Goal: Task Accomplishment & Management: Complete application form

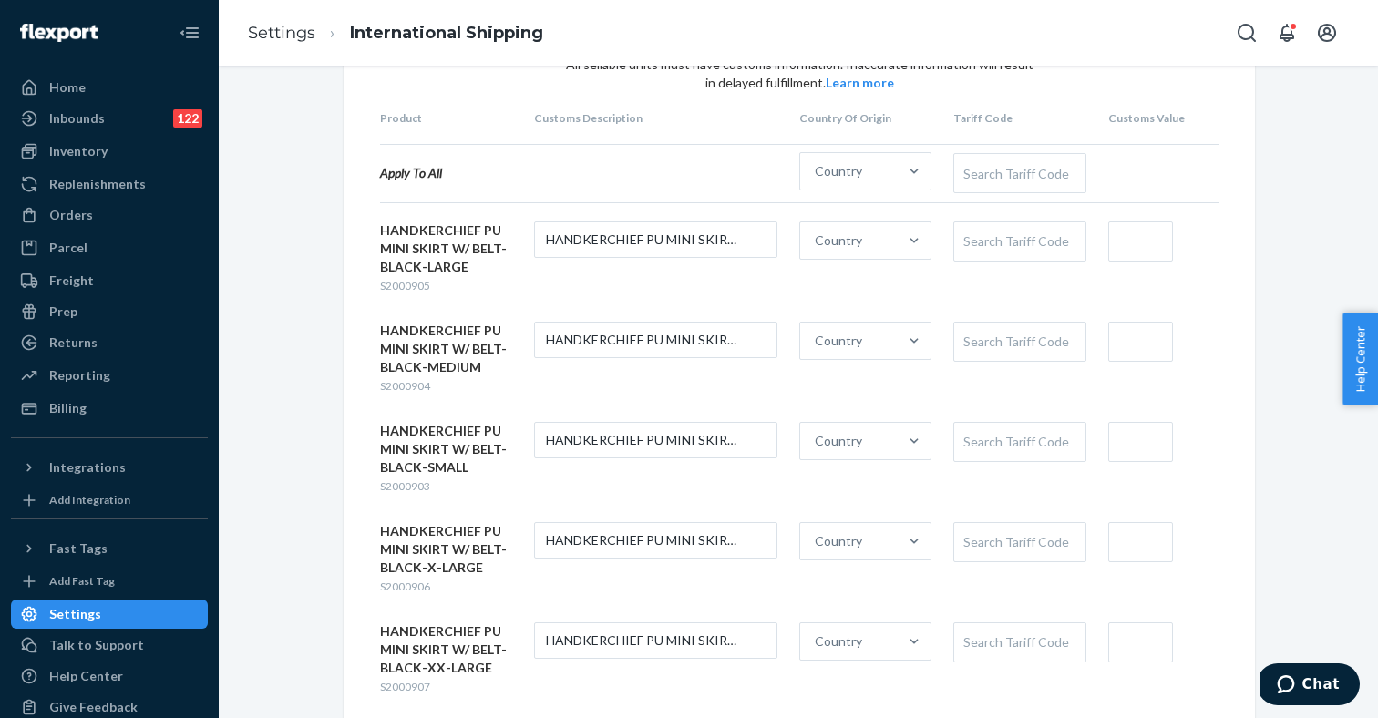
scroll to position [46, 0]
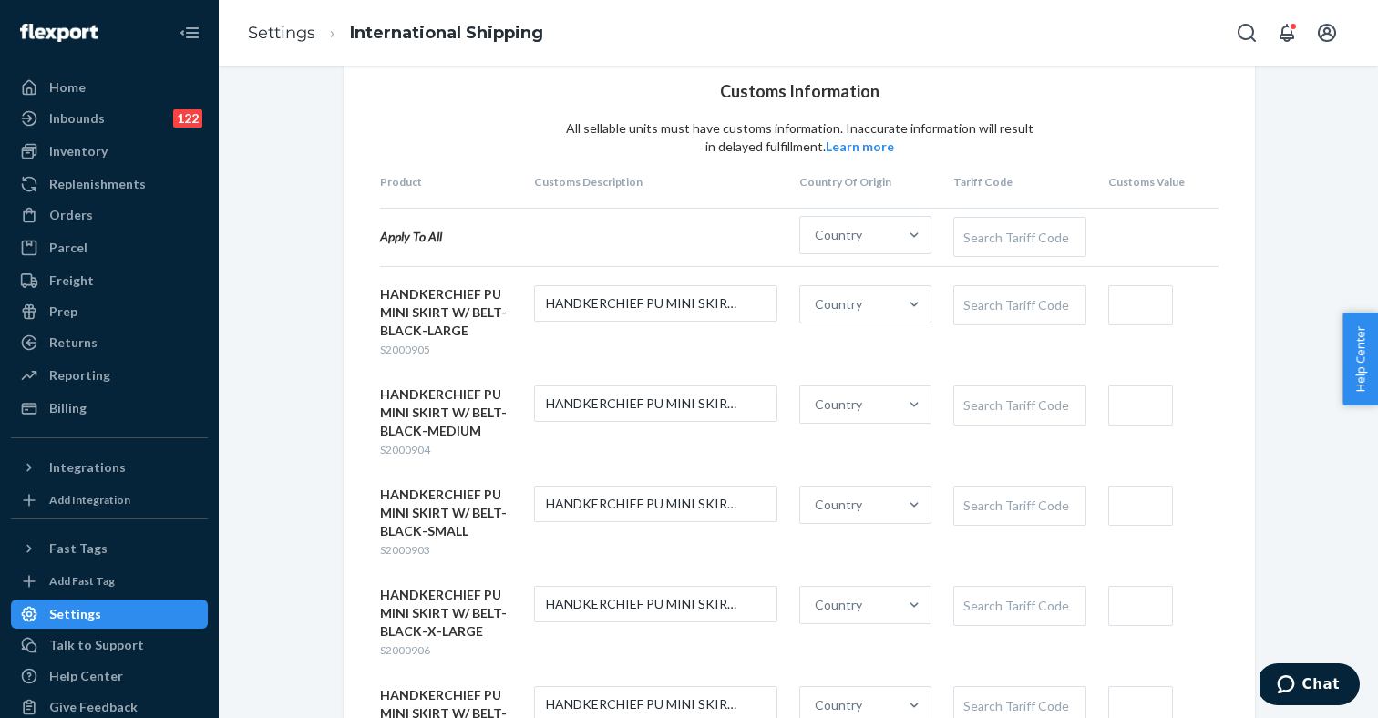
click at [408, 346] on span "S2000905" at bounding box center [405, 350] width 50 height 14
copy span "S2000905"
click at [413, 551] on span "S2000903" at bounding box center [405, 550] width 50 height 14
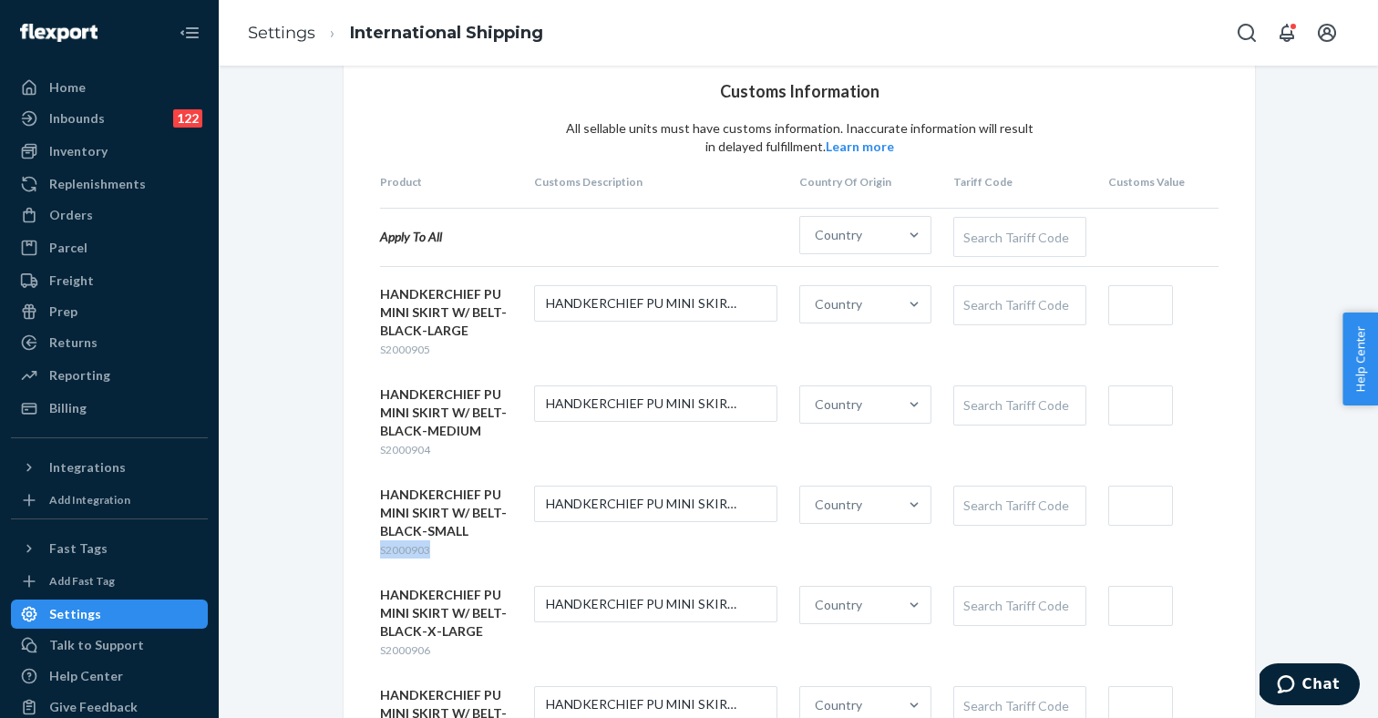
copy span "S2000903"
click at [421, 378] on div "HANDKERCHIEF PU MINI SKIRT W/ BELT-BLACK-LARGE S2000905 HANDKERCHIEF PU MINI SK…" at bounding box center [799, 572] width 838 height 574
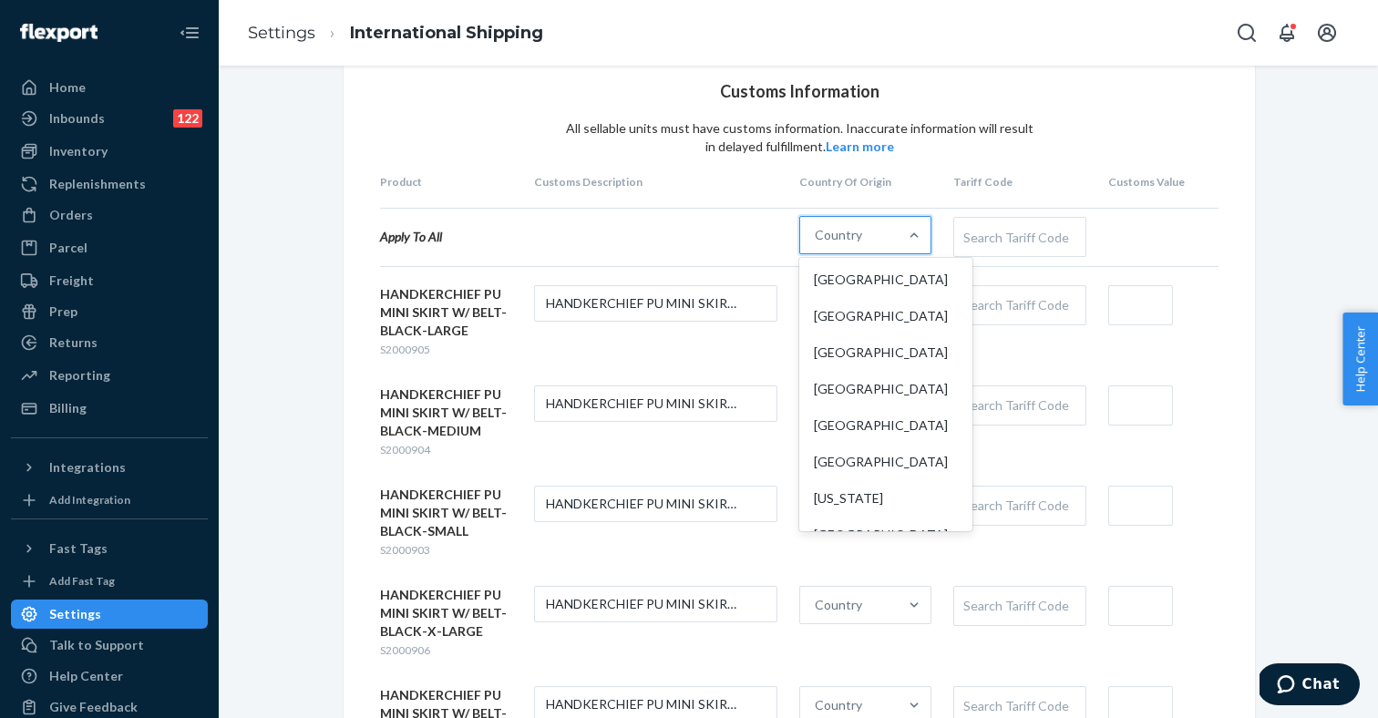
click at [883, 246] on div "Country" at bounding box center [848, 235] width 97 height 36
click at [816, 244] on input "option United States focused, 1 of 249. 249 results available. Use Up and Down …" at bounding box center [816, 235] width 2 height 18
click at [845, 315] on div "China" at bounding box center [886, 316] width 166 height 36
click at [816, 244] on input "option China focused, 2 of 249. 249 results available. Use Up and Down to choos…" at bounding box center [816, 235] width 2 height 18
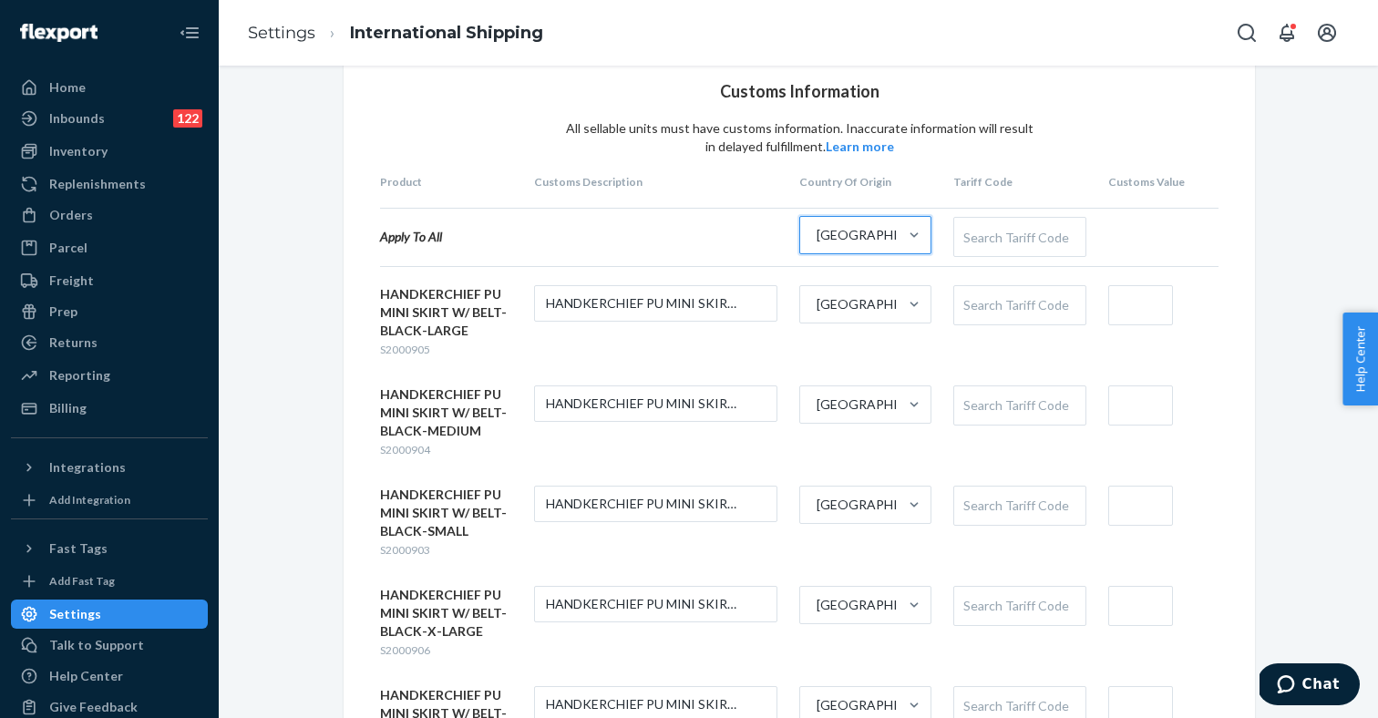
click at [1013, 231] on div "Search Tariff Code" at bounding box center [1019, 237] width 130 height 38
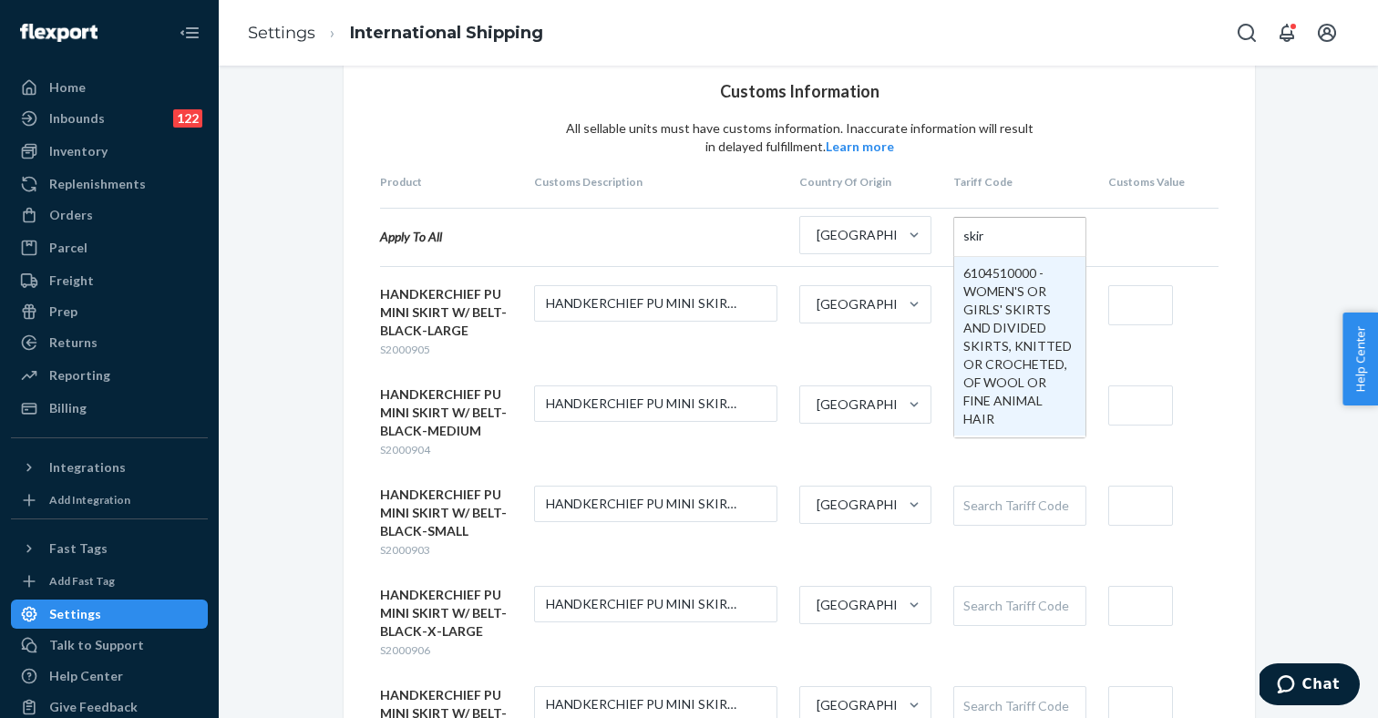
type input "skirt"
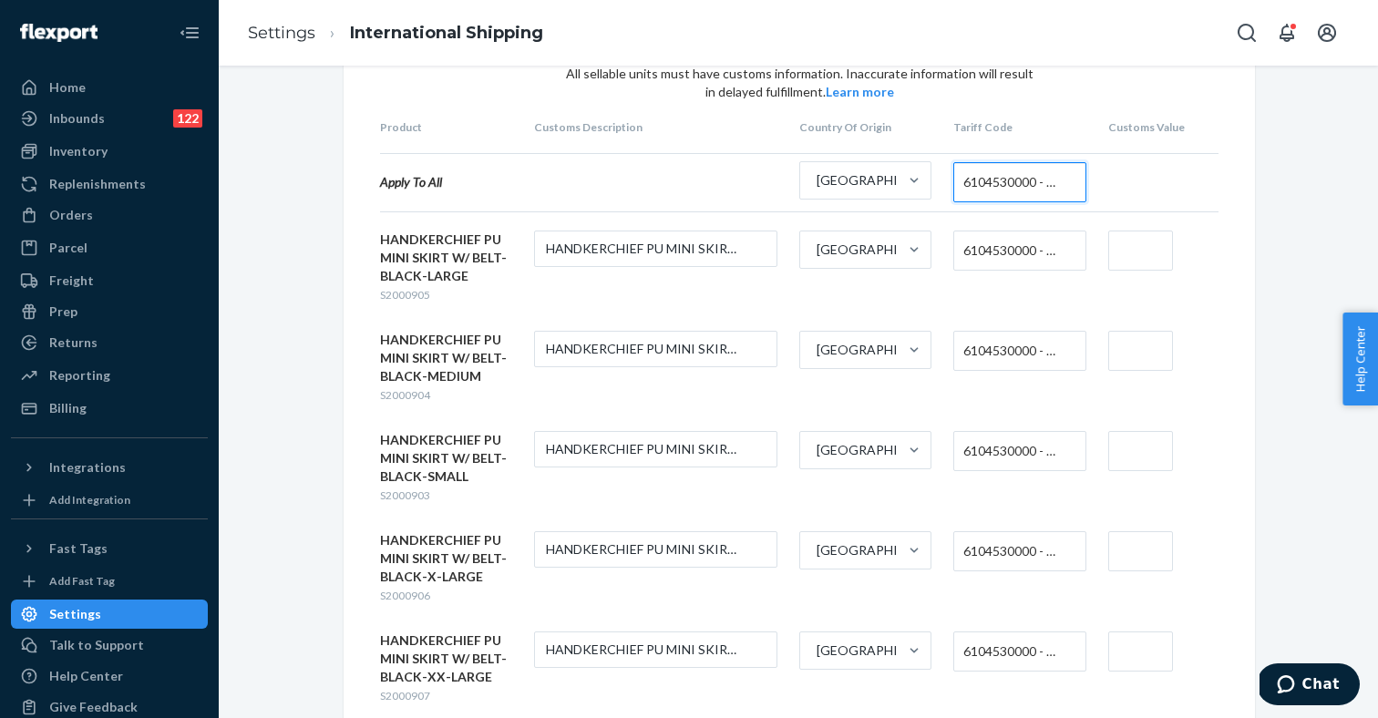
scroll to position [103, 0]
click at [1132, 250] on input "text" at bounding box center [1140, 249] width 65 height 40
type input "$5"
click at [1120, 345] on input "text" at bounding box center [1140, 349] width 65 height 40
type input "$5"
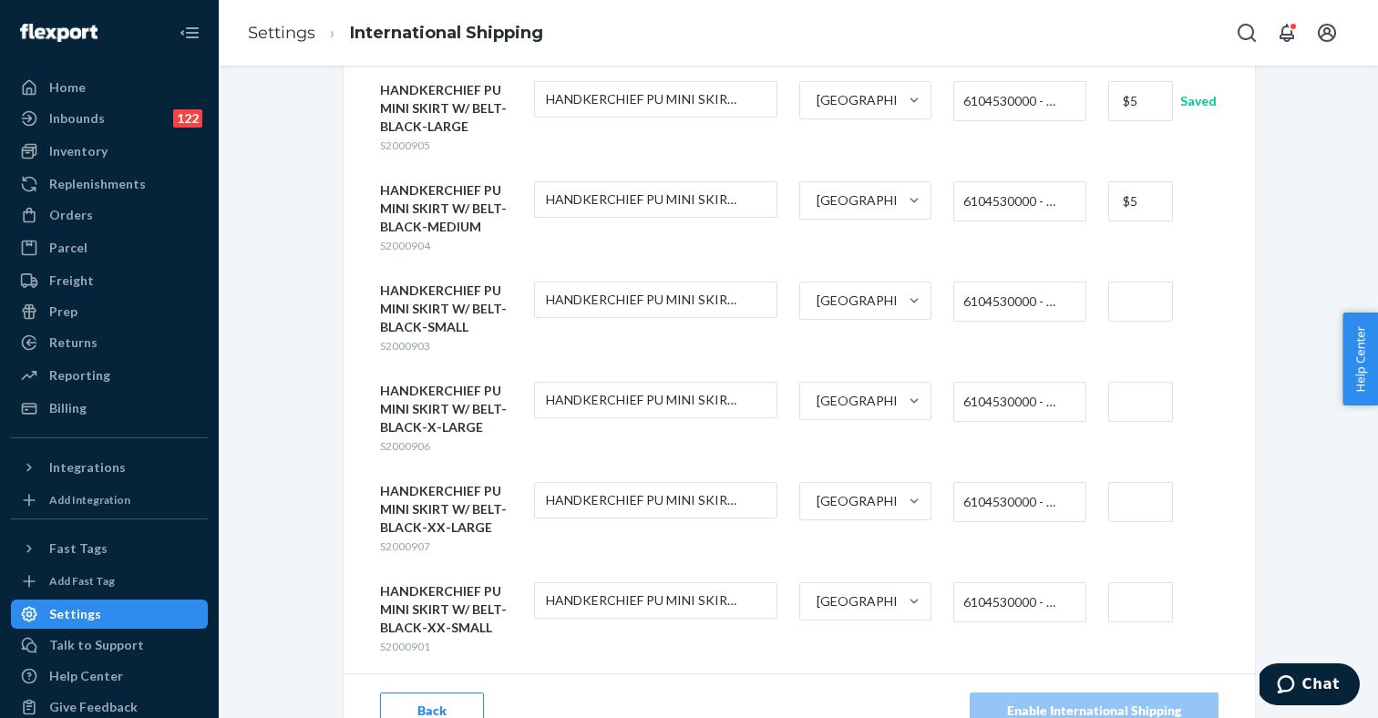
scroll to position [272, 0]
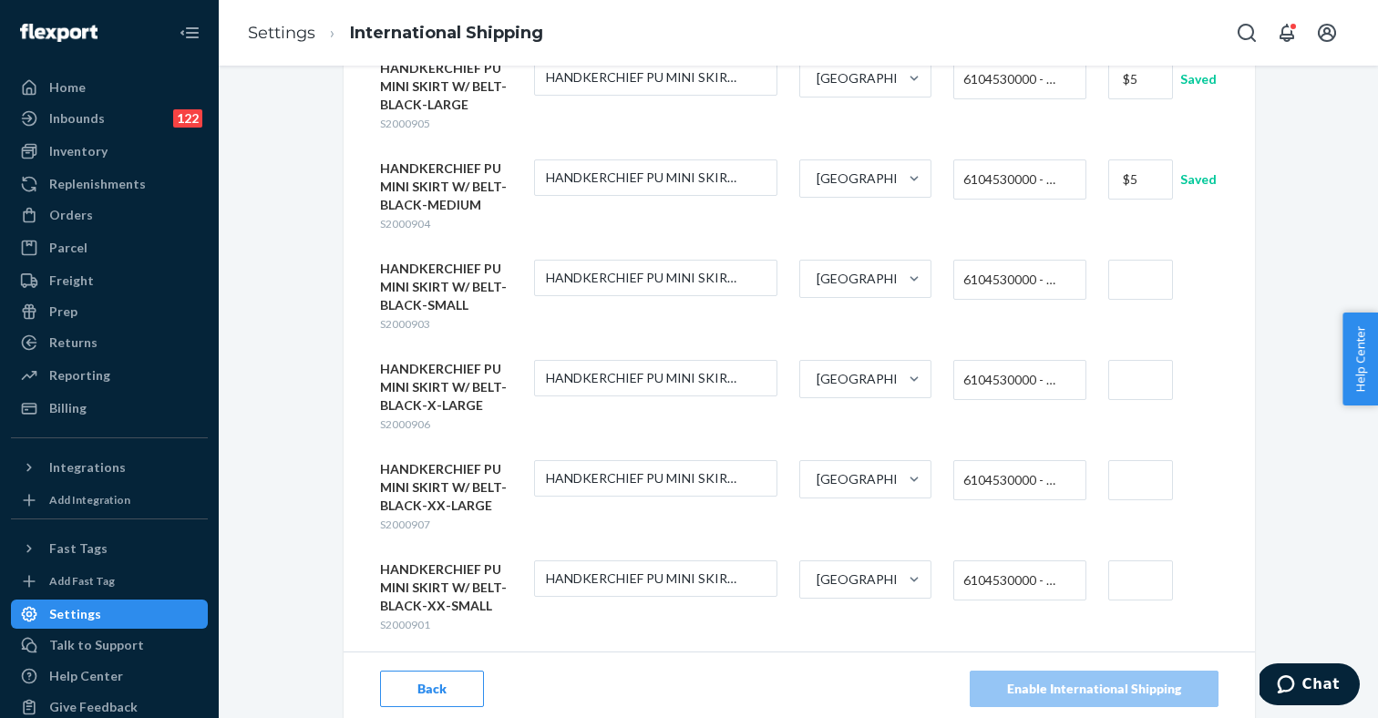
click at [1122, 272] on input "text" at bounding box center [1140, 280] width 65 height 40
type input "$5"
click at [1123, 358] on div "HANDKERCHIEF PU MINI SKIRT W/ BELT-BLACK-LARGE S2000905 HANDKERCHIEF PU MINI SK…" at bounding box center [799, 346] width 838 height 574
click at [1124, 383] on input "text" at bounding box center [1140, 380] width 65 height 40
type input "$5"
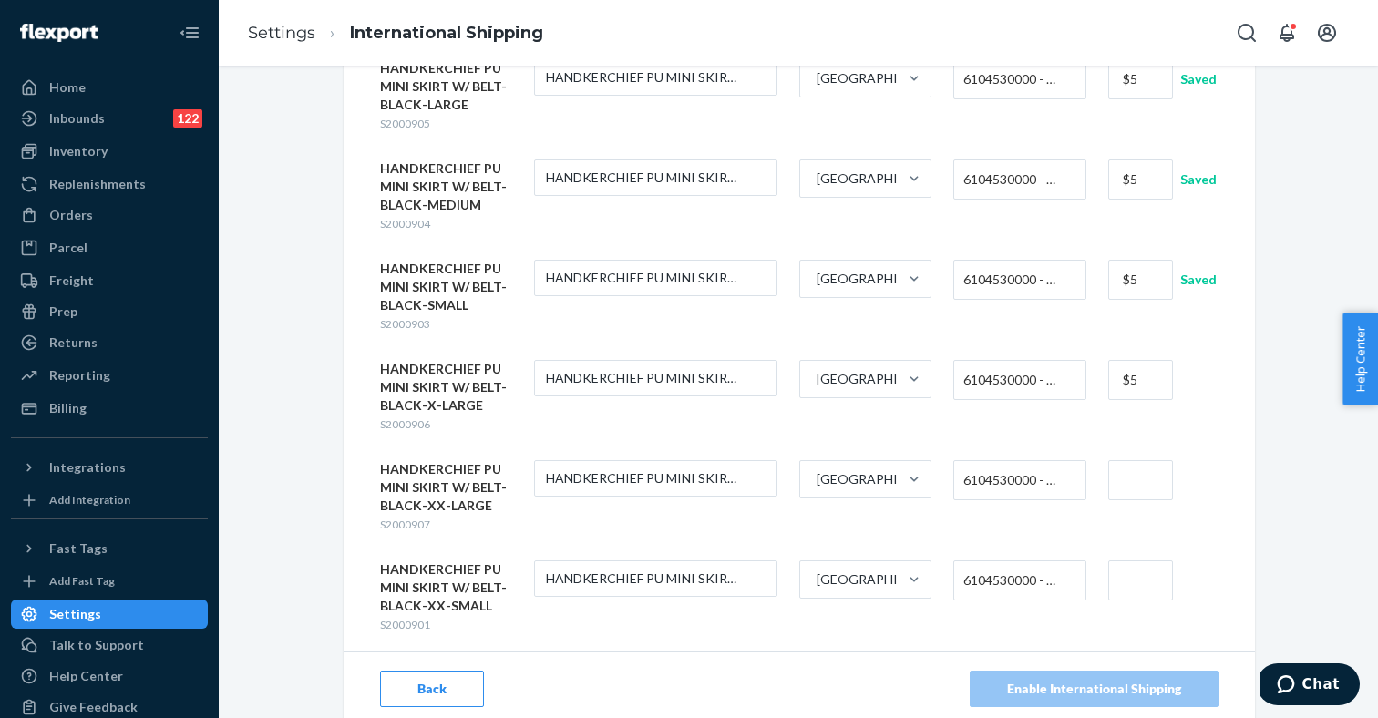
click at [1121, 483] on input "text" at bounding box center [1140, 480] width 65 height 40
type input "$5"
click at [1122, 575] on input "text" at bounding box center [1140, 580] width 65 height 40
type input "$5"
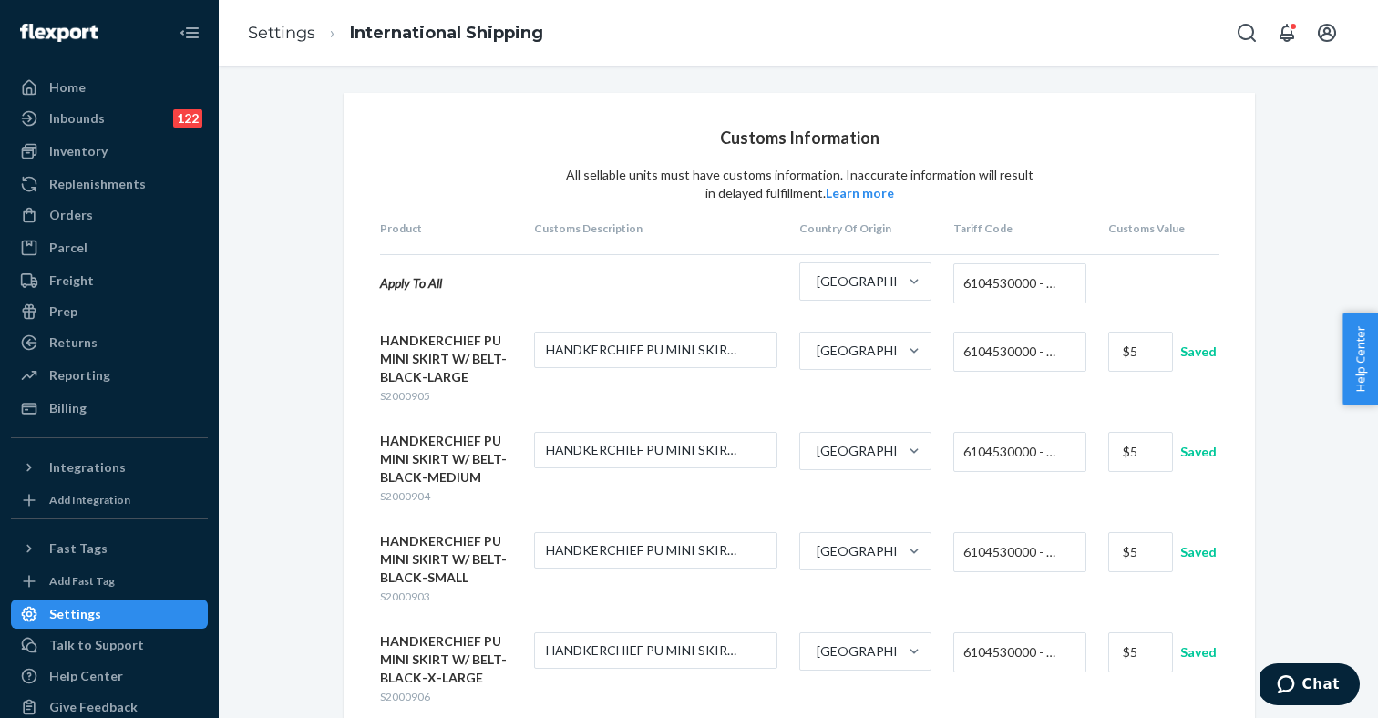
scroll to position [0, 0]
click at [125, 160] on div "Inventory" at bounding box center [109, 151] width 193 height 26
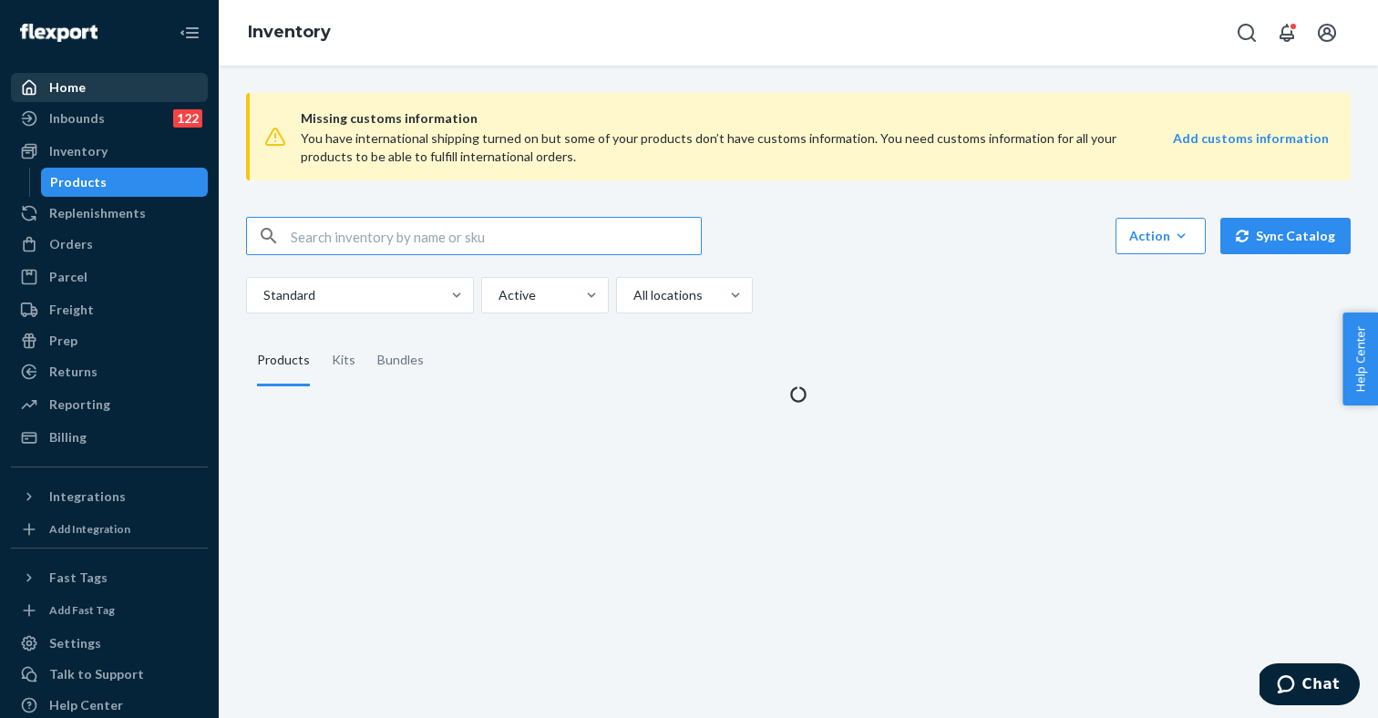
click at [124, 80] on div "Home" at bounding box center [109, 88] width 193 height 26
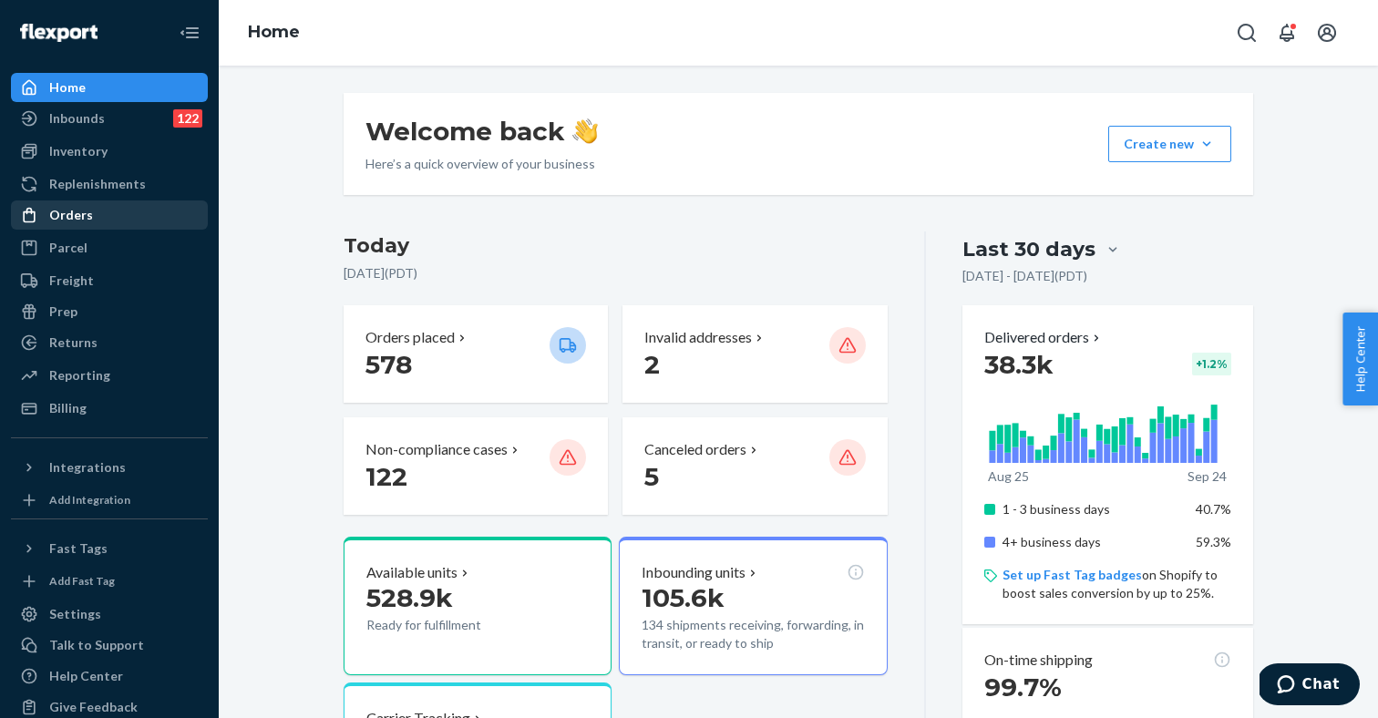
click at [95, 227] on div "Orders" at bounding box center [109, 215] width 193 height 26
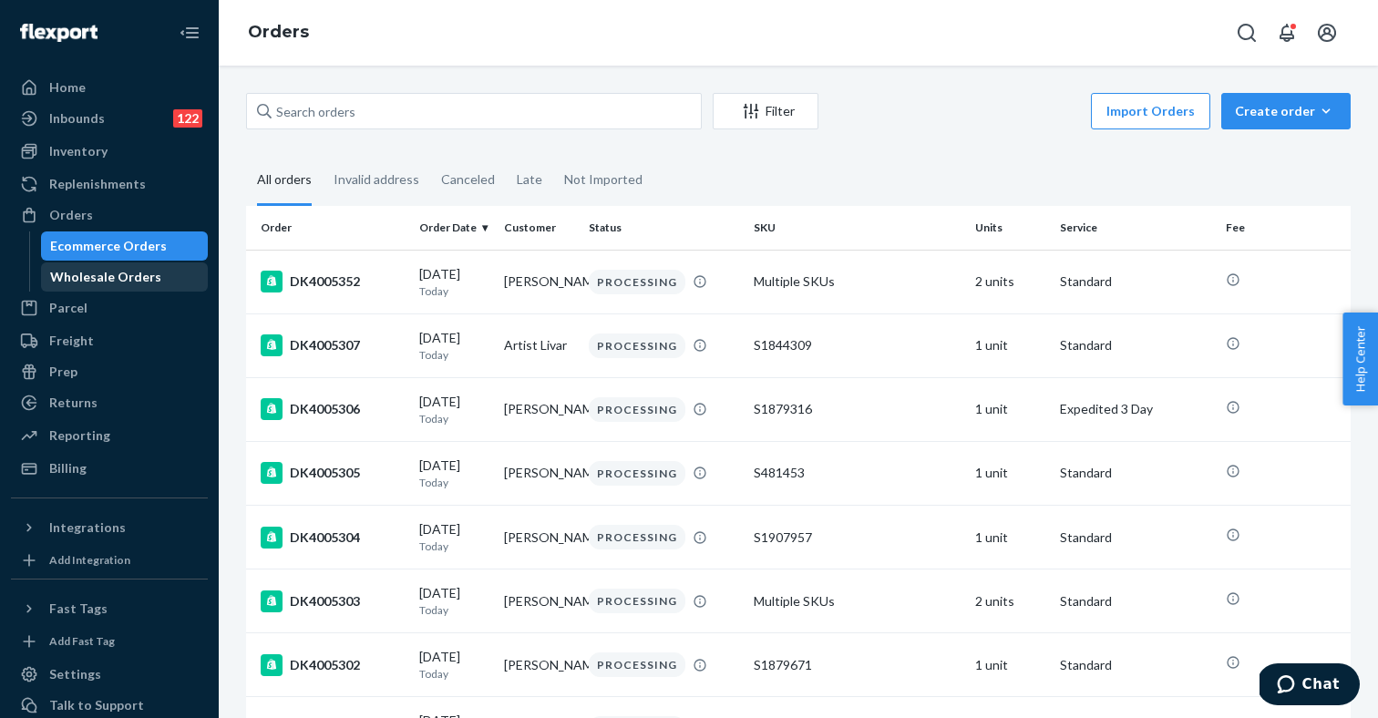
click at [123, 276] on div "Wholesale Orders" at bounding box center [105, 277] width 111 height 18
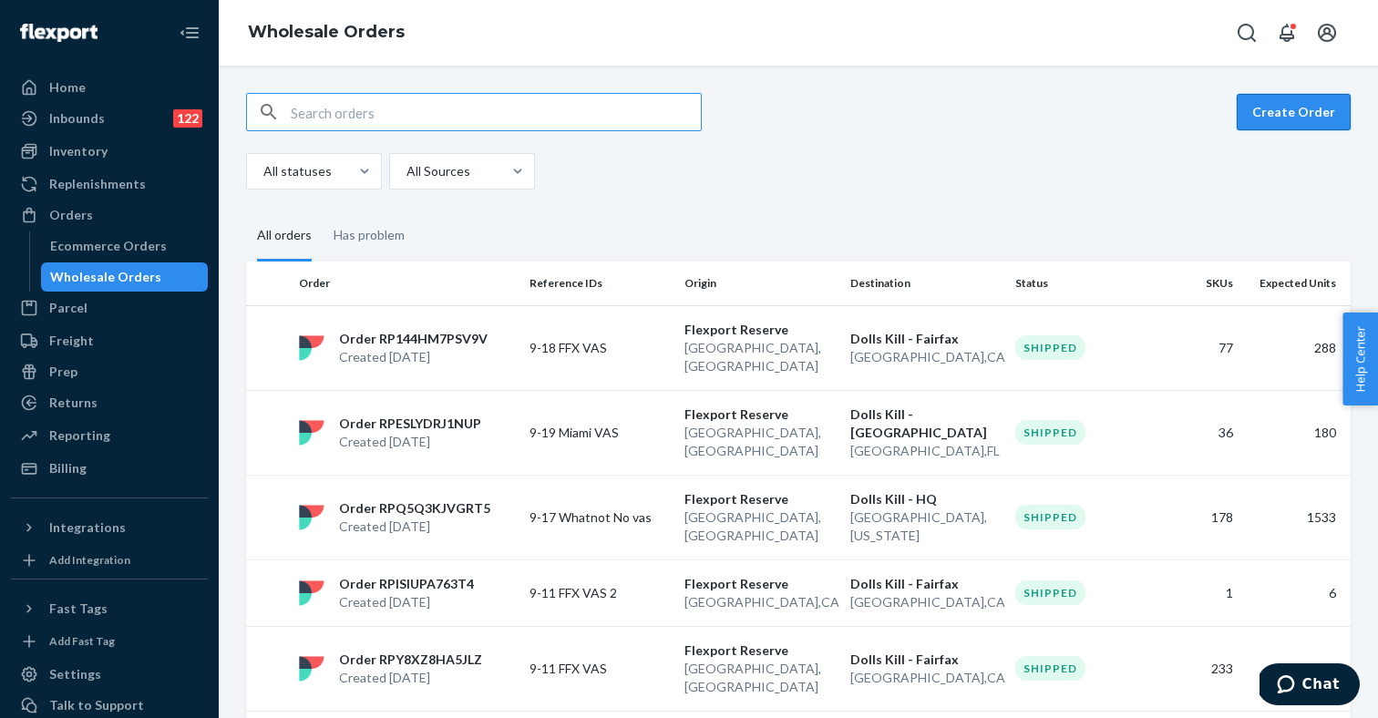
click at [1306, 114] on button "Create Order" at bounding box center [1293, 112] width 114 height 36
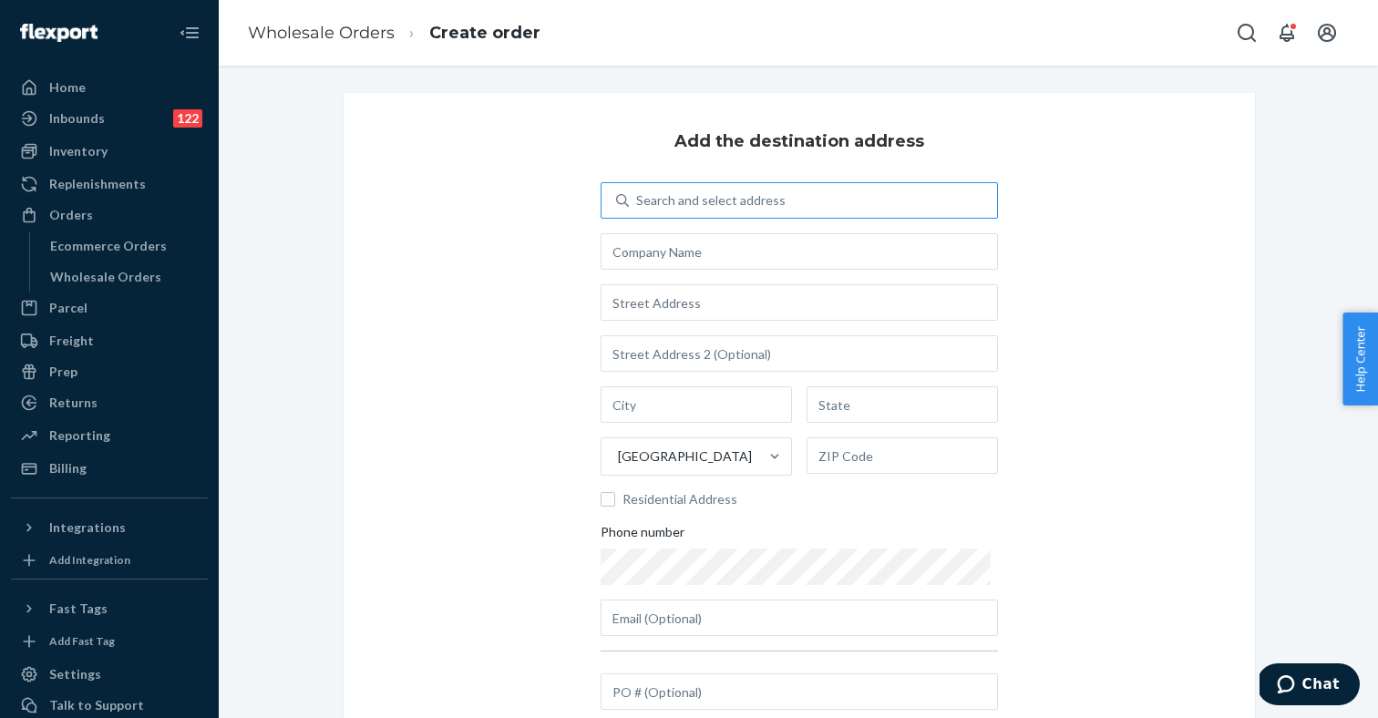
click at [763, 199] on div "Search and select address" at bounding box center [710, 200] width 149 height 18
click at [638, 199] on input "Search and select address" at bounding box center [637, 200] width 2 height 18
type input "hq"
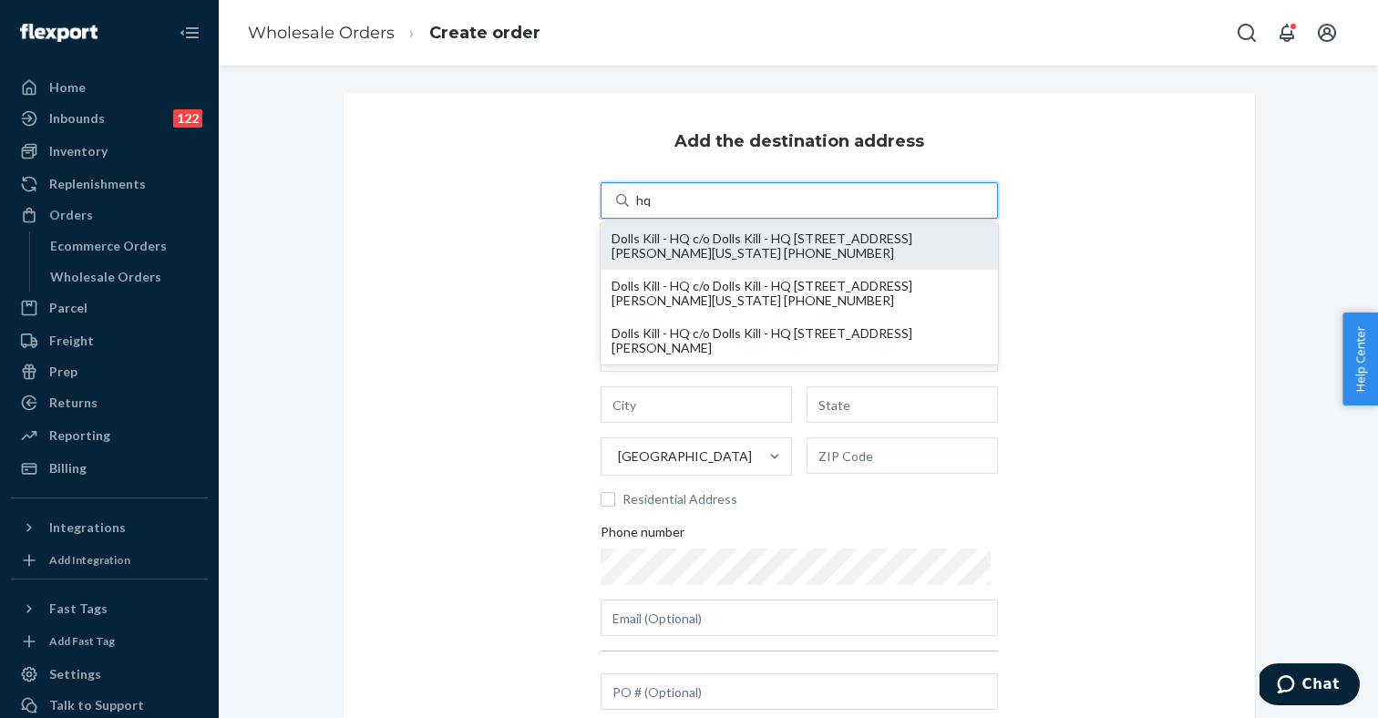
click at [707, 240] on div "Dolls Kill - HQ c/o Dolls Kill - HQ 55 Harrison ST STE 200 oakland, California …" at bounding box center [798, 245] width 375 height 29
click at [652, 210] on input "hq" at bounding box center [644, 200] width 16 height 18
type input "Dolls Kill - HQ"
type input "STE 200"
type input "oakland"
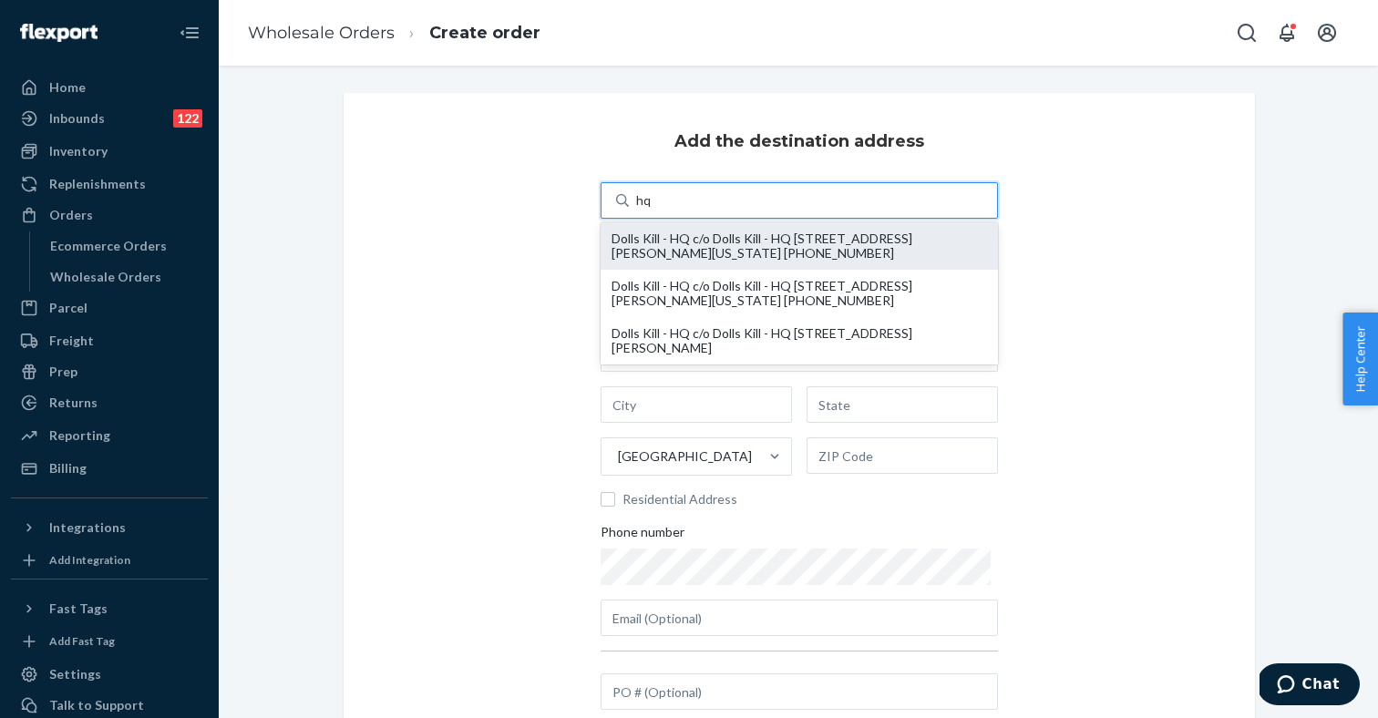
type input "California"
type input "94607"
type input "[EMAIL_ADDRESS][DOMAIN_NAME]"
type input "55 Harrison ST"
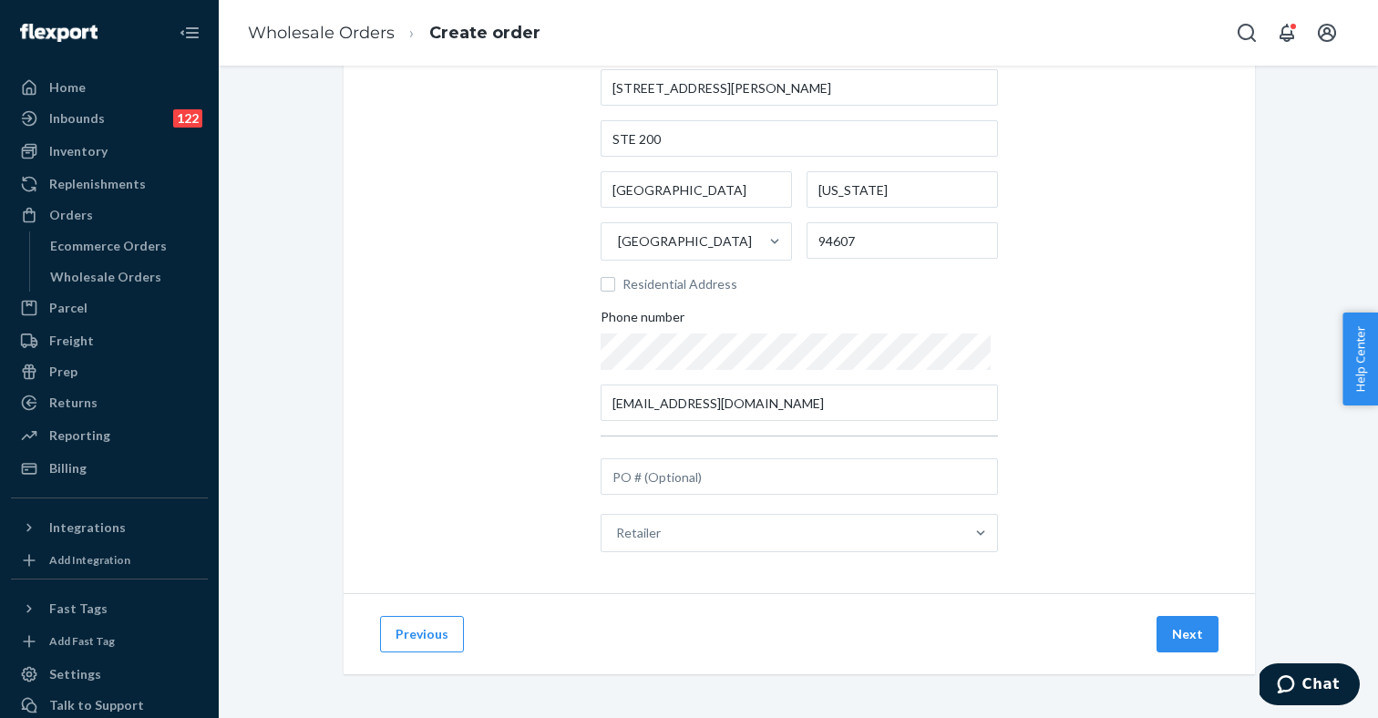
scroll to position [215, 0]
click at [760, 479] on input "text" at bounding box center [798, 476] width 397 height 36
type input "9-24 whatnot no vas"
click at [1189, 640] on button "Next" at bounding box center [1187, 634] width 62 height 36
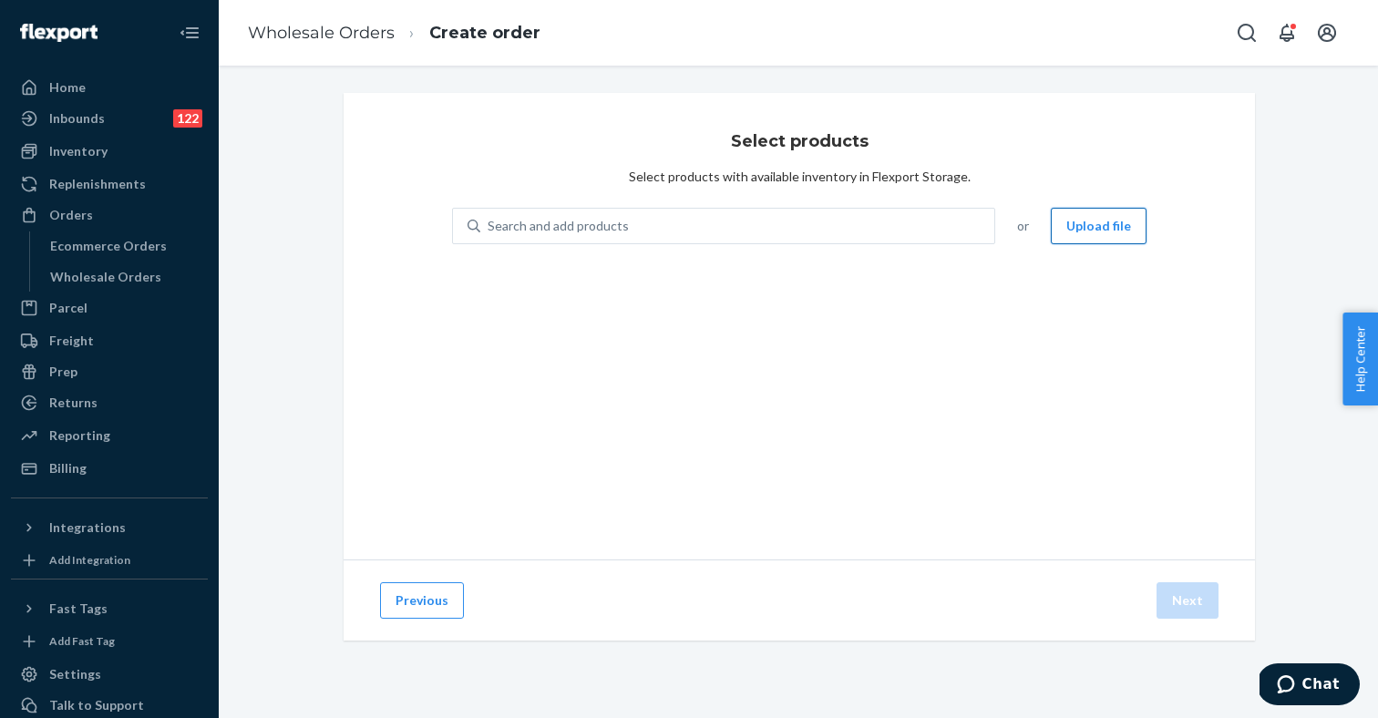
click at [1082, 234] on button "Upload file" at bounding box center [1098, 226] width 96 height 36
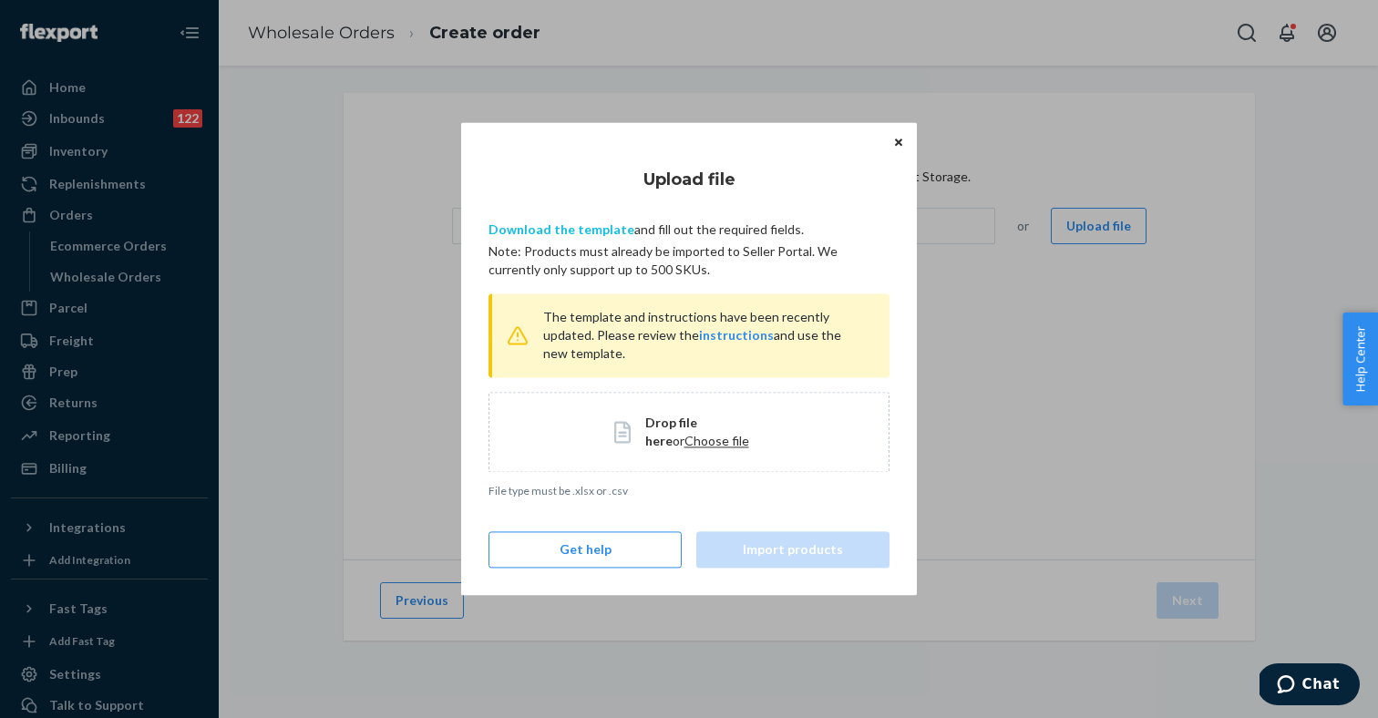
click at [569, 230] on link "Download the template" at bounding box center [561, 228] width 146 height 15
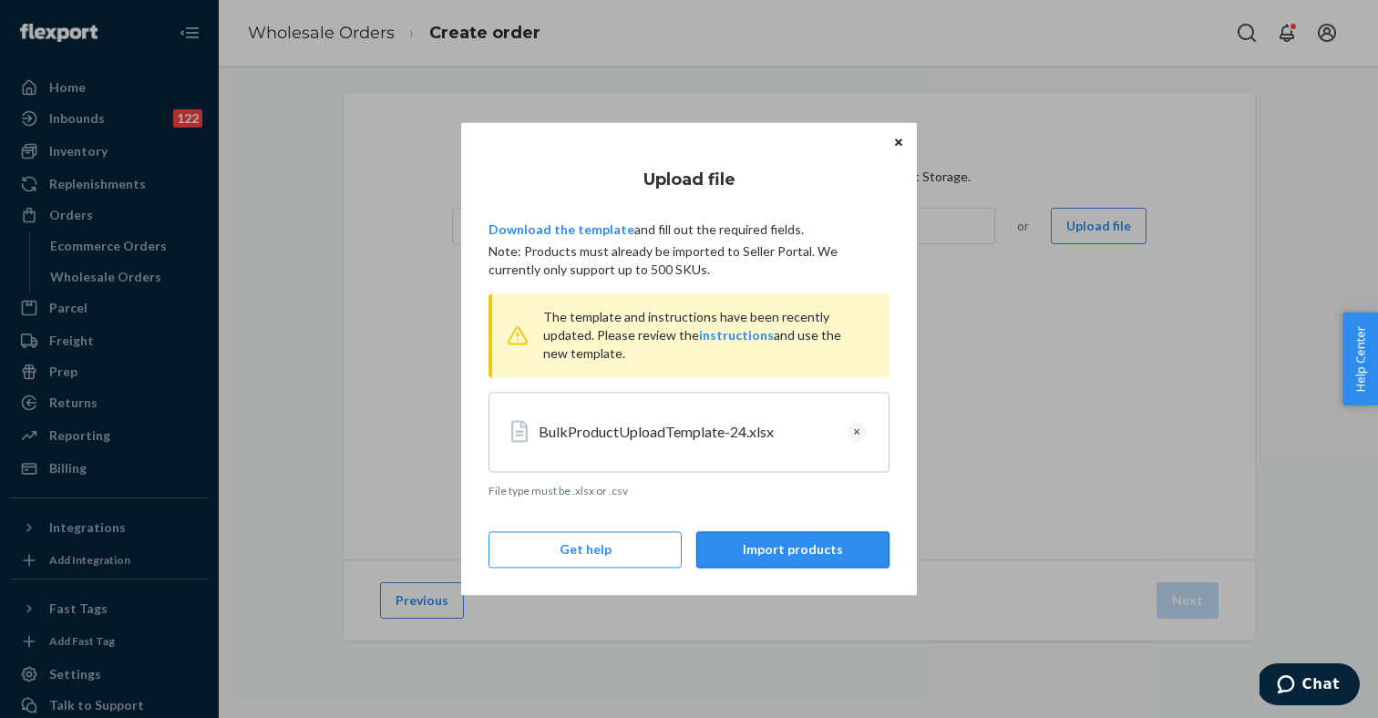
click at [791, 551] on button "Import products" at bounding box center [792, 550] width 193 height 36
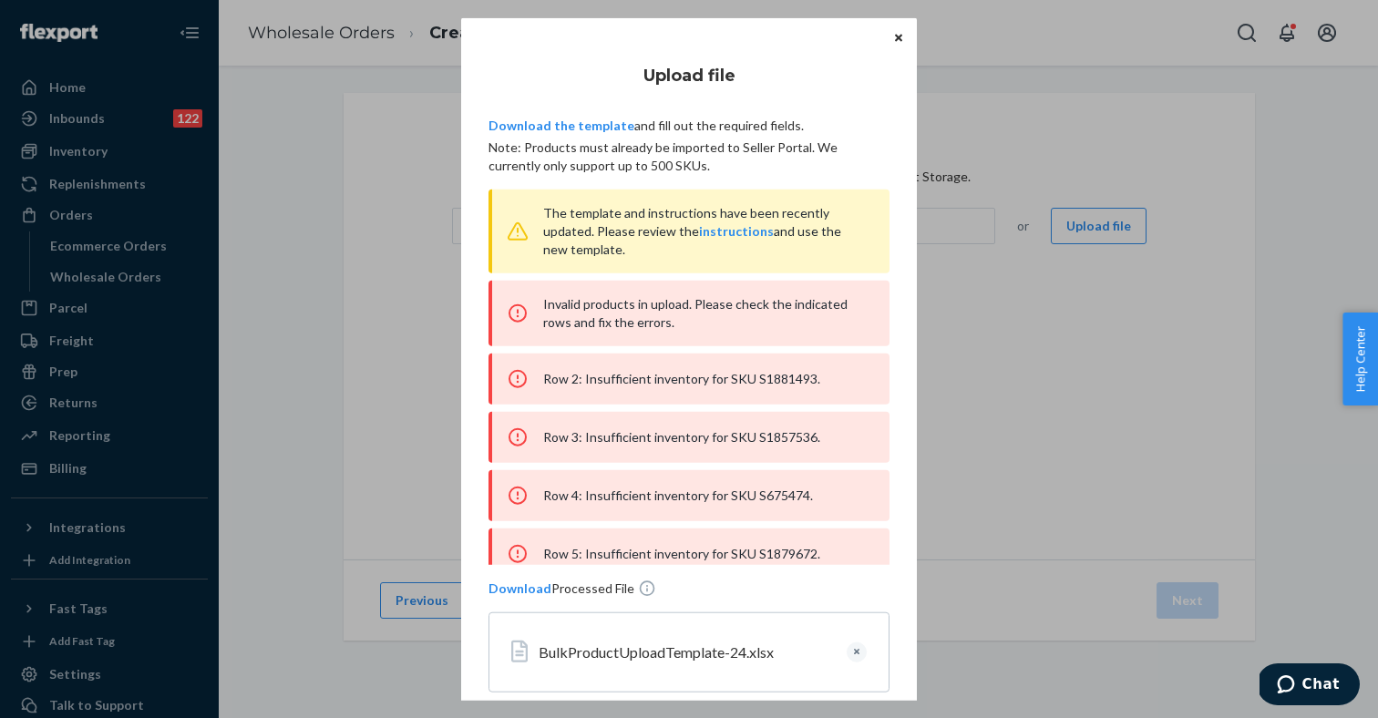
click at [896, 38] on icon "Close" at bounding box center [898, 37] width 7 height 11
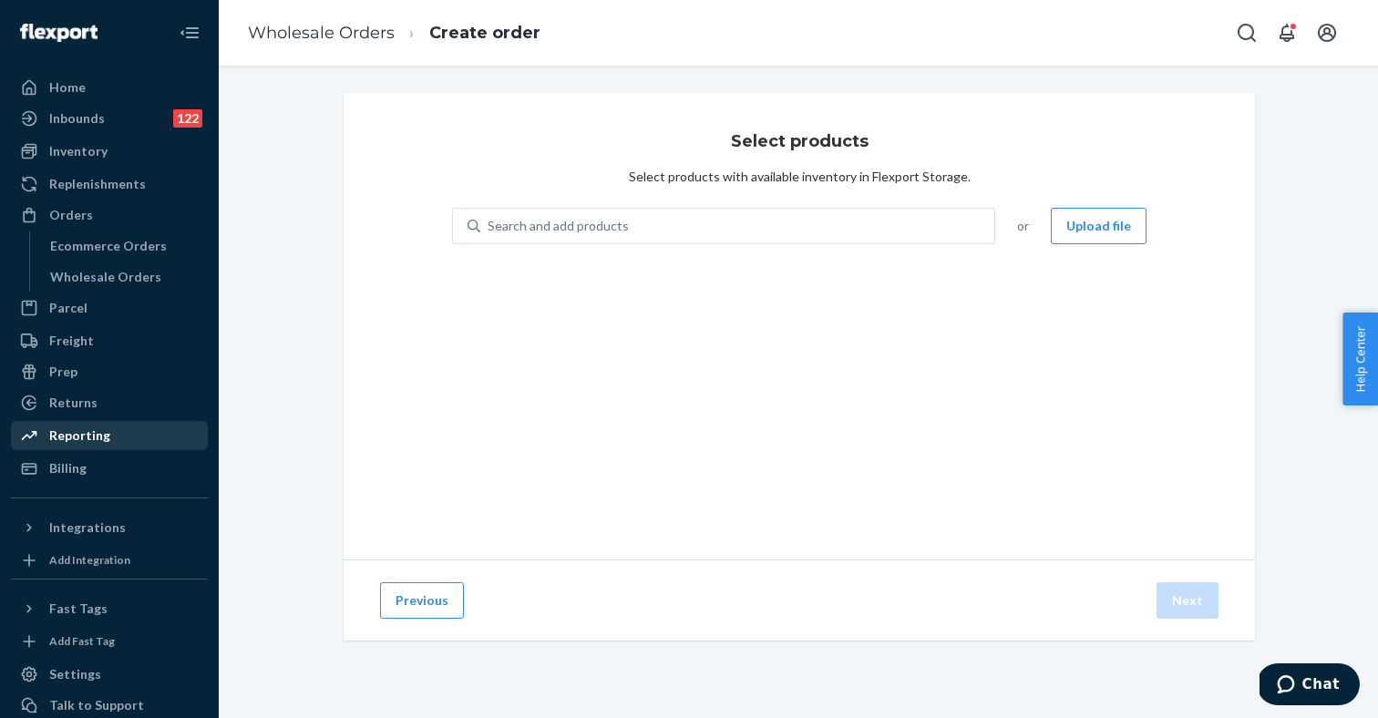
click at [86, 436] on div "Reporting" at bounding box center [79, 435] width 61 height 18
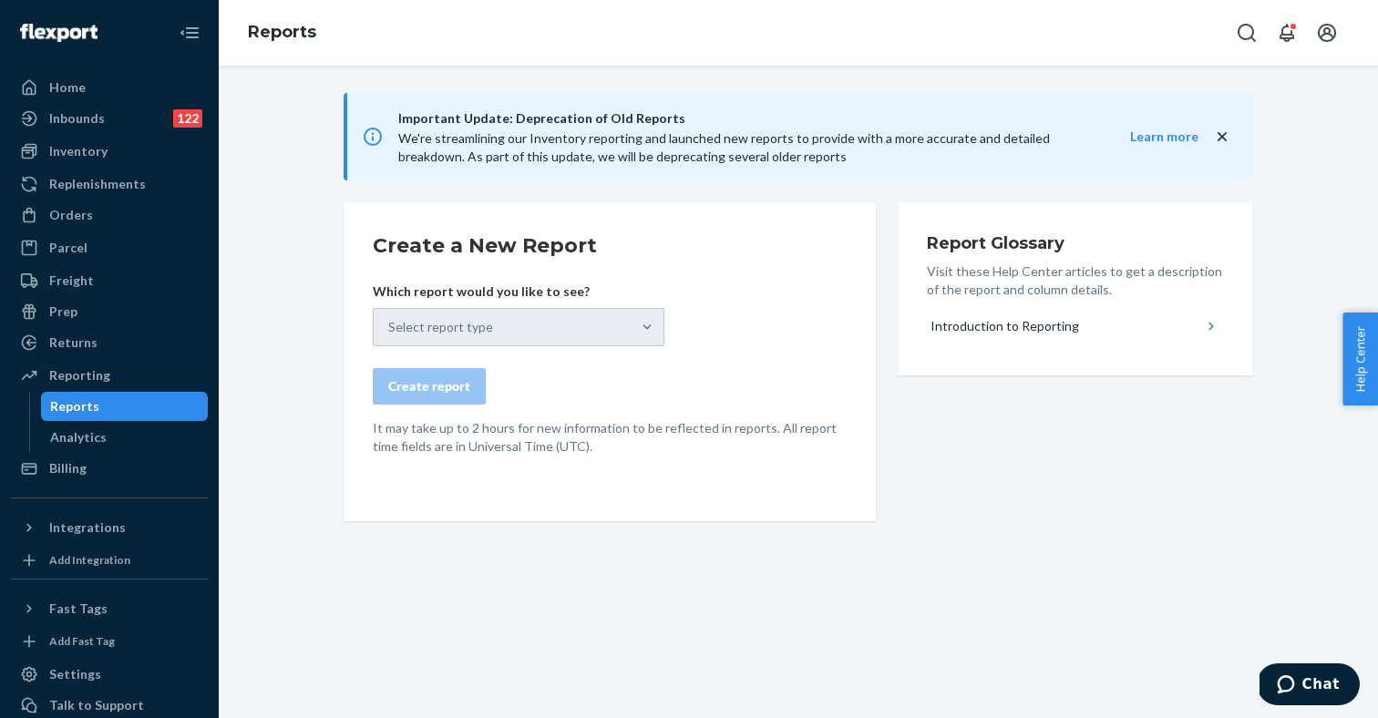
click at [515, 331] on div "Select report type" at bounding box center [519, 327] width 292 height 38
click at [709, 228] on div "Create a New Report Which report would you like to see? Select report type Crea…" at bounding box center [609, 361] width 532 height 319
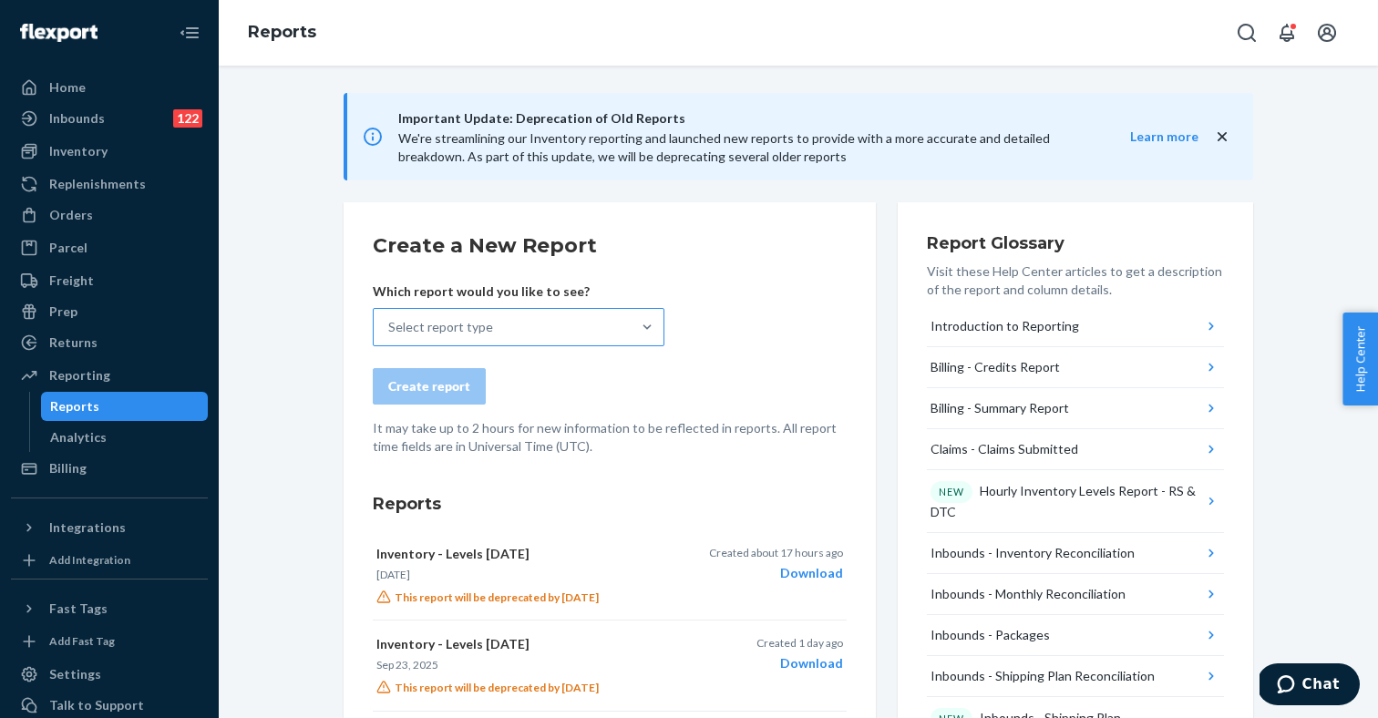
click at [516, 308] on div "Select report type" at bounding box center [519, 327] width 292 height 38
click at [390, 318] on input "Select report type" at bounding box center [389, 327] width 2 height 18
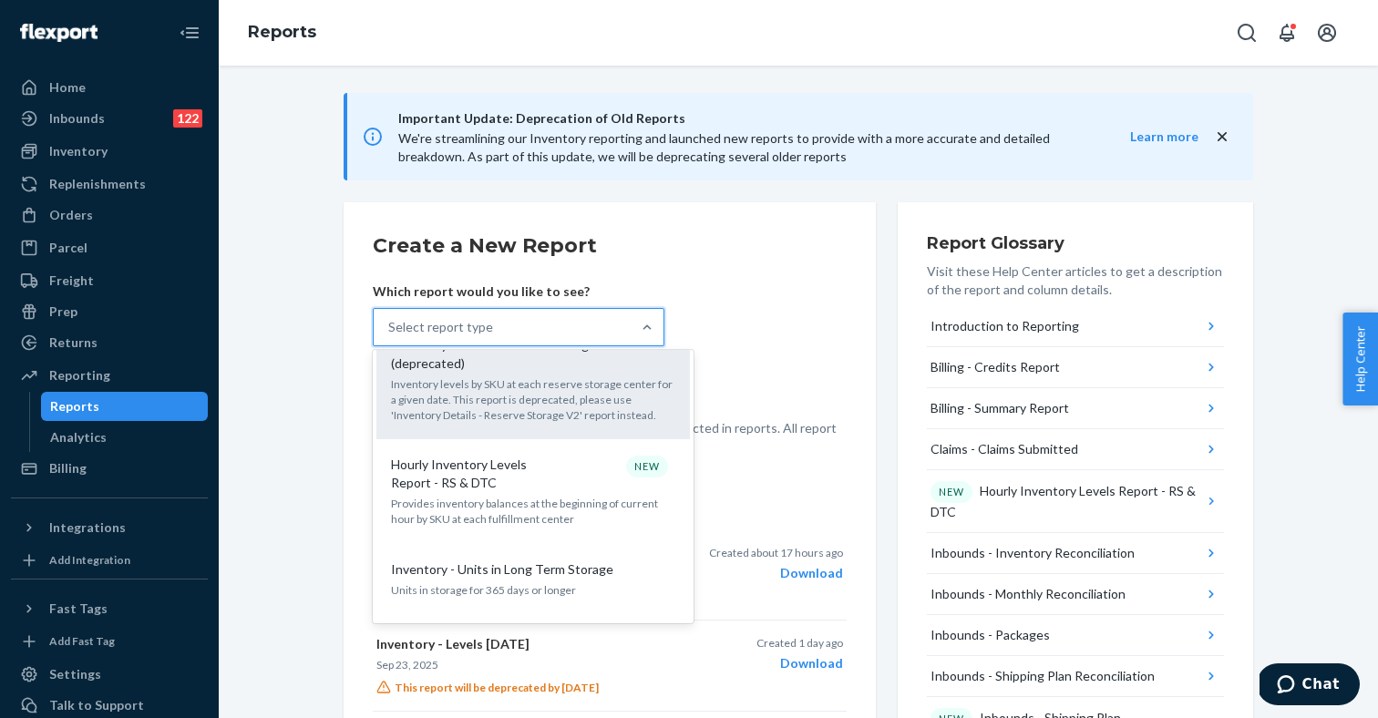
scroll to position [1462, 0]
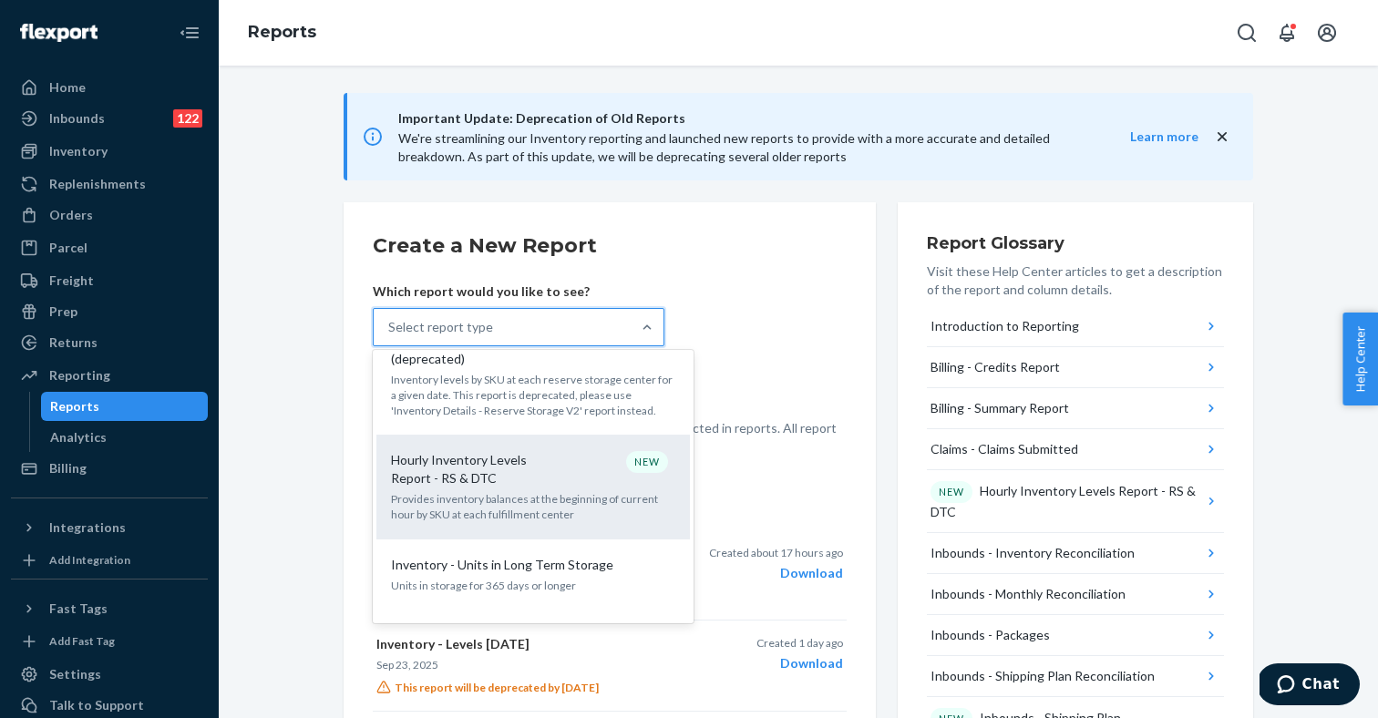
click at [521, 491] on p "Provides inventory balances at the beginning of current hour by SKU at each ful…" at bounding box center [533, 506] width 284 height 31
click at [390, 336] on input "option Hourly Inventory Levels Report - RS & DTC focused, 18 of 32. 32 results …" at bounding box center [389, 327] width 2 height 18
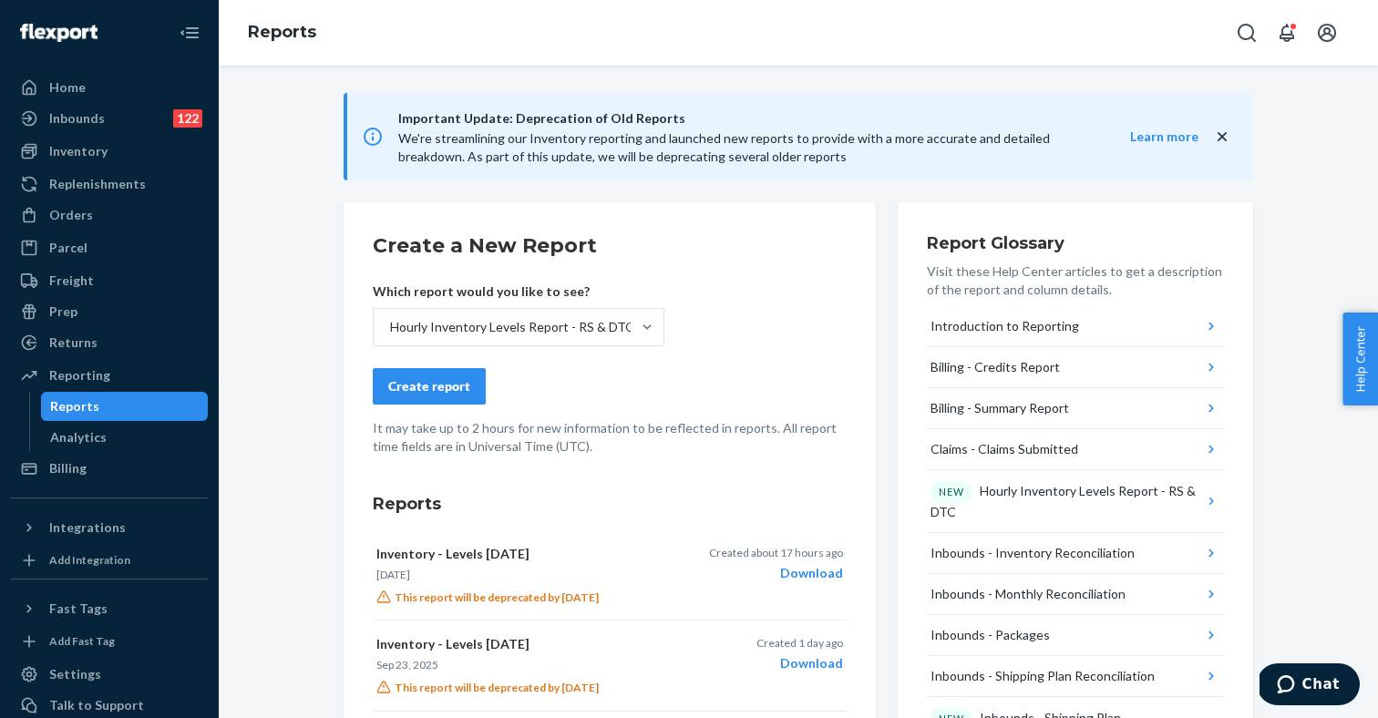
click at [421, 389] on div "Create report" at bounding box center [429, 386] width 82 height 18
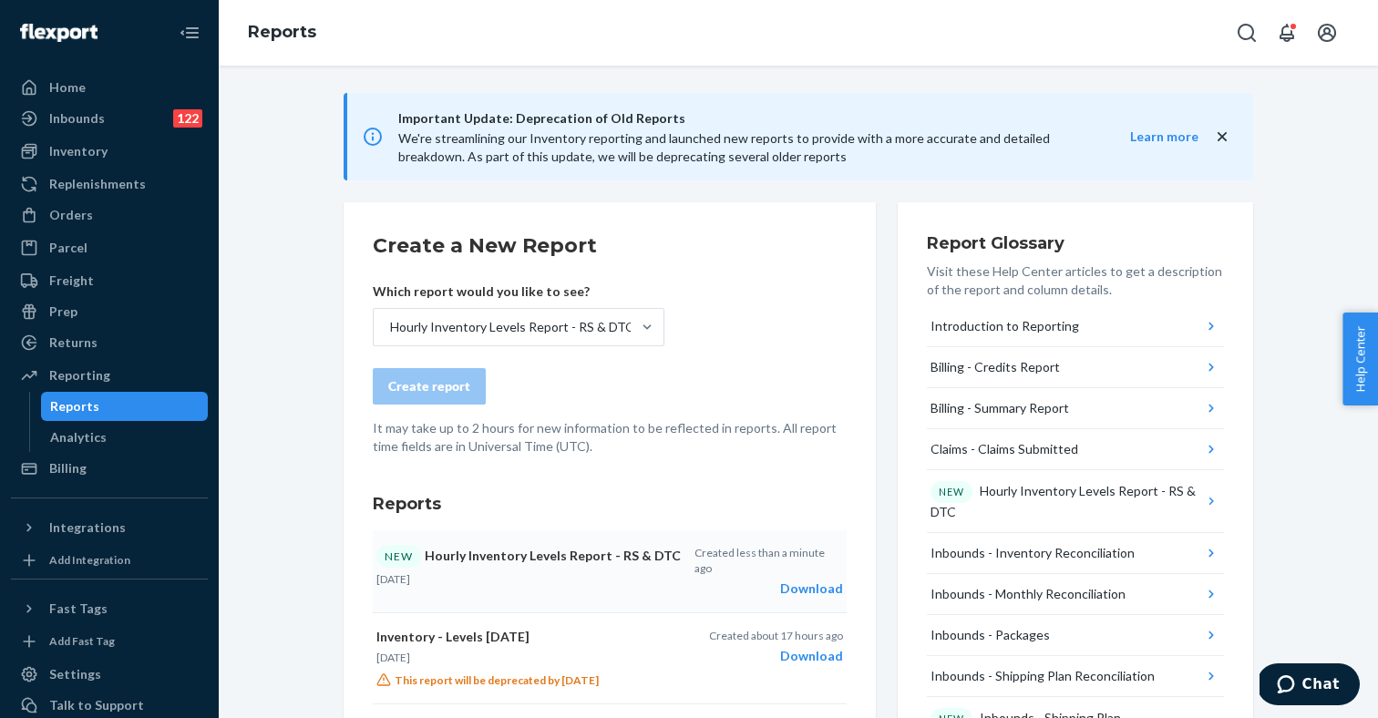
click at [815, 585] on button "NEW Hourly Inventory Levels Report - RS & DTC Sep 24, 2025 Created less than a …" at bounding box center [610, 571] width 474 height 83
click at [102, 123] on div "Inbounds" at bounding box center [77, 118] width 56 height 18
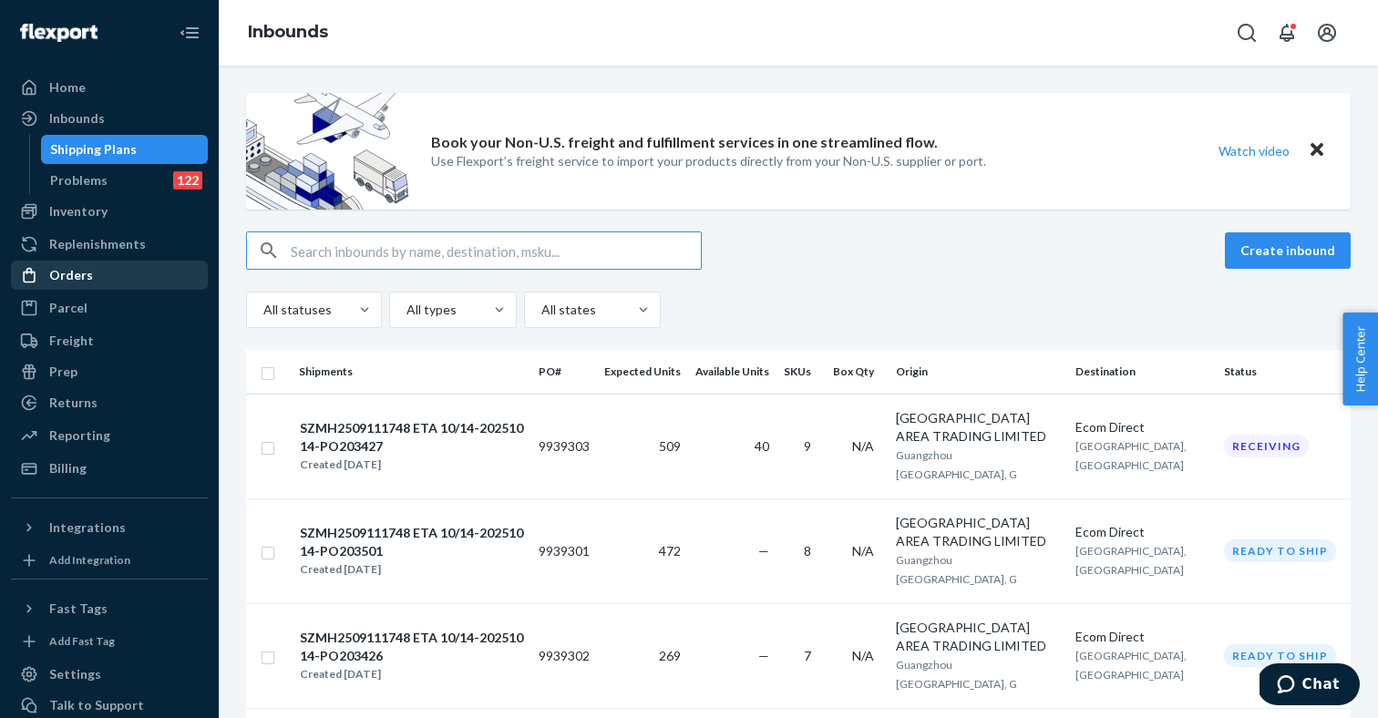
click at [84, 266] on div "Orders" at bounding box center [71, 275] width 44 height 18
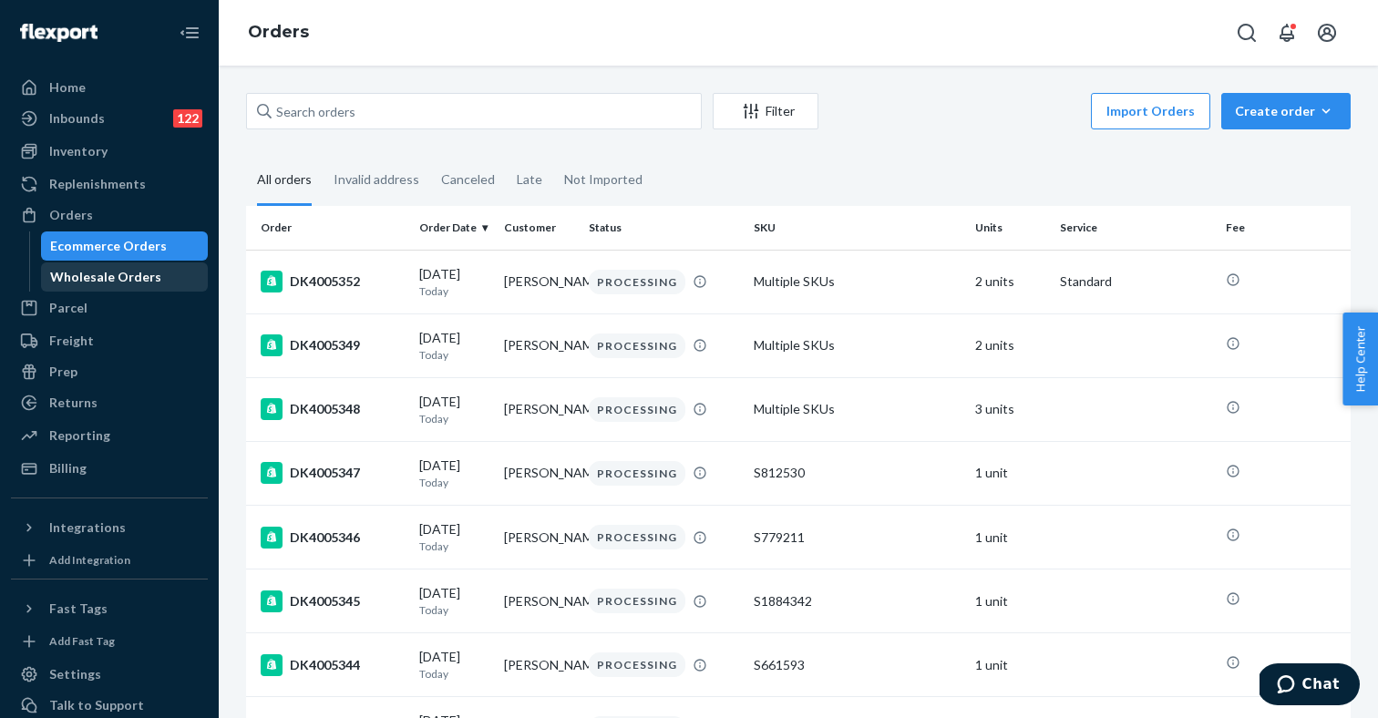
click at [97, 275] on div "Wholesale Orders" at bounding box center [105, 277] width 111 height 18
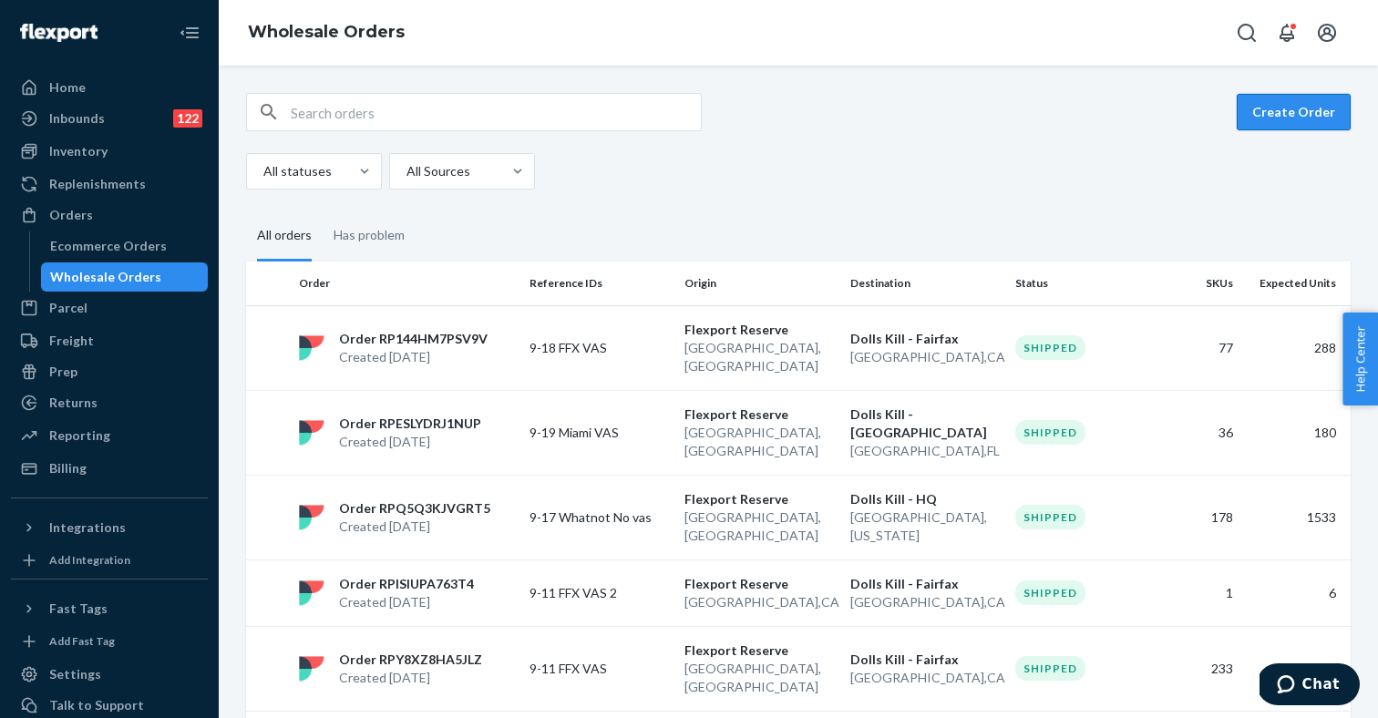
click at [1286, 121] on button "Create Order" at bounding box center [1293, 112] width 114 height 36
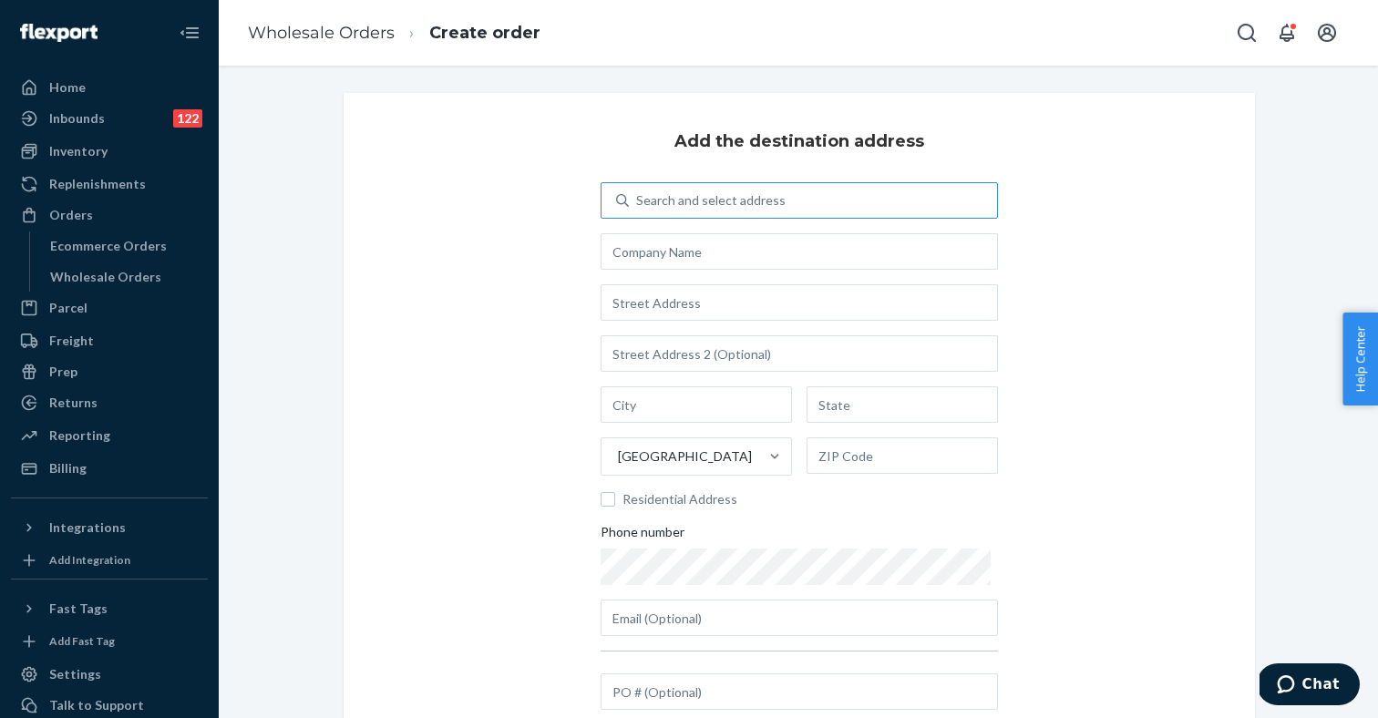
click at [727, 197] on div "Search and select address" at bounding box center [710, 200] width 149 height 18
click at [638, 197] on input "Search and select address" at bounding box center [637, 200] width 2 height 18
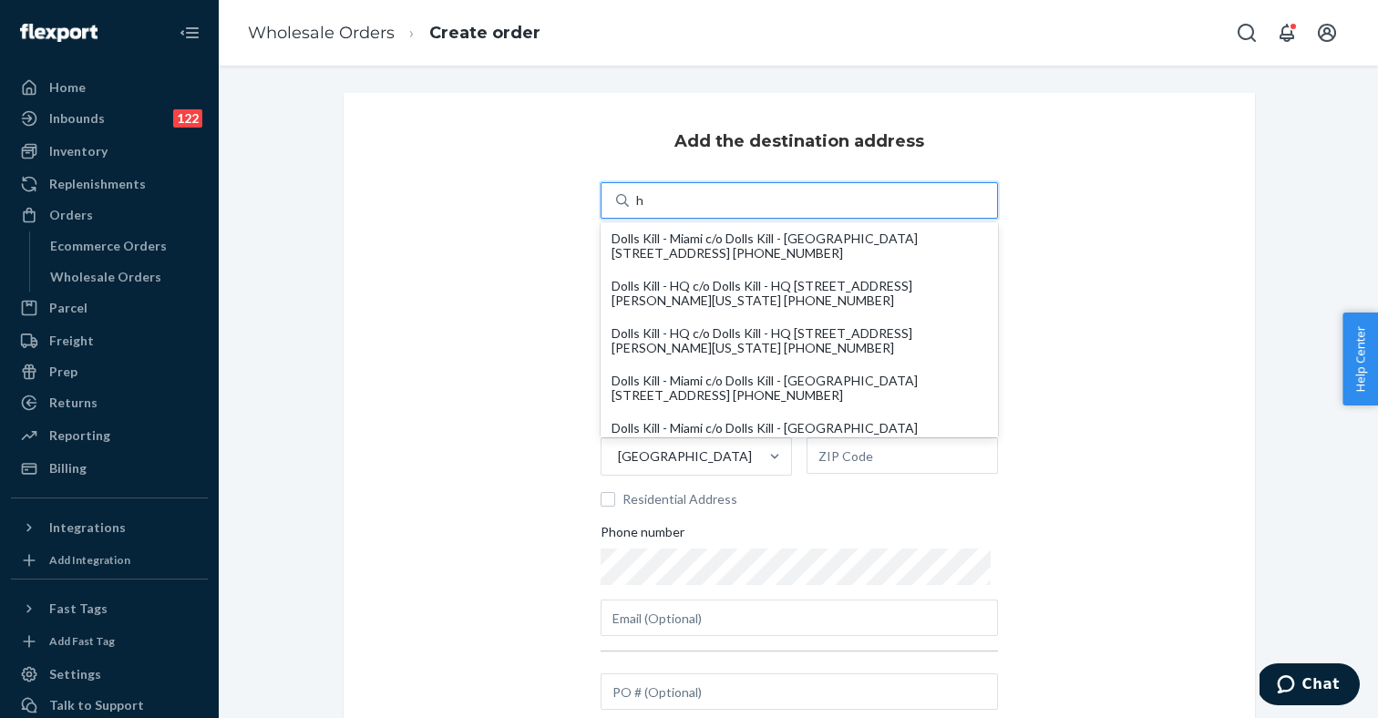
type input "hq"
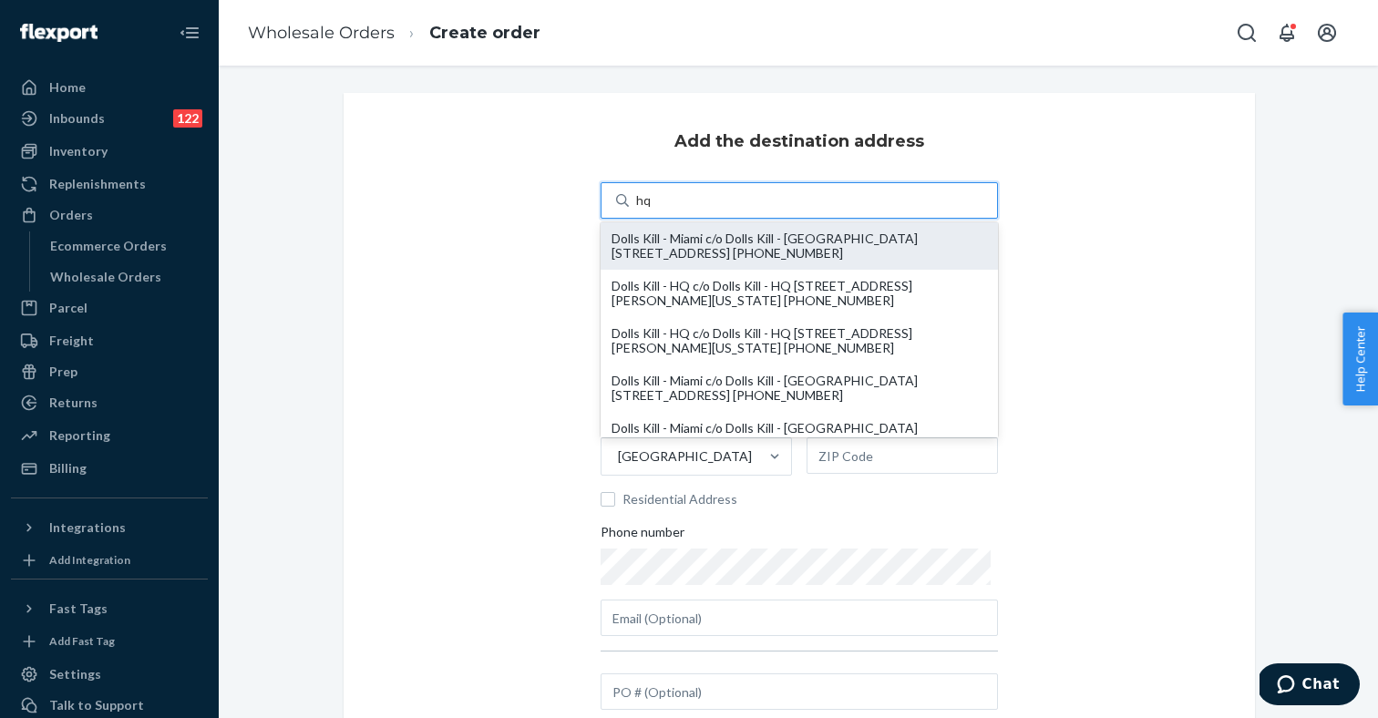
click at [744, 247] on div "Dolls Kill - Miami c/o Dolls Kill - Miami 2600 NW 5th Ave Miami, FL 33127 +1 (4…" at bounding box center [798, 245] width 375 height 29
click at [652, 210] on input "hq" at bounding box center [644, 200] width 16 height 18
type input "Dolls Kill - Miami"
type input "2600 NW 5th Ave"
type input "Miami"
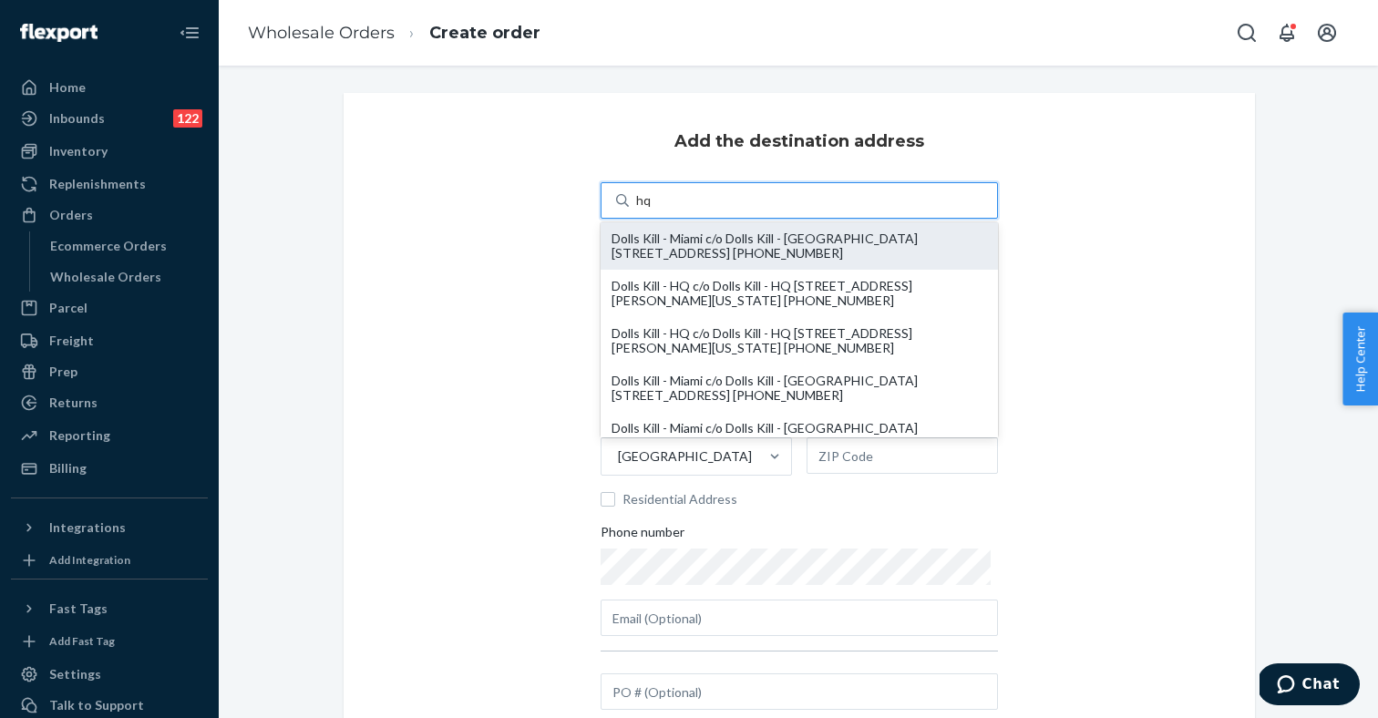
type input "FL"
type input "33127"
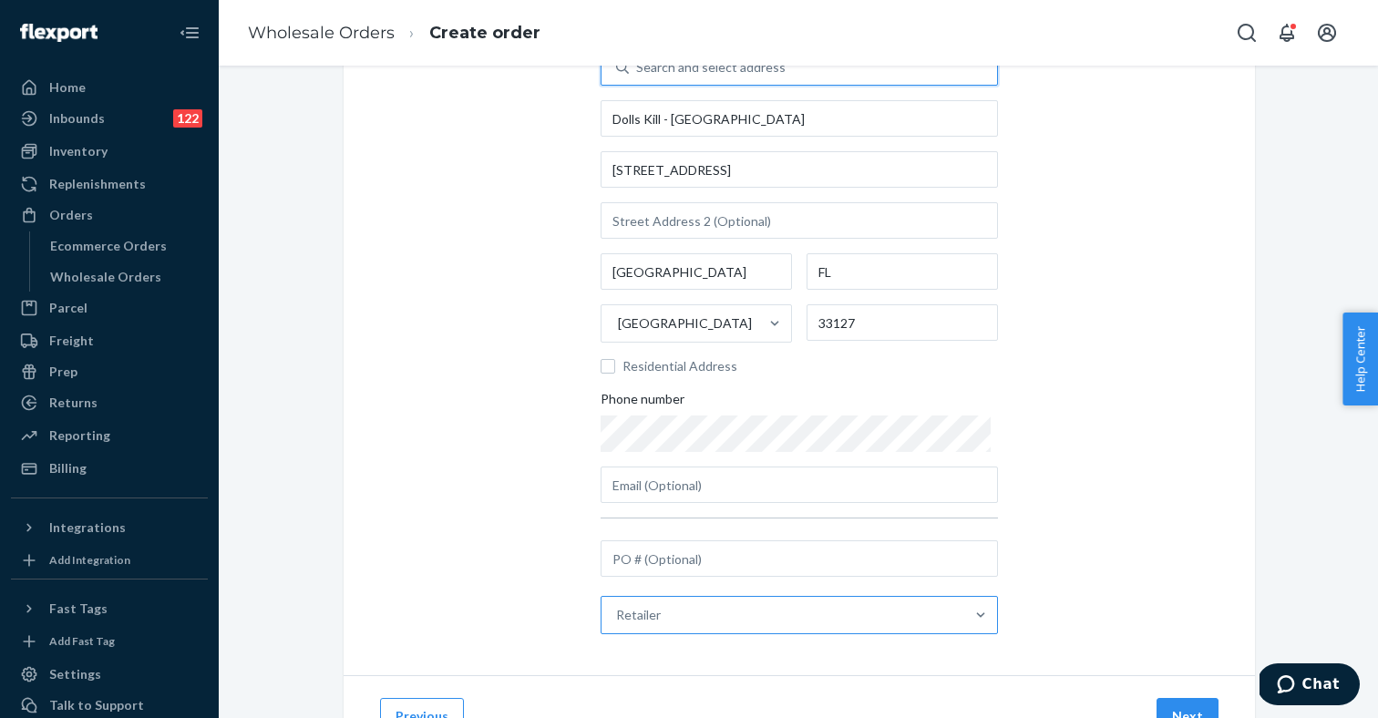
scroll to position [207, 0]
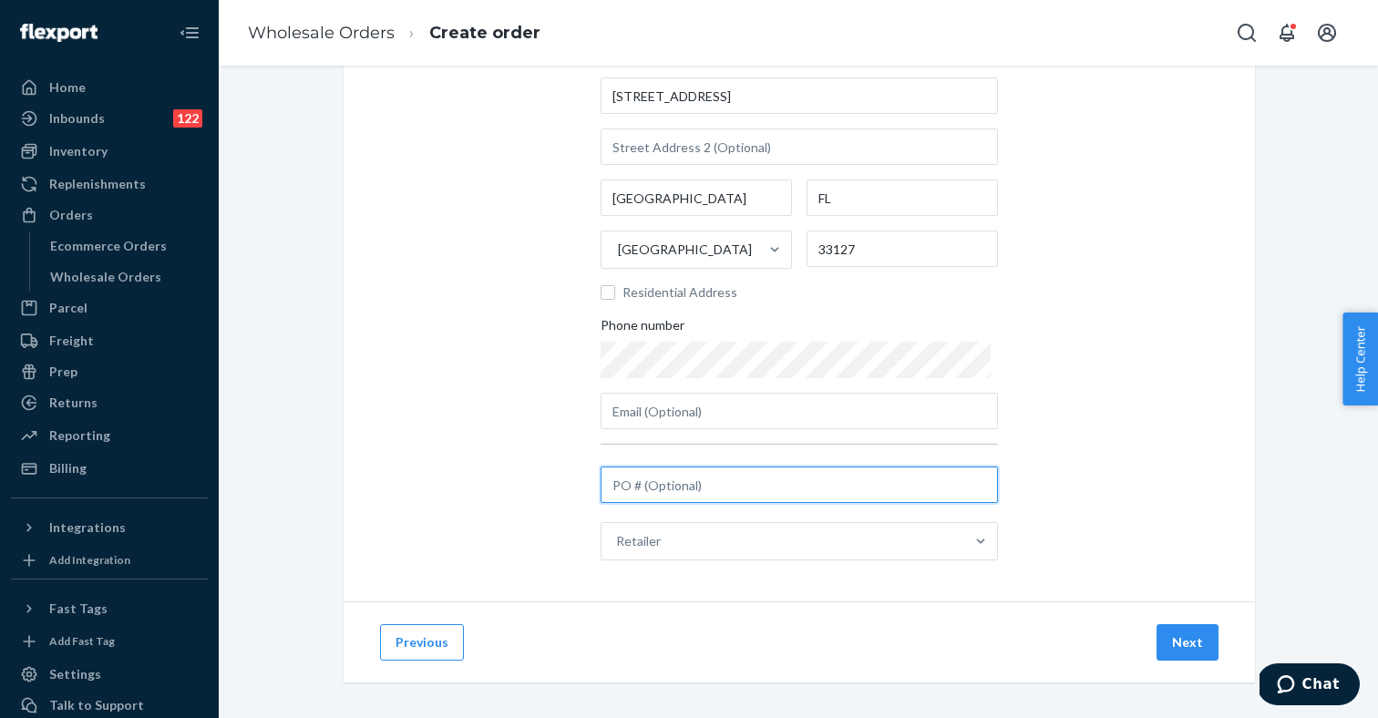
click at [732, 489] on input "text" at bounding box center [798, 484] width 397 height 36
type input "9-25 whatnot 1 no vas"
click at [1185, 650] on button "Next" at bounding box center [1187, 642] width 62 height 36
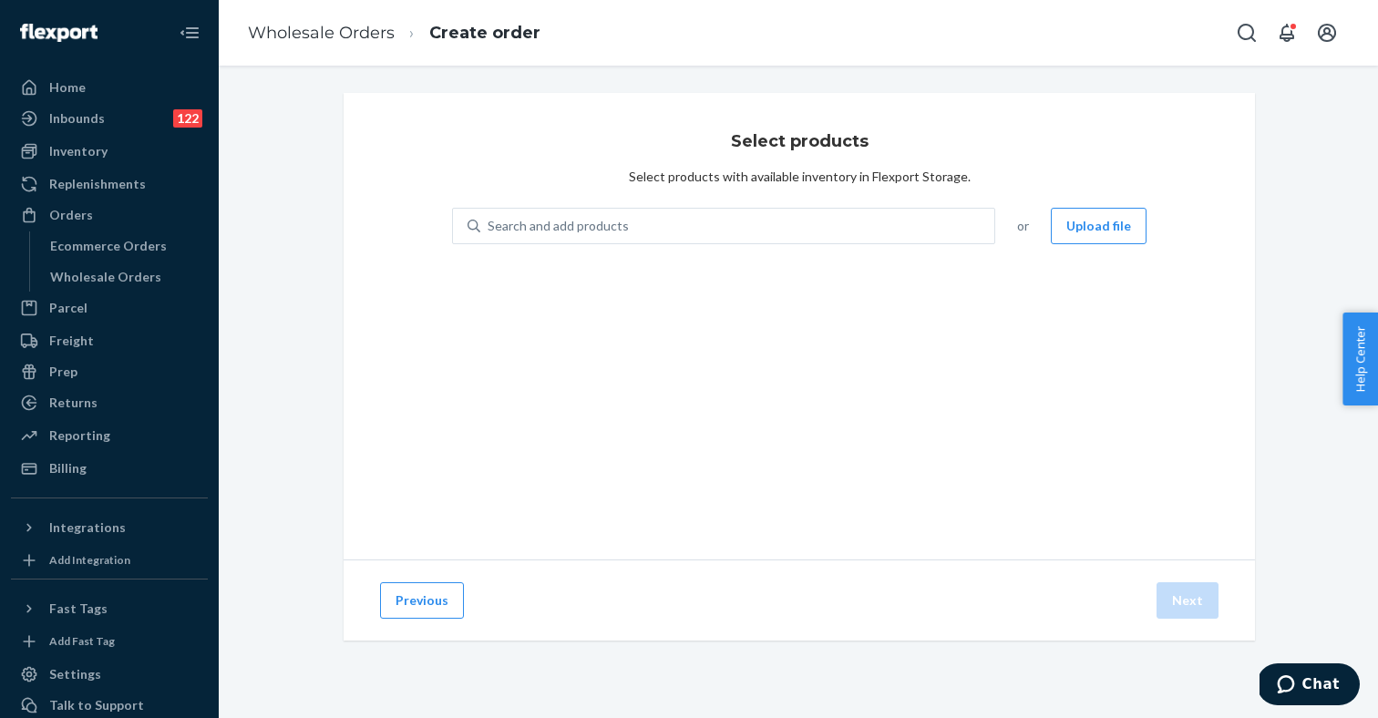
scroll to position [0, 0]
click at [1092, 233] on button "Upload file" at bounding box center [1098, 226] width 96 height 36
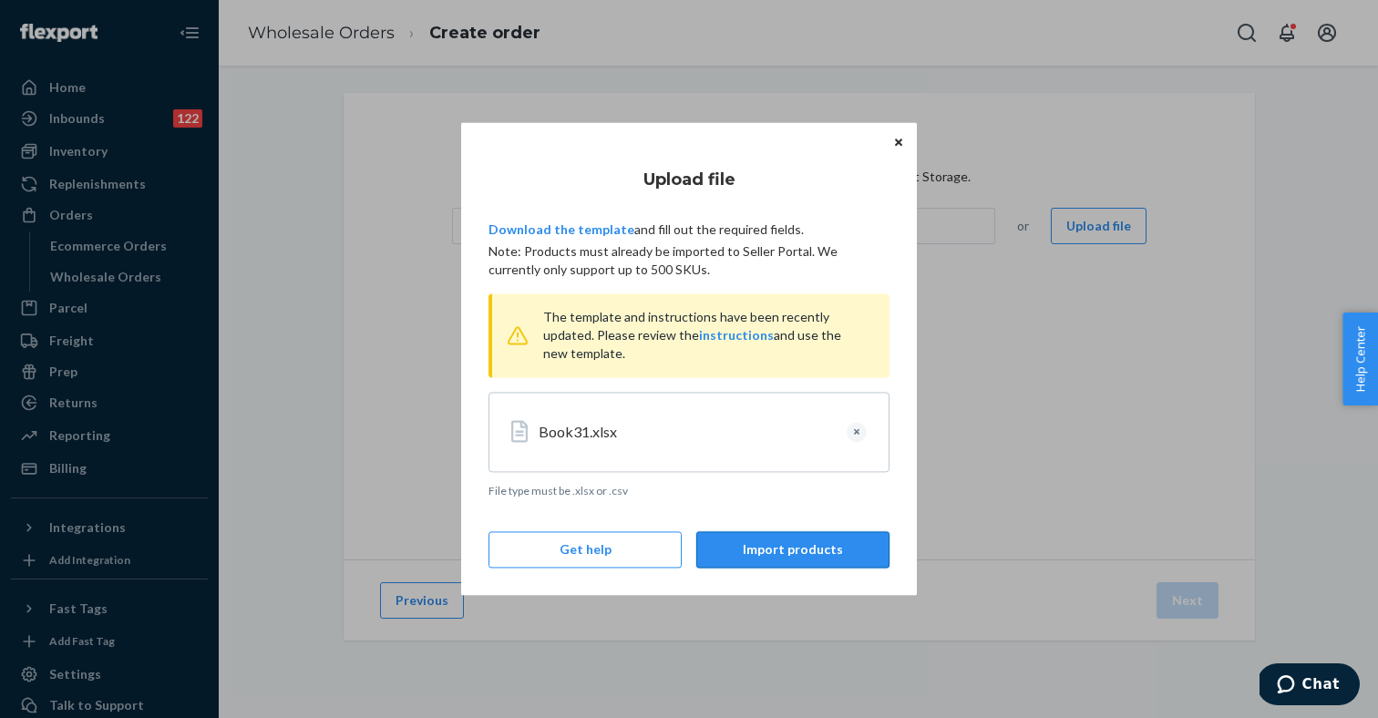
click at [774, 549] on button "Import products" at bounding box center [792, 550] width 193 height 36
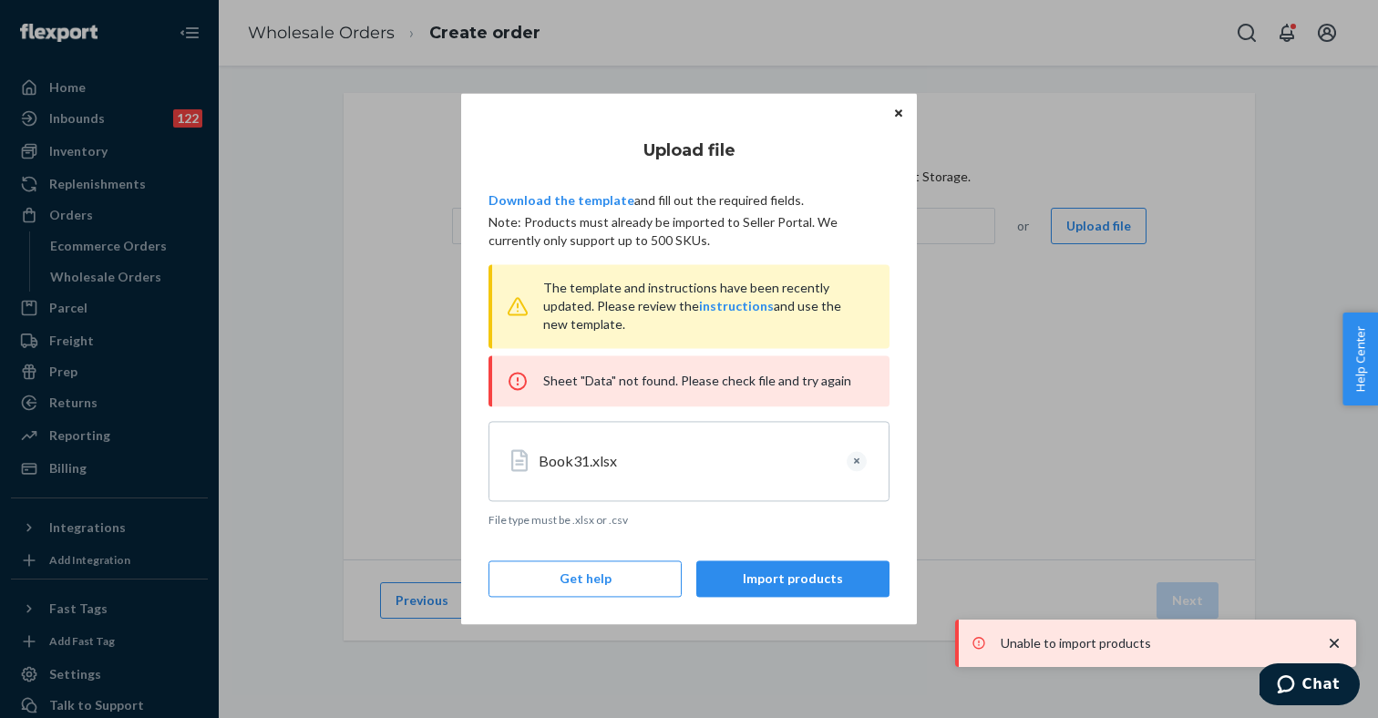
click at [900, 116] on icon "Close" at bounding box center [898, 112] width 7 height 7
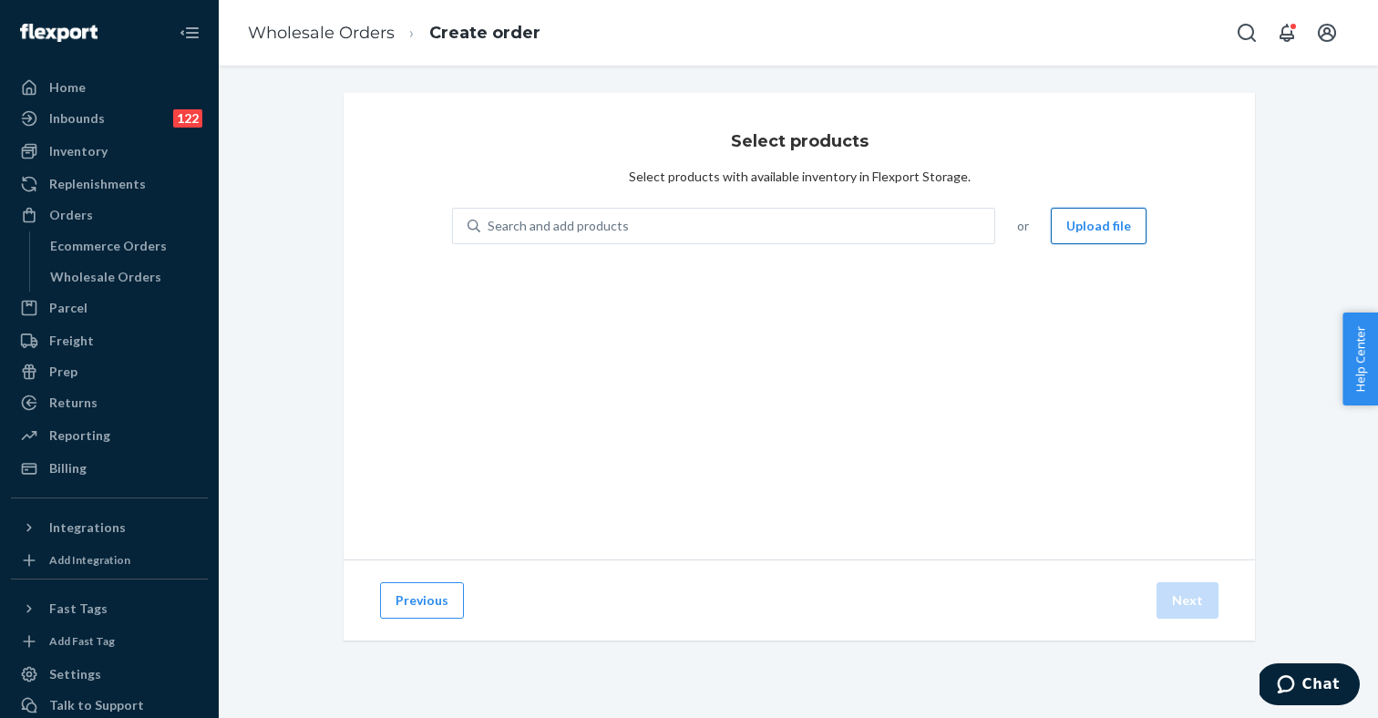
click at [1088, 228] on button "Upload file" at bounding box center [1098, 226] width 96 height 36
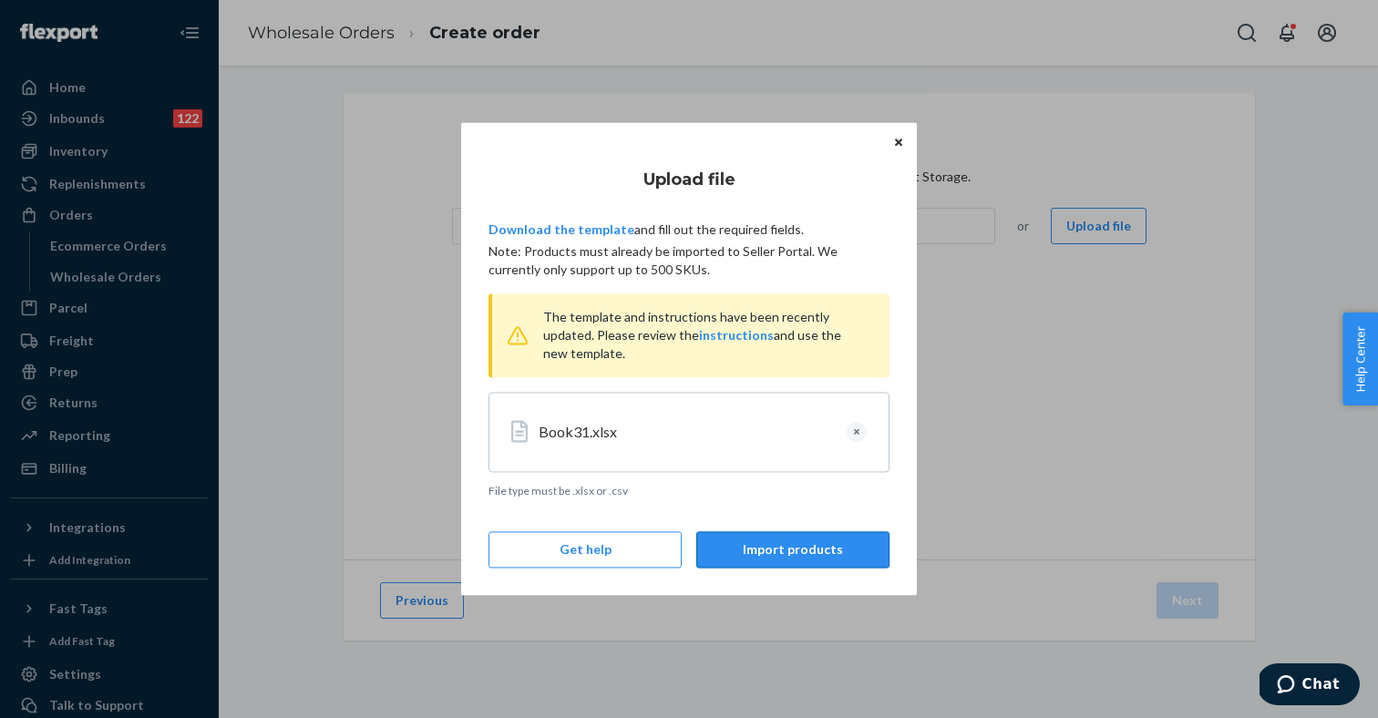
click at [780, 558] on button "Import products" at bounding box center [792, 550] width 193 height 36
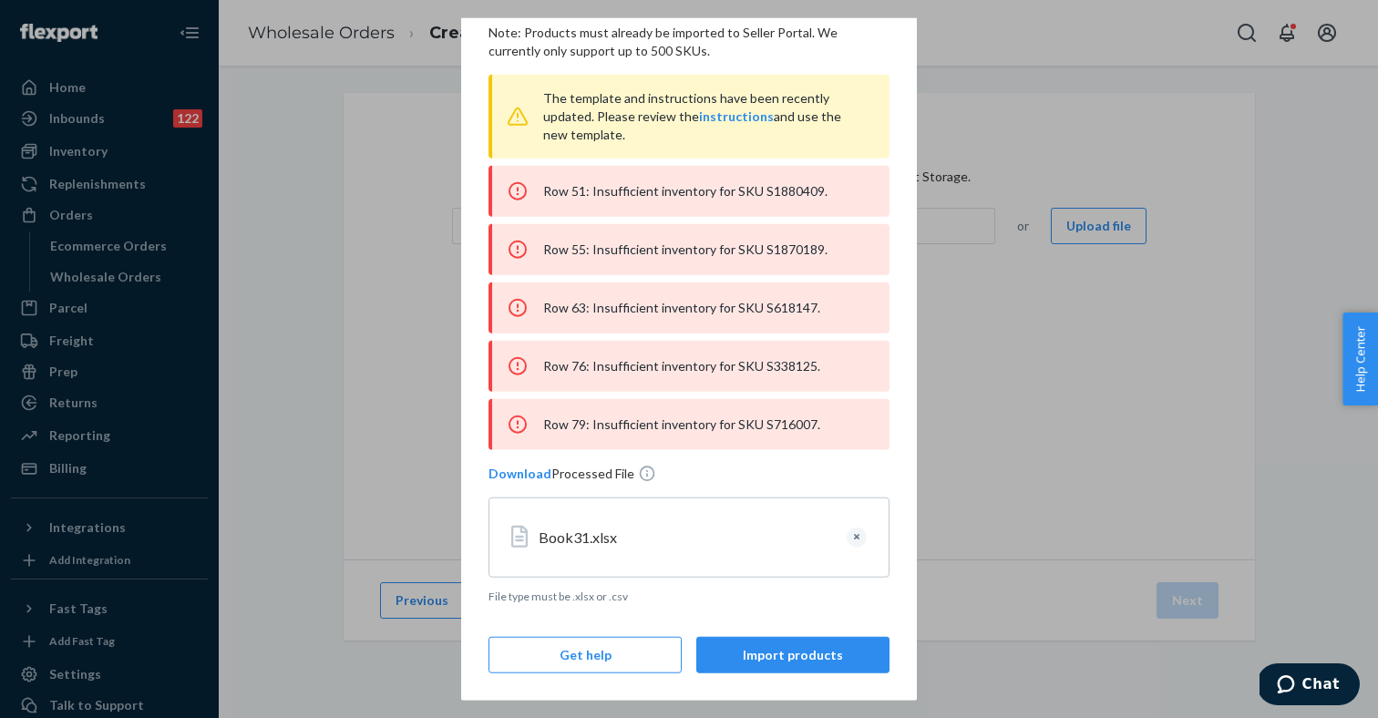
scroll to position [115, 0]
click at [855, 538] on button "Clear" at bounding box center [856, 538] width 20 height 20
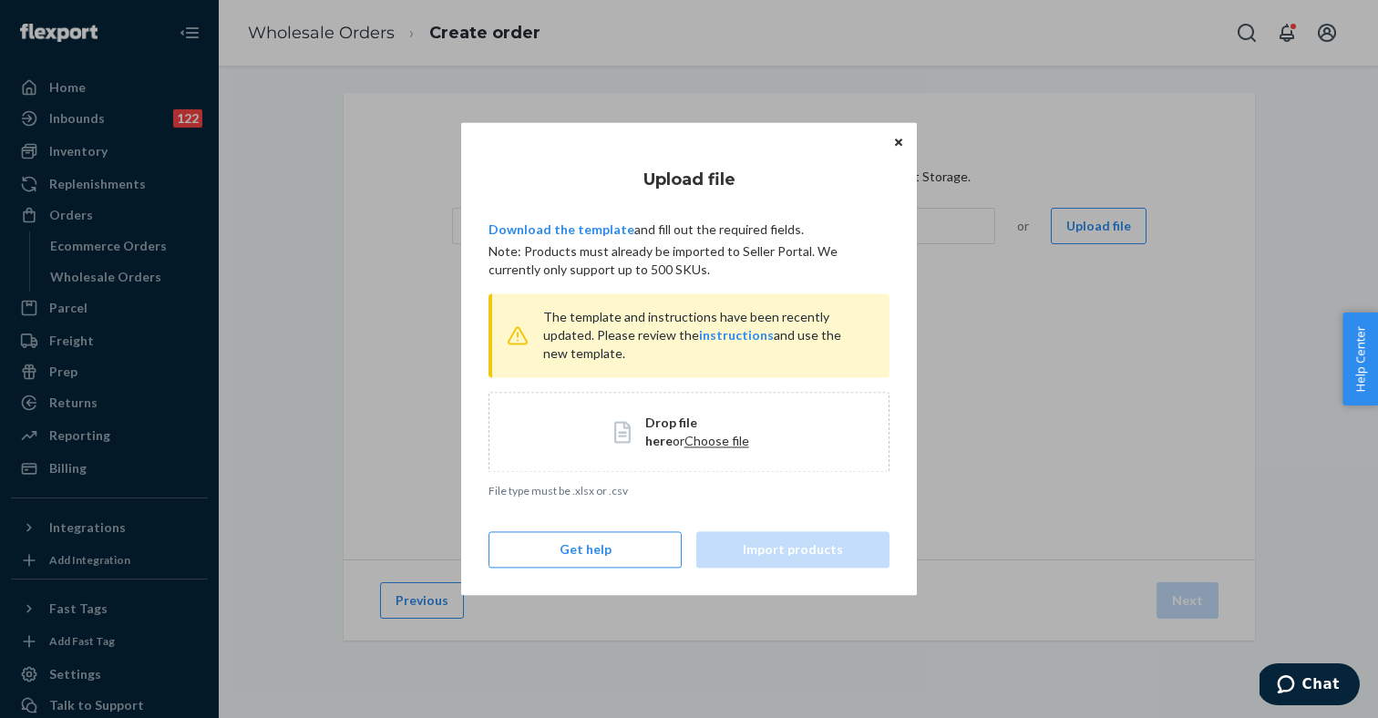
scroll to position [0, 0]
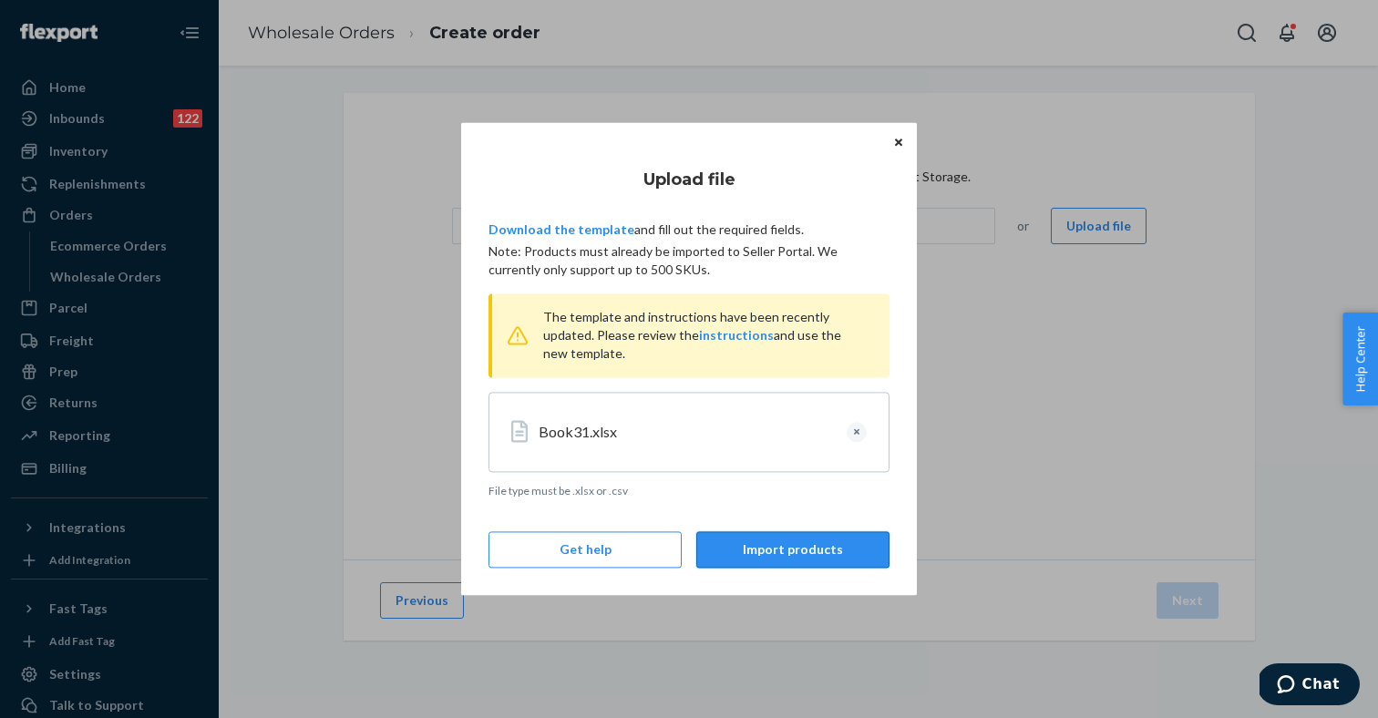
click at [790, 557] on button "Import products" at bounding box center [792, 550] width 193 height 36
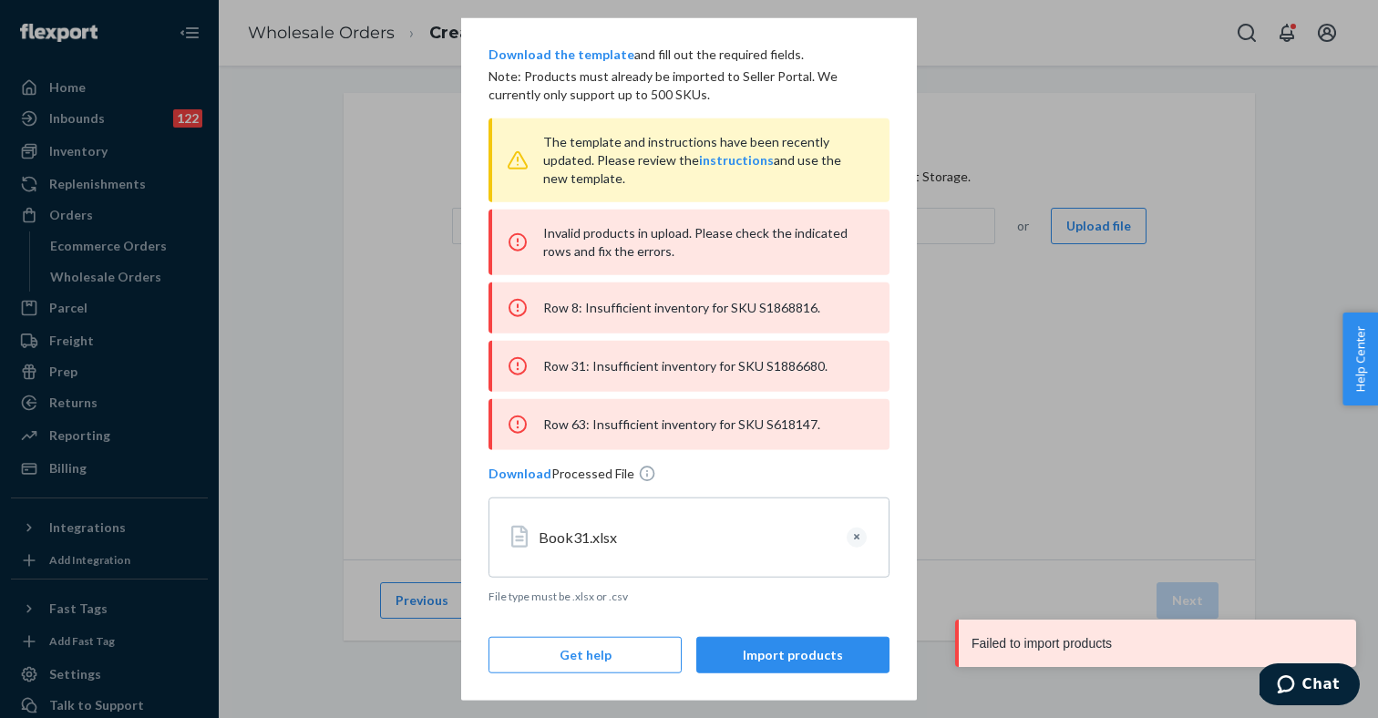
scroll to position [71, 0]
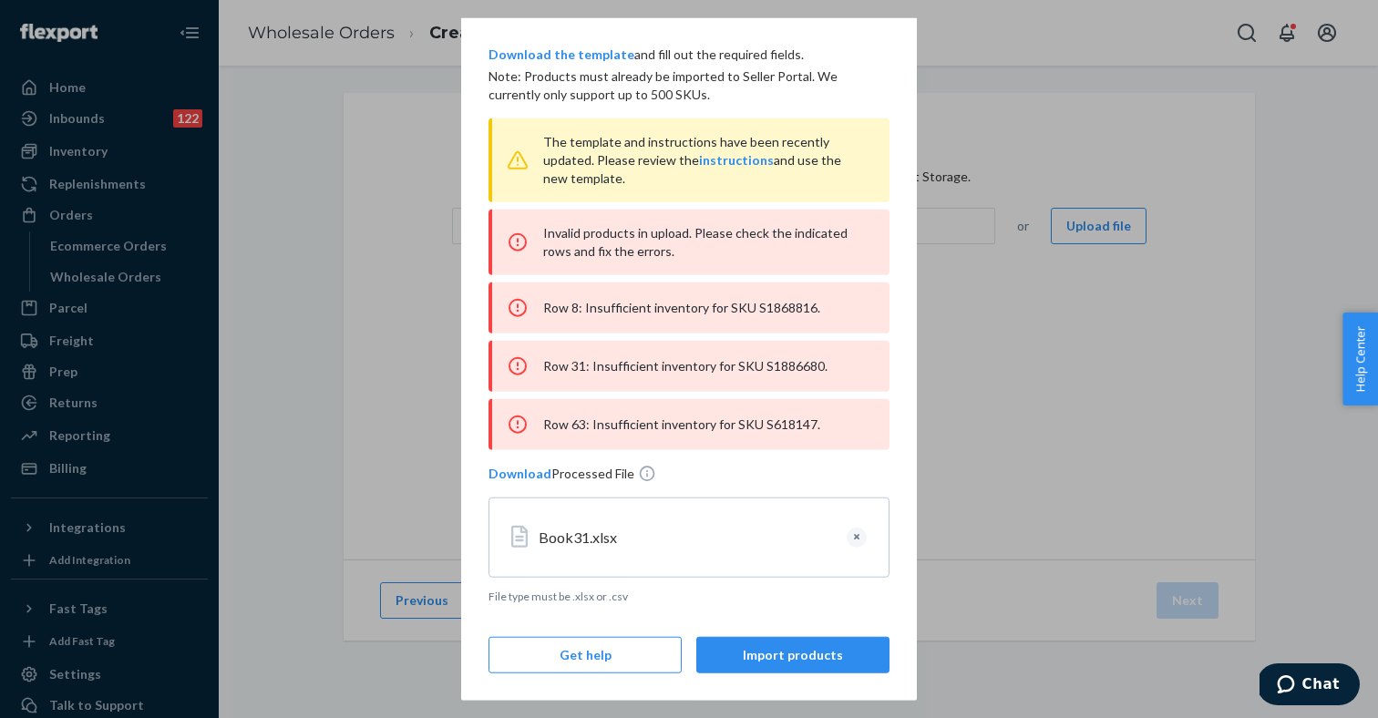
click at [861, 538] on button "Clear" at bounding box center [856, 538] width 20 height 20
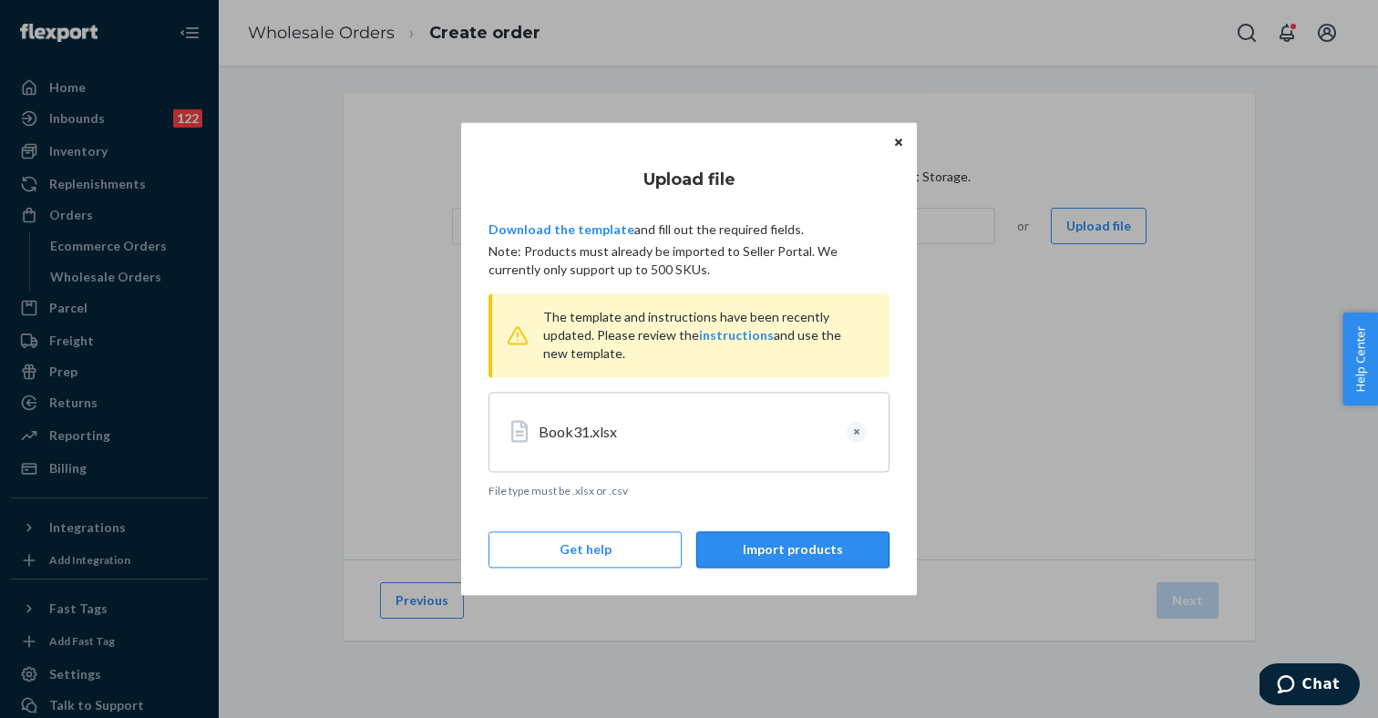
click at [775, 552] on button "Import products" at bounding box center [792, 550] width 193 height 36
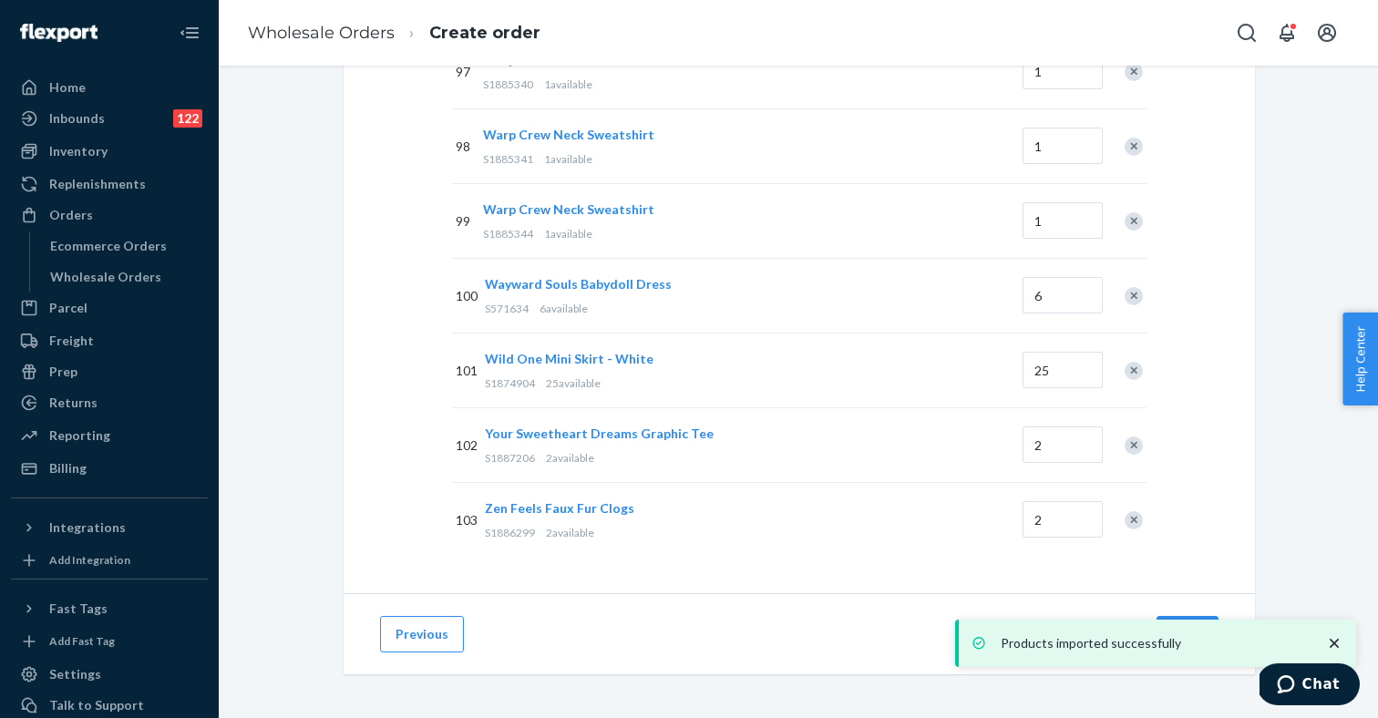
click at [1337, 642] on icon "close toast" at bounding box center [1334, 643] width 18 height 18
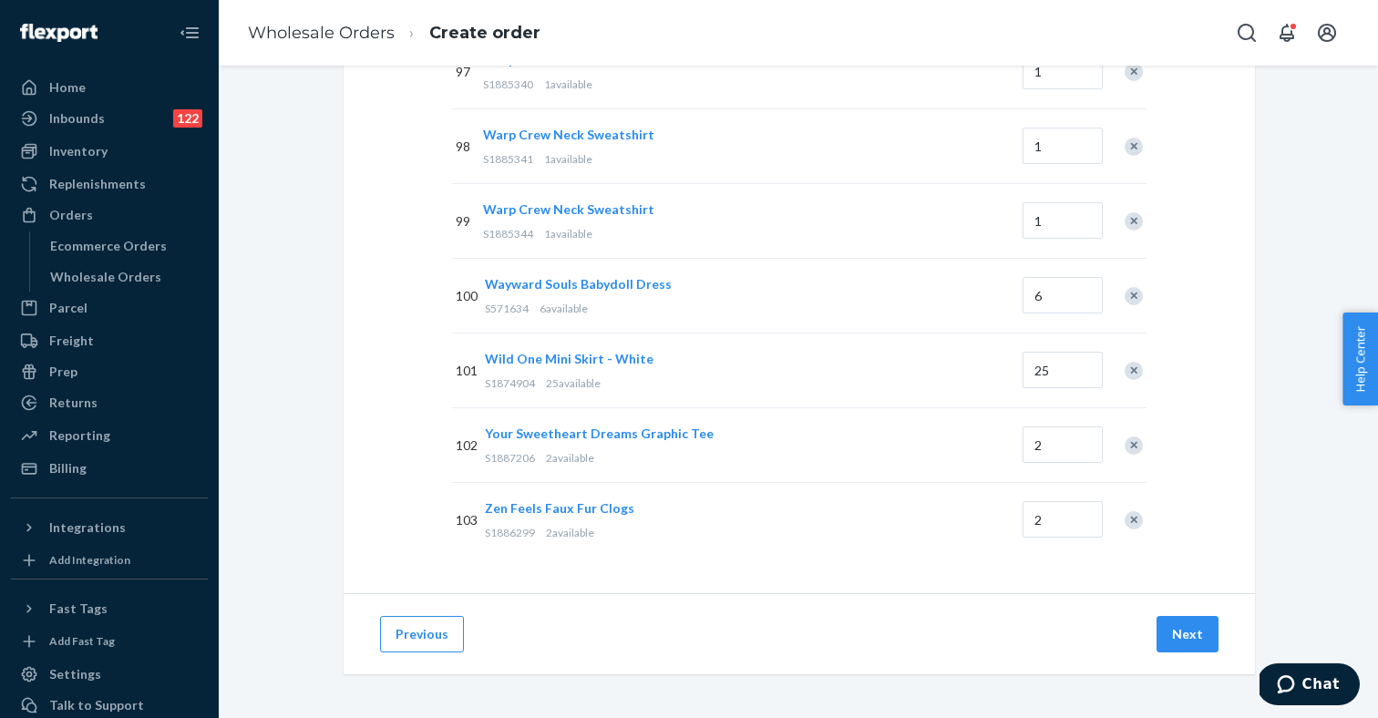
click at [1182, 627] on div "Products imported successfully" at bounding box center [1155, 643] width 401 height 47
click at [1184, 637] on button "Next" at bounding box center [1187, 634] width 62 height 36
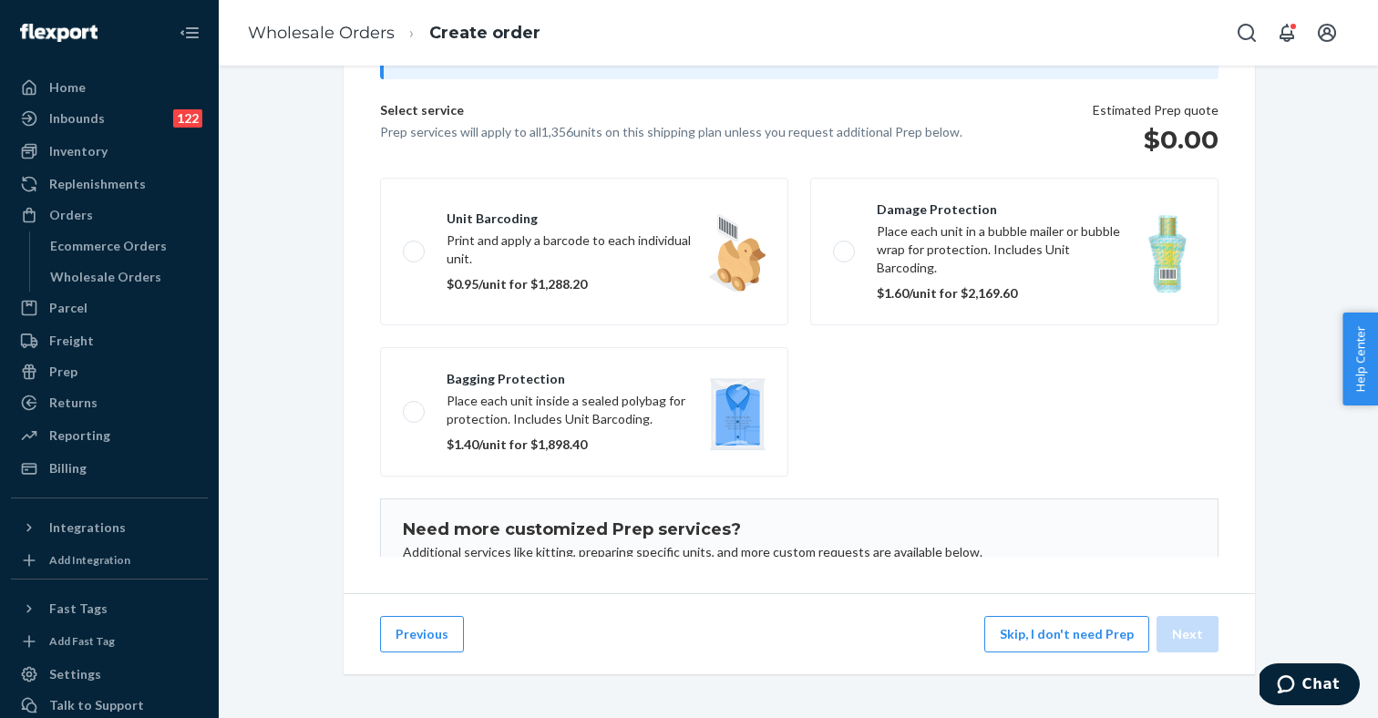
click at [854, 580] on div "Try Flexport Prep Flexport Prep will make your inventory sales-ready within 3 d…" at bounding box center [798, 392] width 1159 height 652
click at [1092, 635] on button "Skip, I don't need Prep" at bounding box center [1066, 634] width 165 height 36
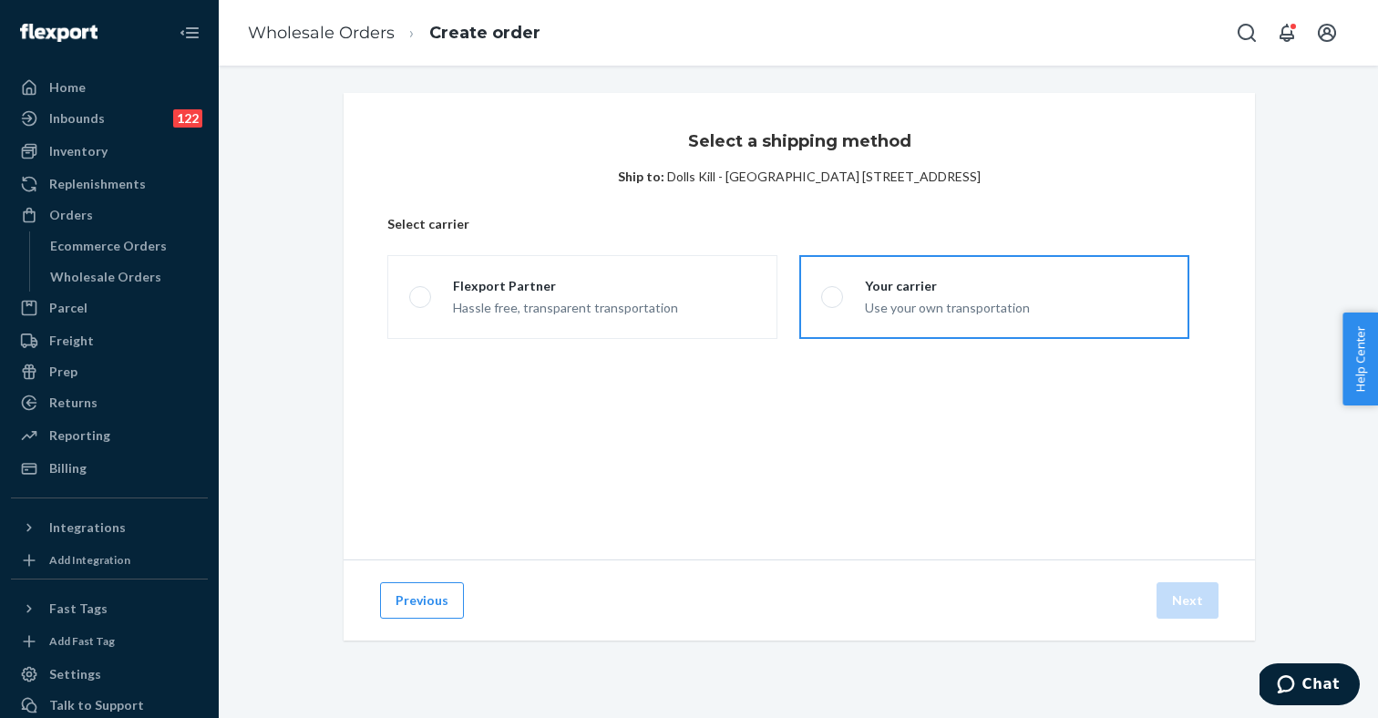
click at [878, 295] on div "Use your own transportation" at bounding box center [947, 306] width 165 height 22
click at [833, 295] on input "Your carrier Use your own transportation" at bounding box center [827, 298] width 12 height 12
radio input "true"
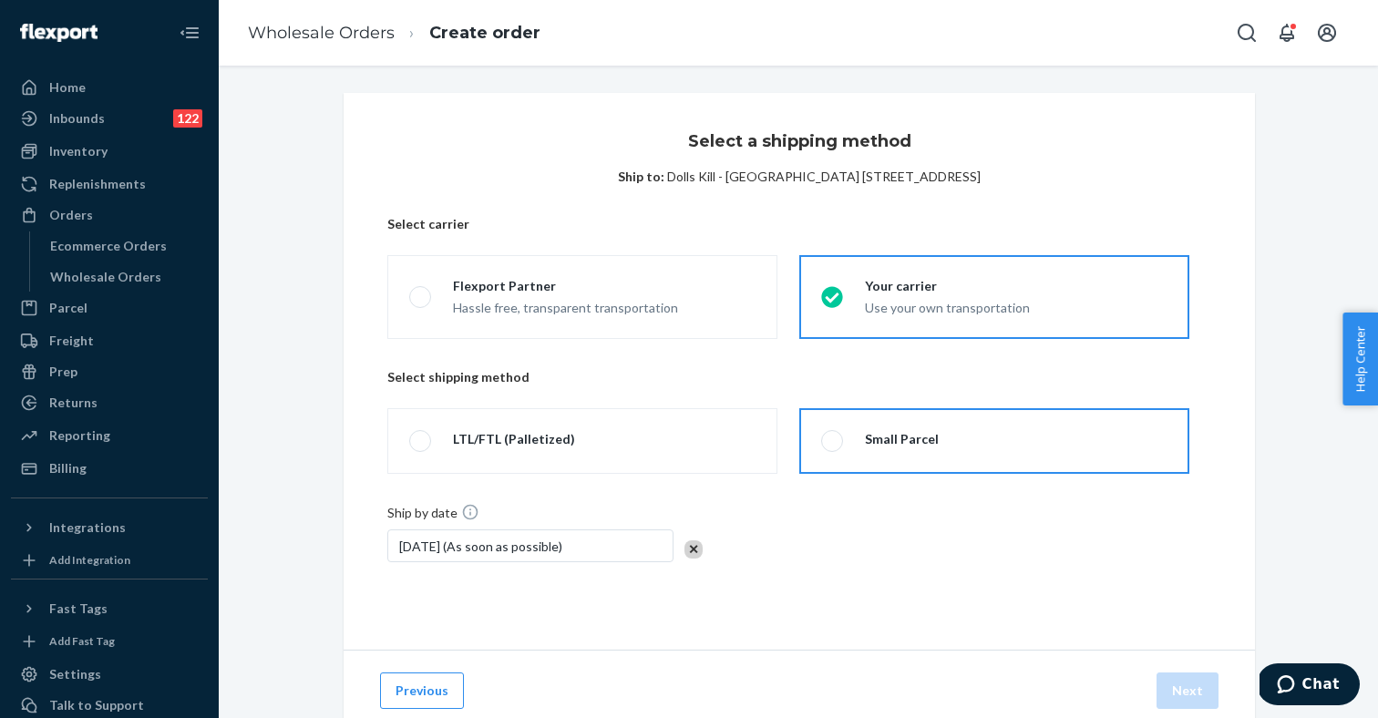
click at [939, 434] on label "Small Parcel" at bounding box center [994, 441] width 390 height 66
click at [833, 435] on input "Small Parcel" at bounding box center [827, 441] width 12 height 12
radio input "true"
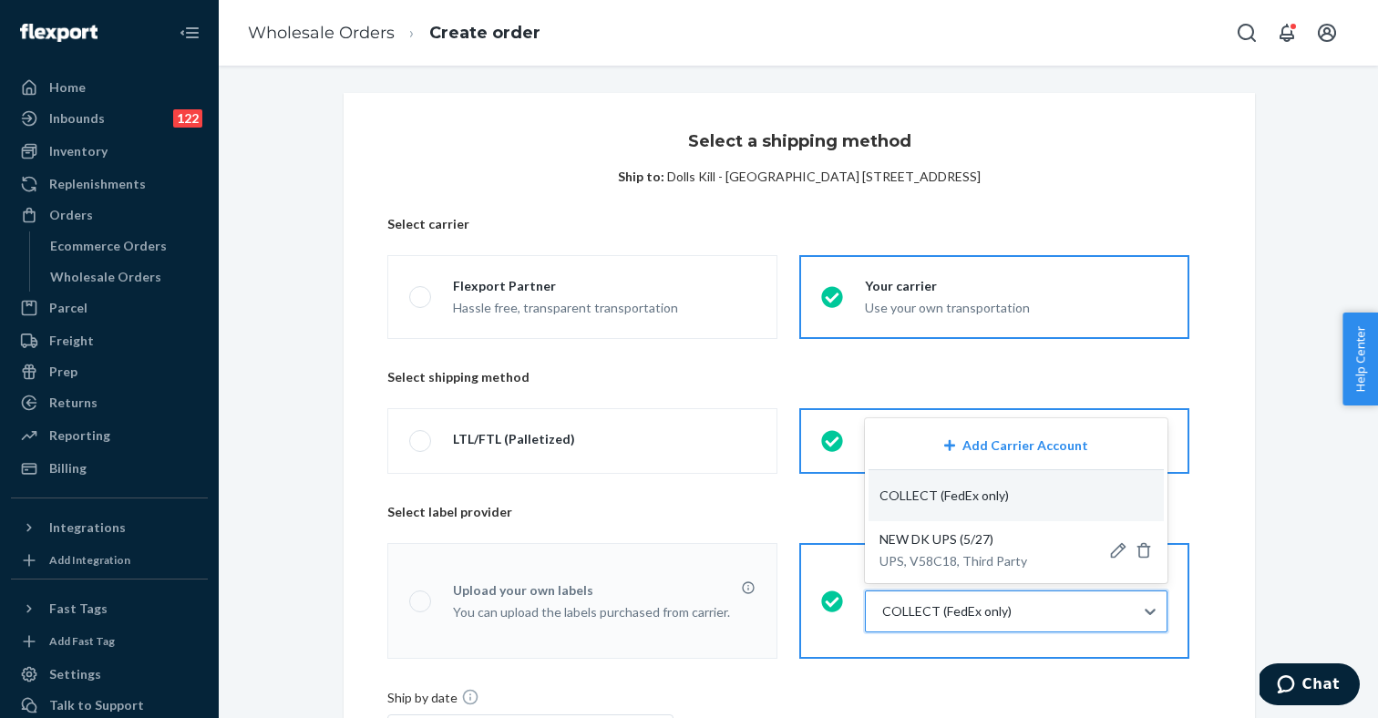
click at [897, 615] on div at bounding box center [1014, 611] width 268 height 22
click at [882, 615] on input "option COLLECT focused, 2 of 3. 3 results available. Use Up and Down to choose …" at bounding box center [881, 611] width 2 height 18
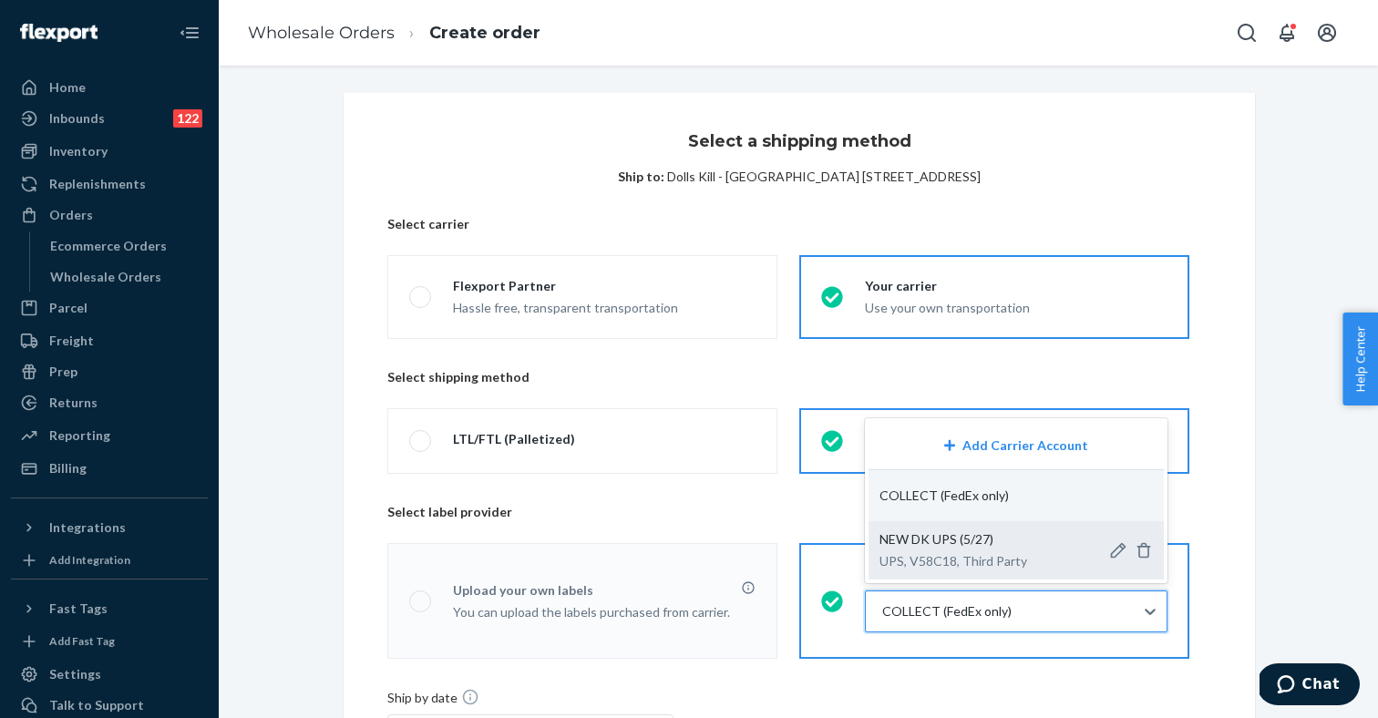
click at [969, 547] on p "NEW DK UPS (5/27)" at bounding box center [953, 539] width 148 height 18
click at [882, 602] on input "option NEW DK UPS (5/27)-Dolls Kill - Fairfax-UPS-V58C18-75067 focused, 3 of 3.…" at bounding box center [881, 611] width 2 height 18
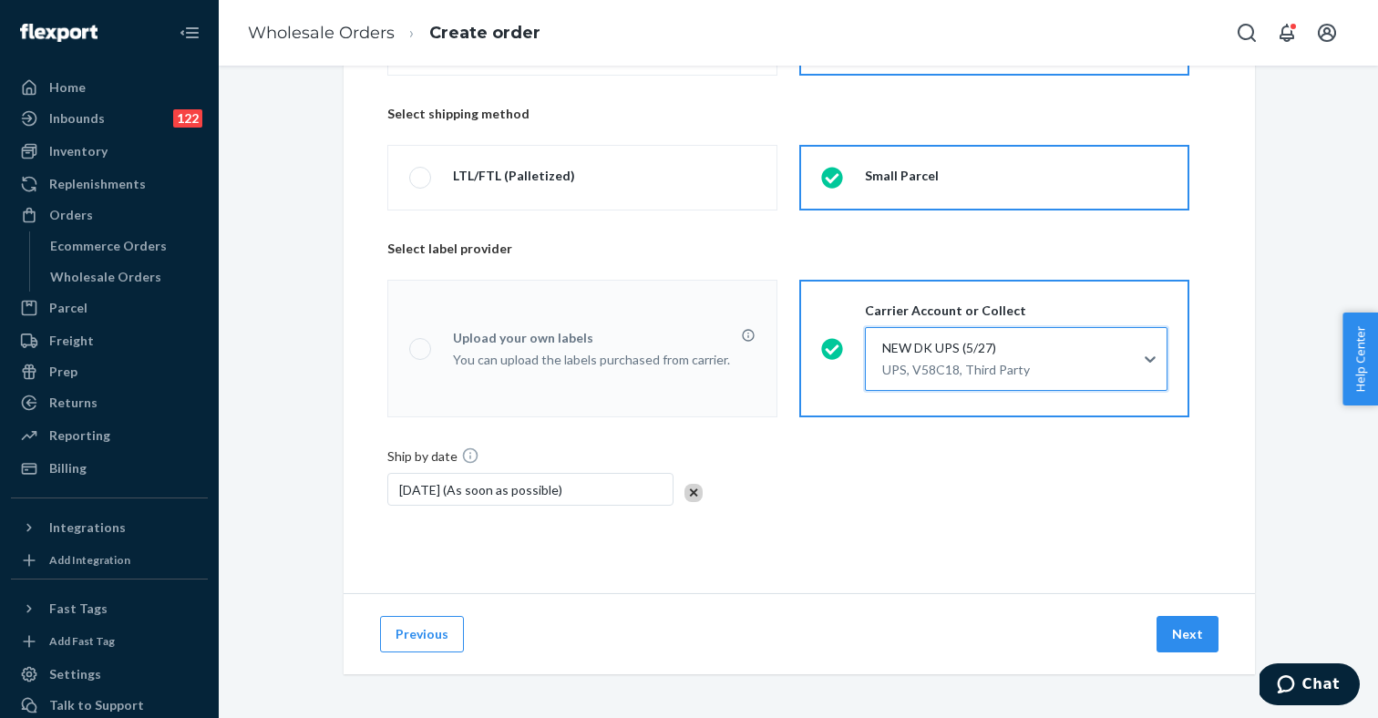
scroll to position [263, 0]
click at [1183, 637] on button "Next" at bounding box center [1187, 634] width 62 height 36
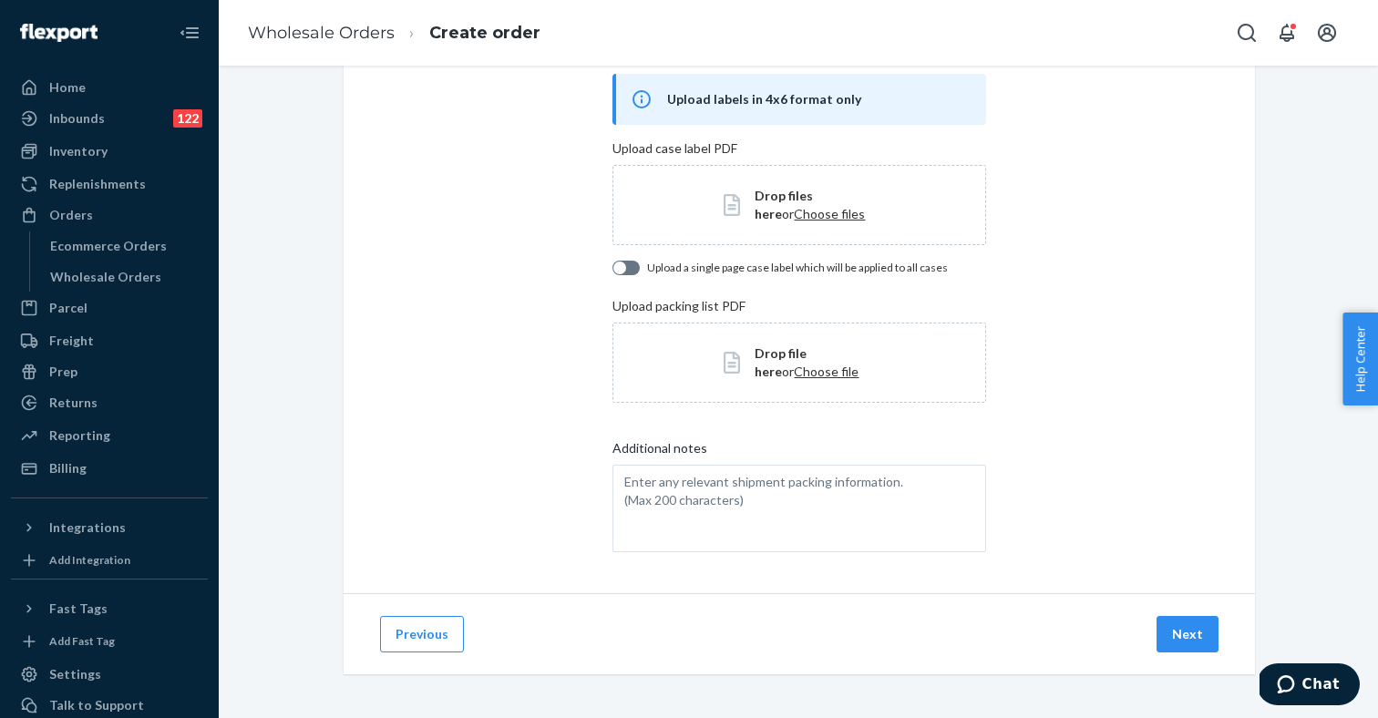
scroll to position [108, 0]
click at [1188, 636] on button "Next" at bounding box center [1187, 634] width 62 height 36
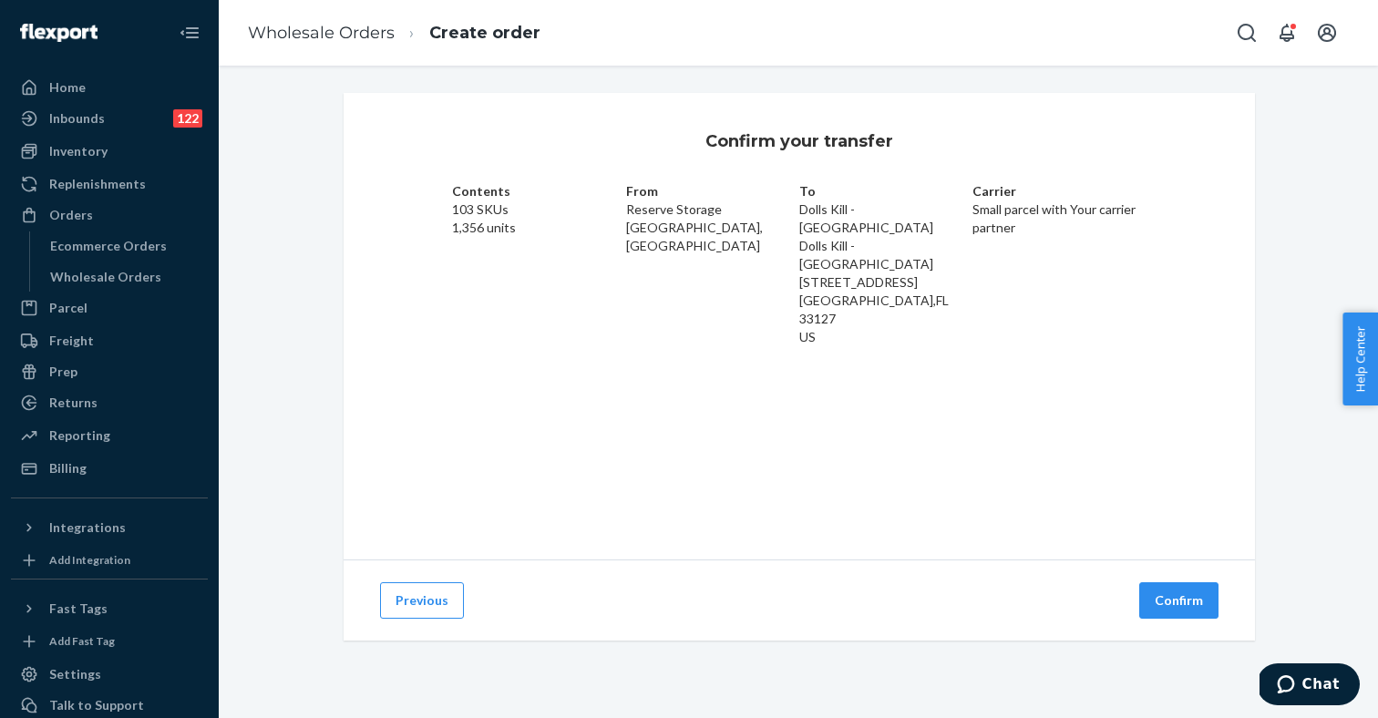
scroll to position [0, 0]
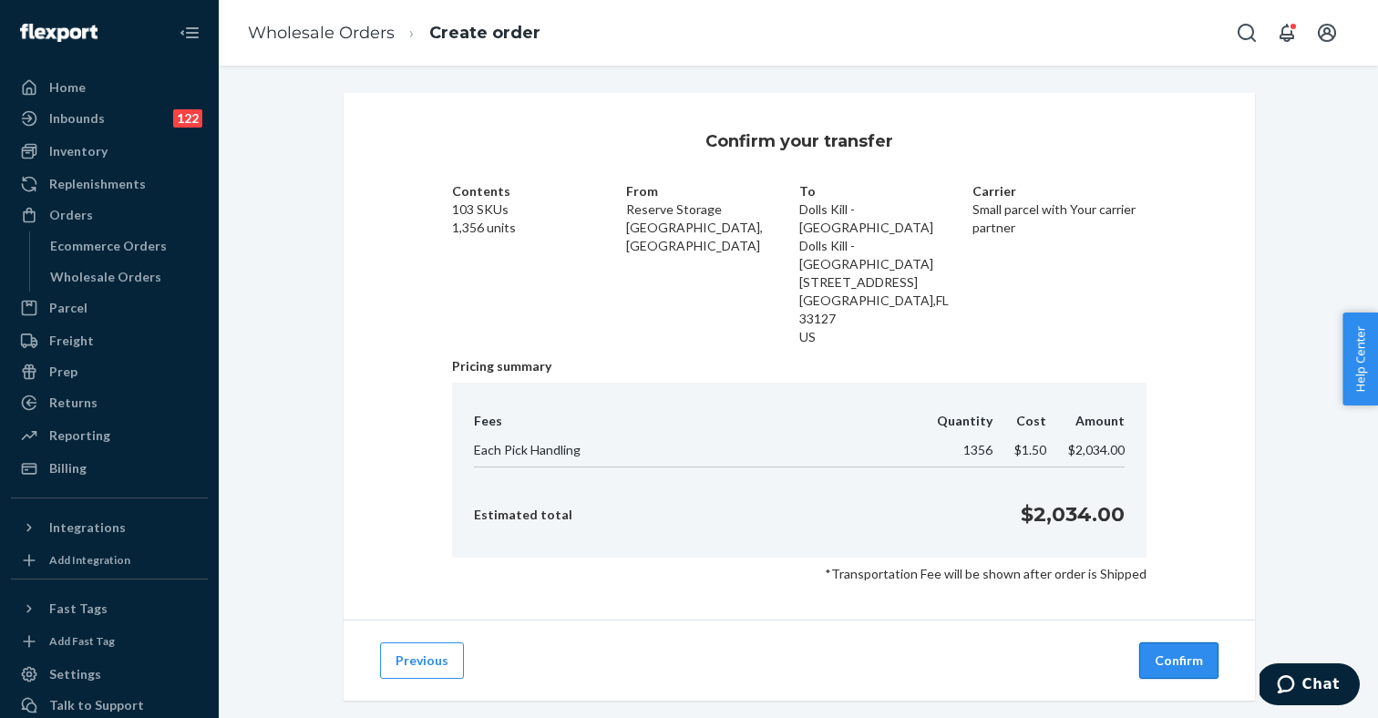
click at [1168, 642] on button "Confirm" at bounding box center [1178, 660] width 79 height 36
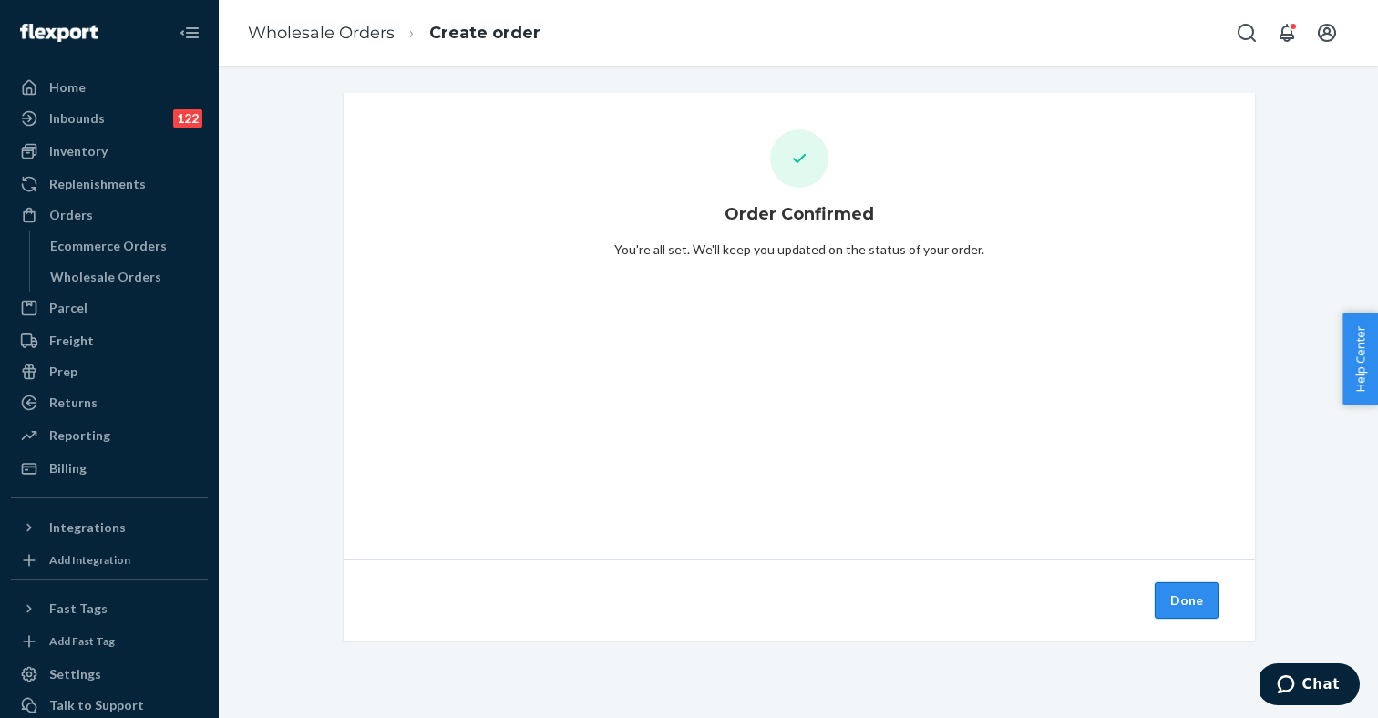
click at [1185, 600] on button "Done" at bounding box center [1186, 600] width 64 height 36
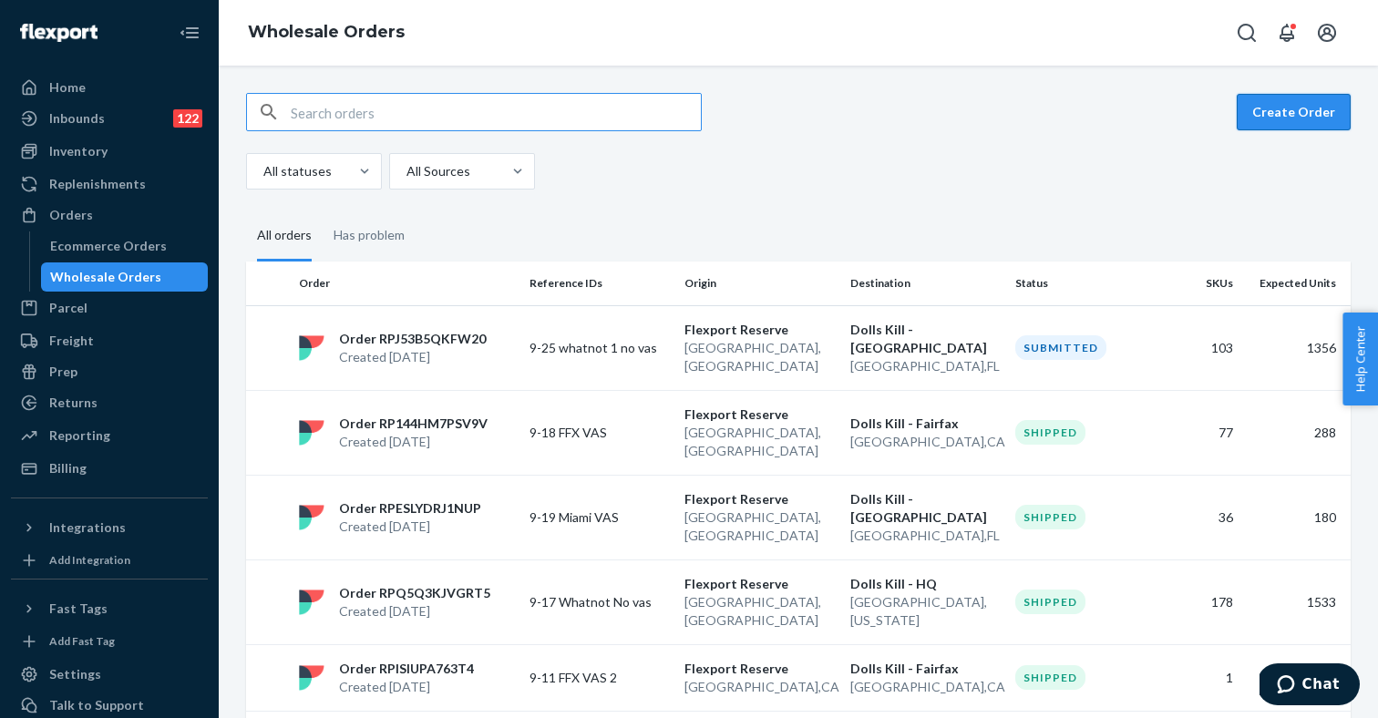
click at [1291, 114] on button "Create Order" at bounding box center [1293, 112] width 114 height 36
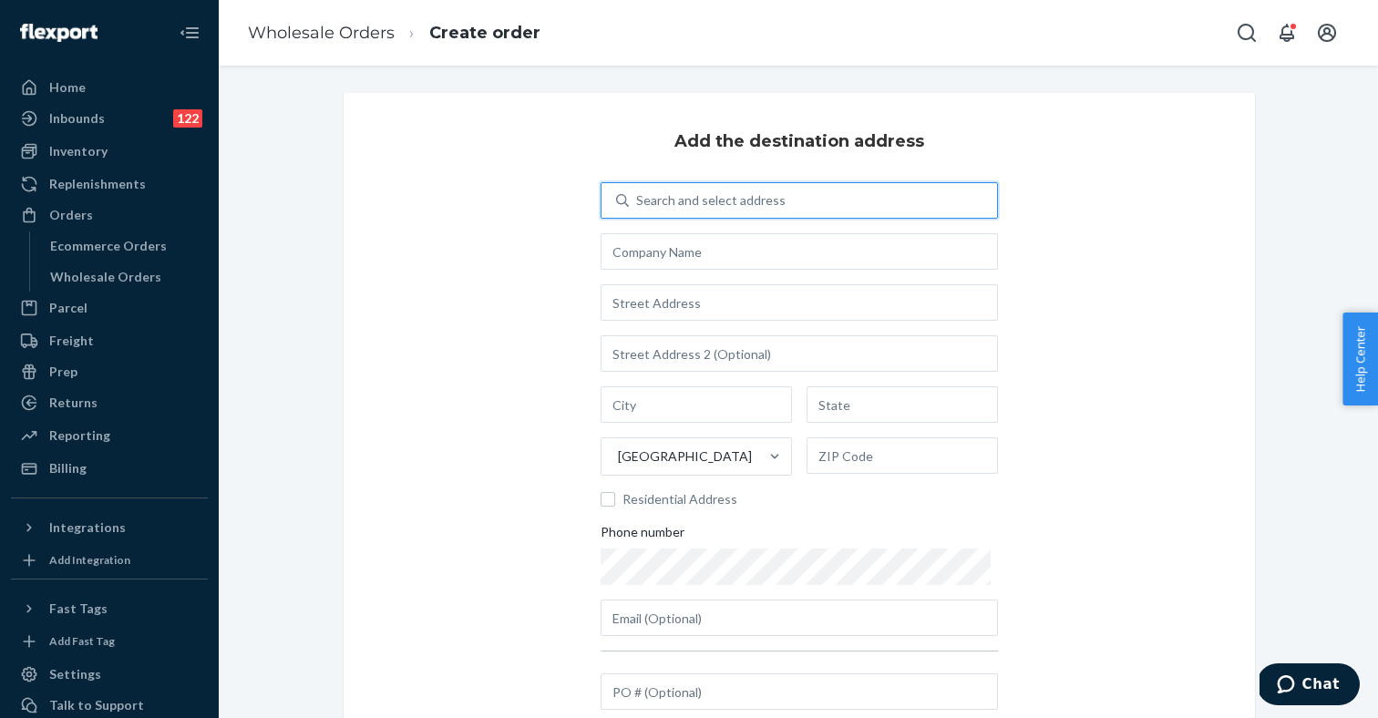
click at [746, 201] on div "Search and select address" at bounding box center [710, 200] width 149 height 18
click at [638, 201] on input "0 results available. Use Up and Down to choose options, press Enter to select t…" at bounding box center [637, 200] width 2 height 18
type input "hq"
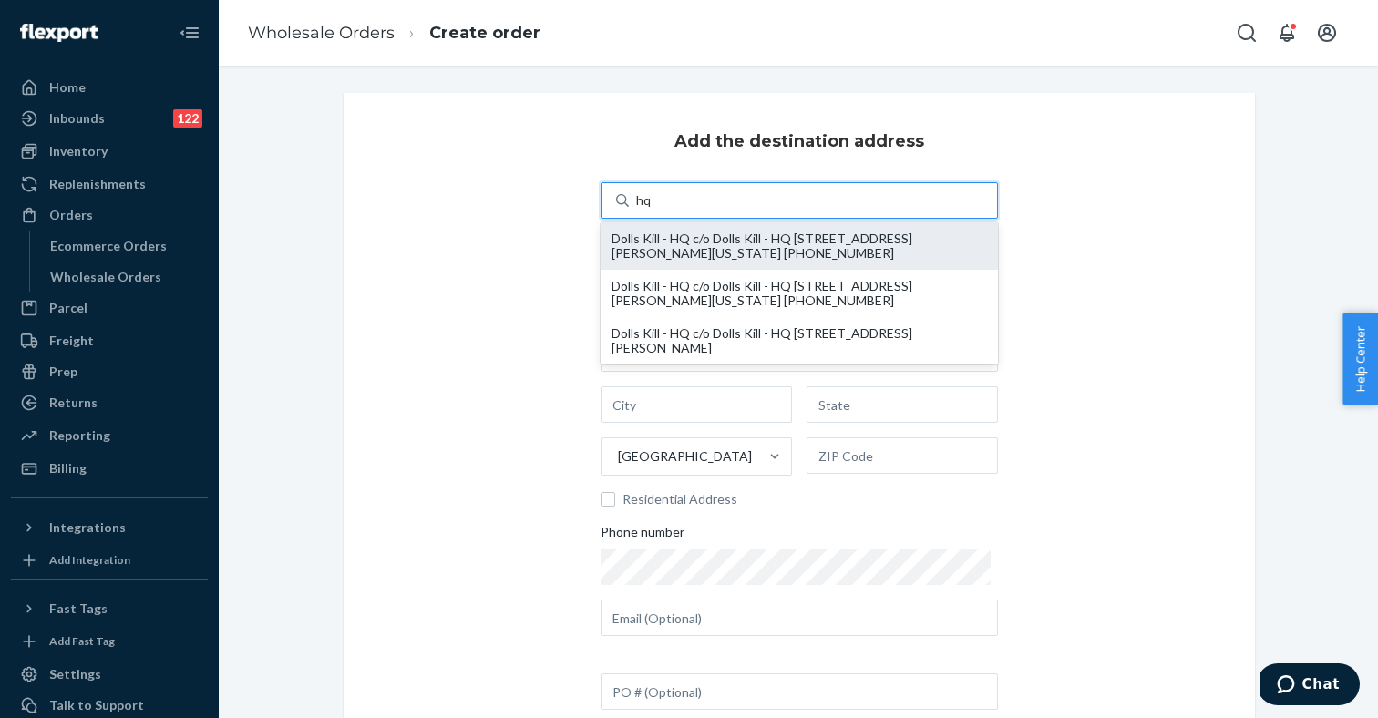
click at [754, 246] on div "Dolls Kill - HQ c/o Dolls Kill - HQ 55 Harrison ST STE 200 oakland, California …" at bounding box center [798, 245] width 375 height 29
click at [652, 210] on input "hq" at bounding box center [644, 200] width 16 height 18
type input "Dolls Kill - HQ"
type input "55 Harrison ST"
type input "STE 200"
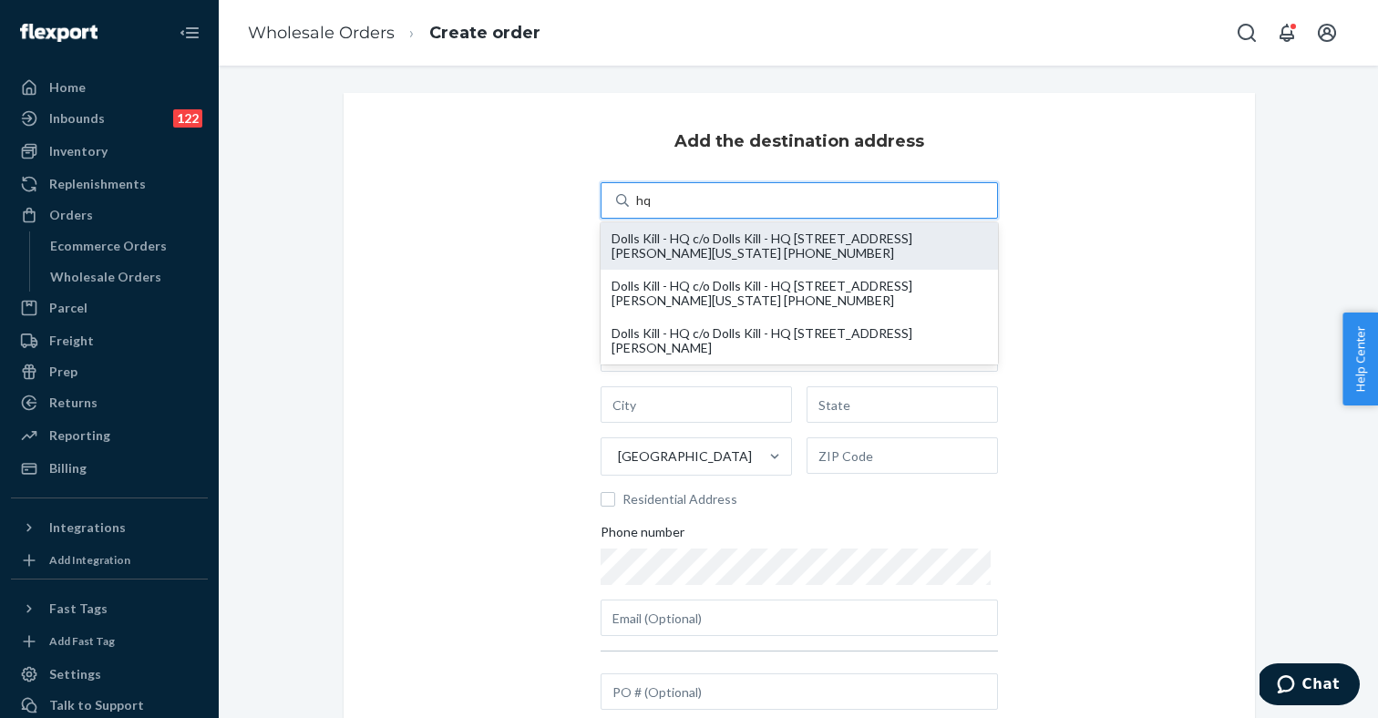
type input "oakland"
type input "California"
type input "94607"
type input "[EMAIL_ADDRESS][DOMAIN_NAME]"
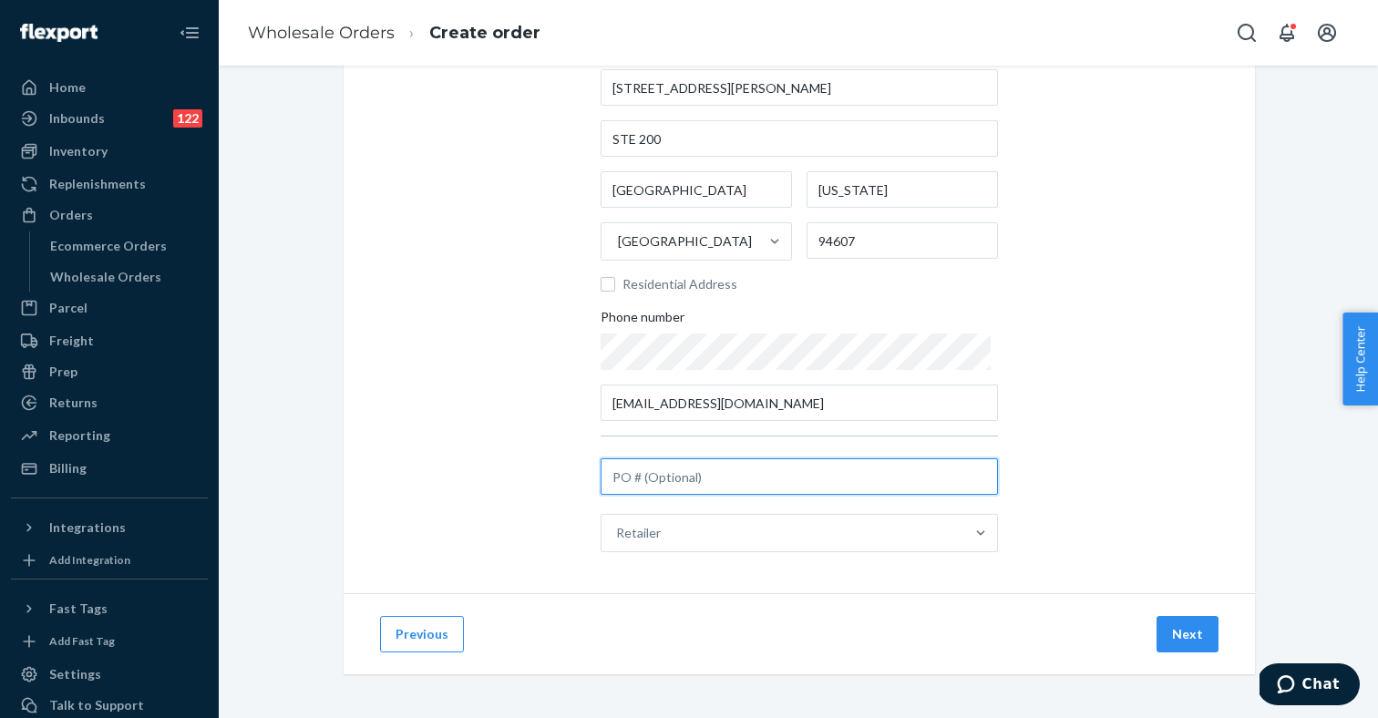
click at [685, 485] on input "text" at bounding box center [798, 476] width 397 height 36
type input "9-24 whatnot 2 no vas"
click at [1182, 649] on button "Next" at bounding box center [1187, 634] width 62 height 36
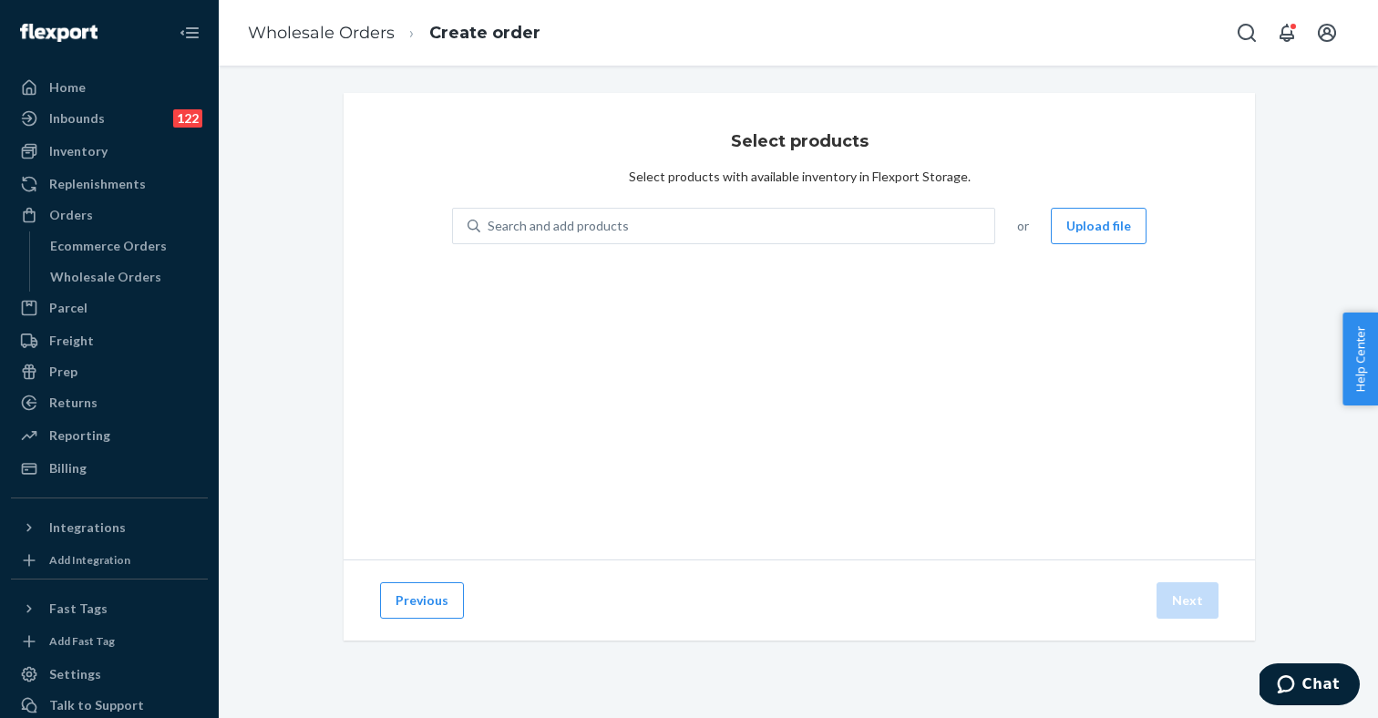
scroll to position [0, 0]
click at [1099, 224] on button "Upload file" at bounding box center [1098, 226] width 96 height 36
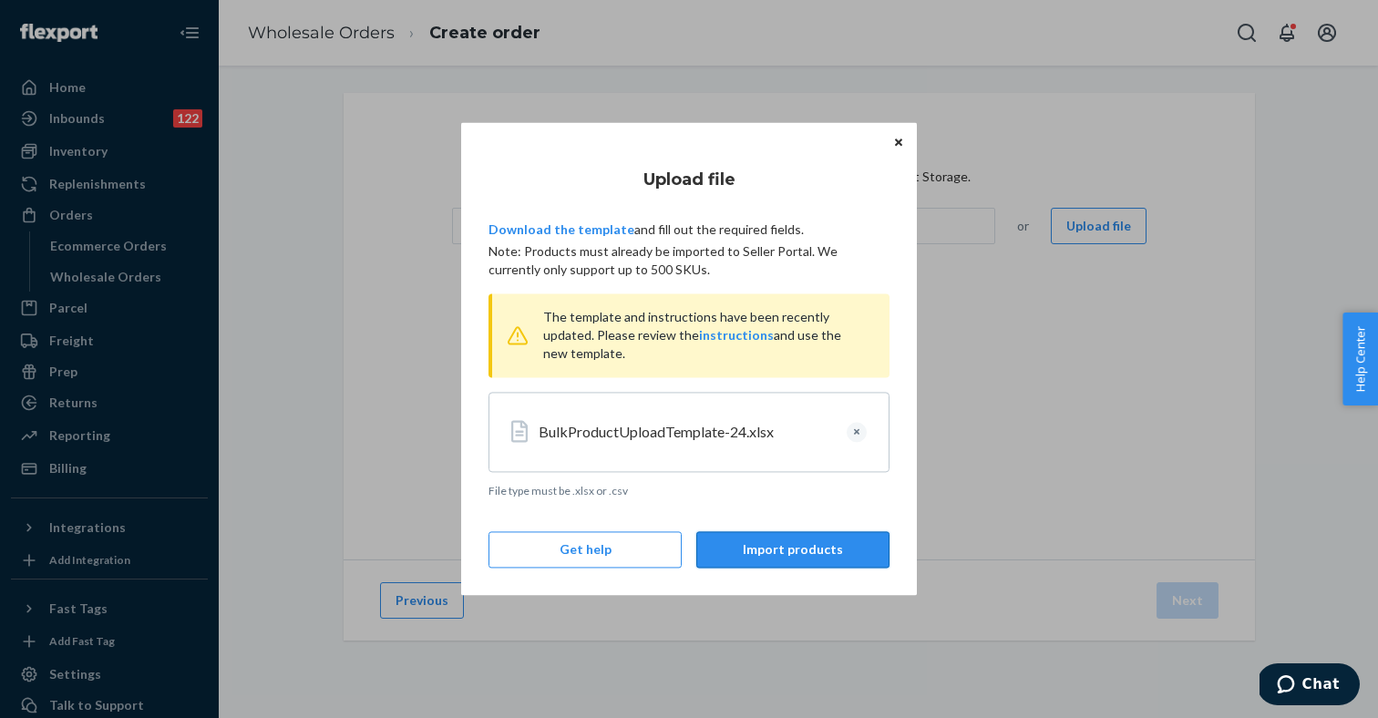
click at [790, 551] on button "Import products" at bounding box center [792, 550] width 193 height 36
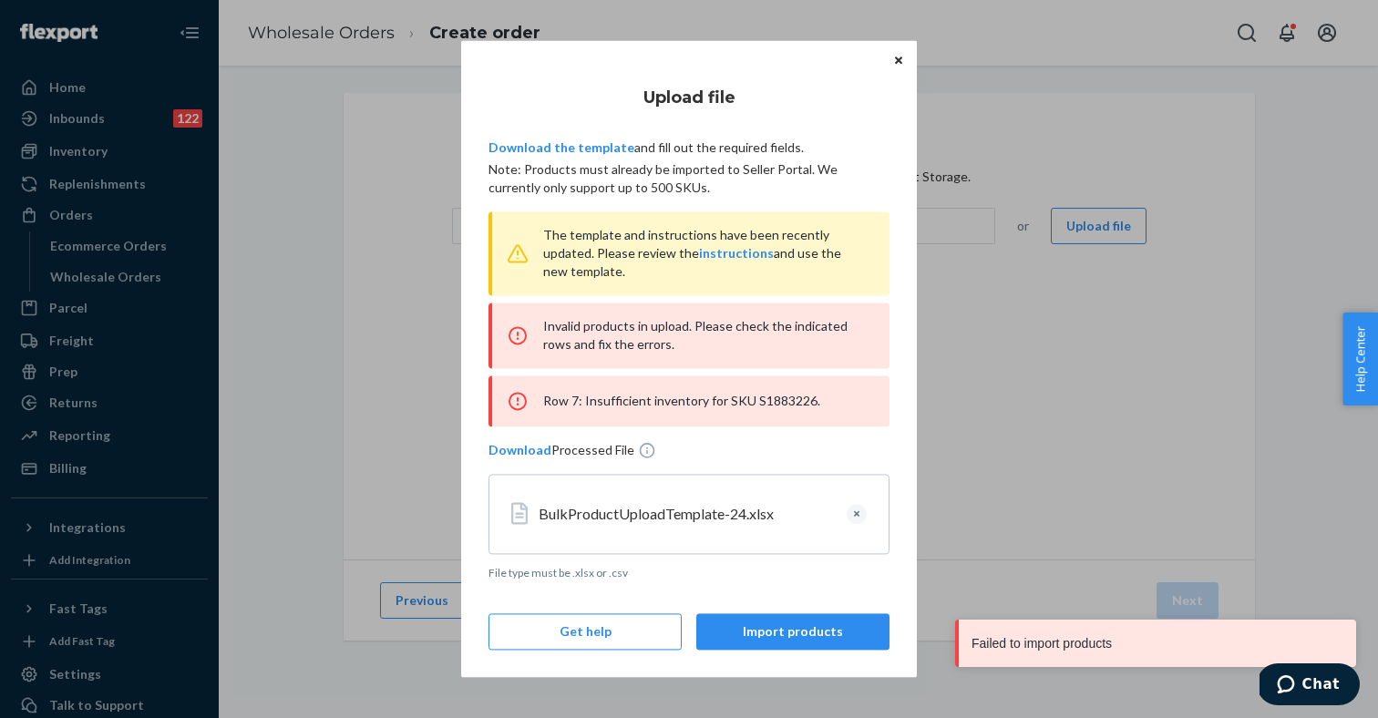
click at [853, 509] on button "Clear" at bounding box center [856, 514] width 20 height 20
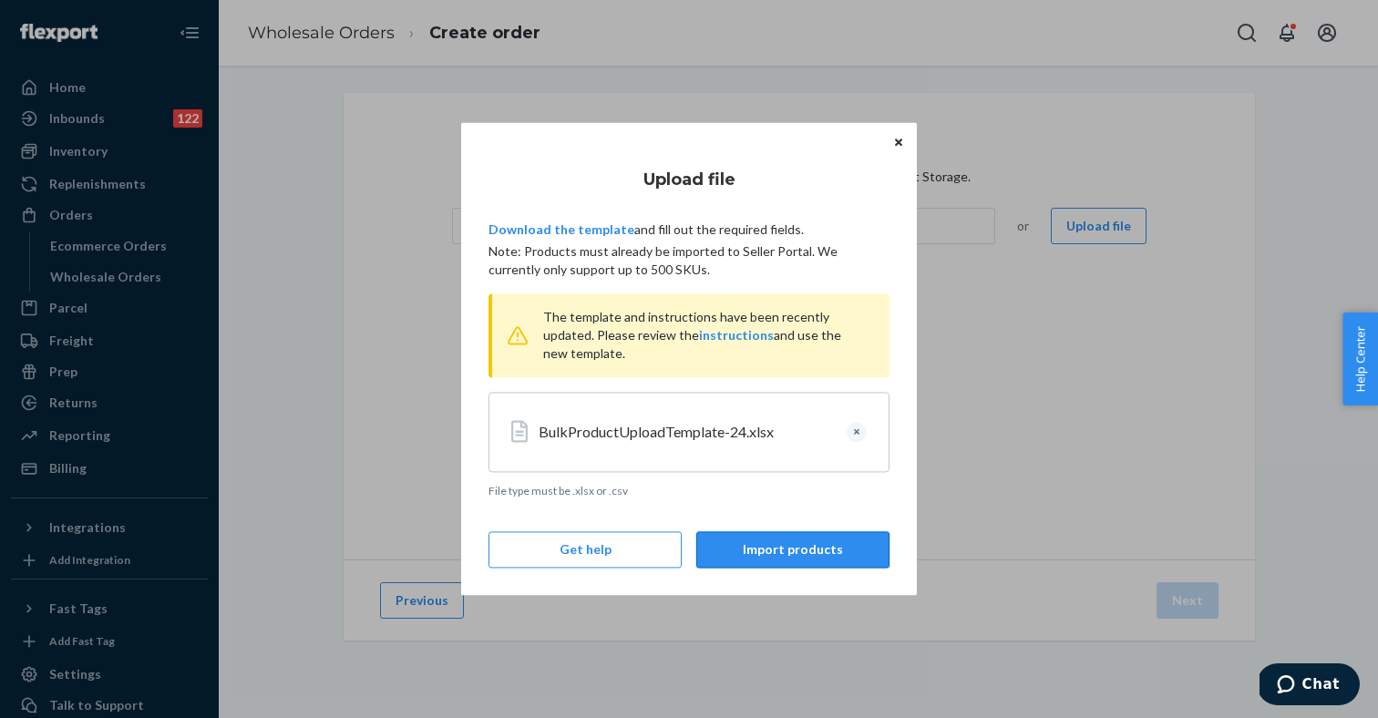
click at [786, 549] on button "Import products" at bounding box center [792, 550] width 193 height 36
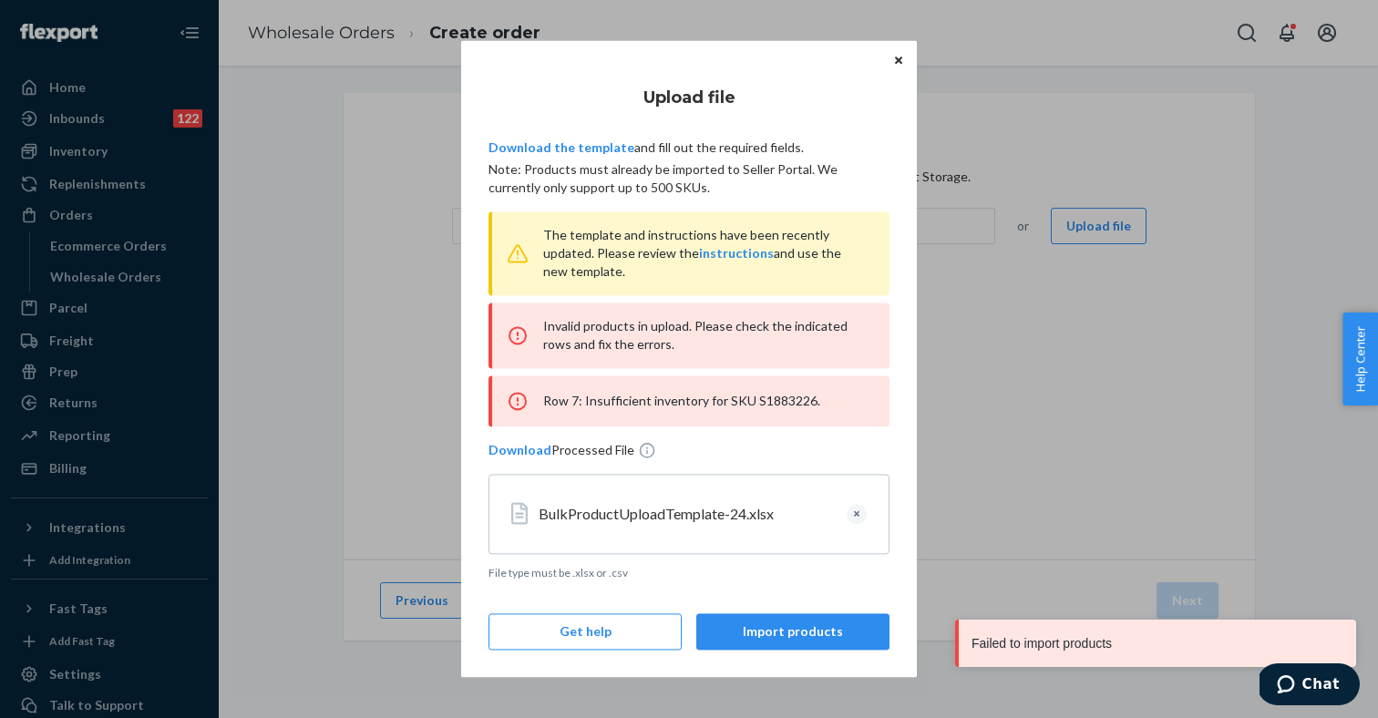
click at [862, 514] on button "Clear" at bounding box center [856, 514] width 20 height 20
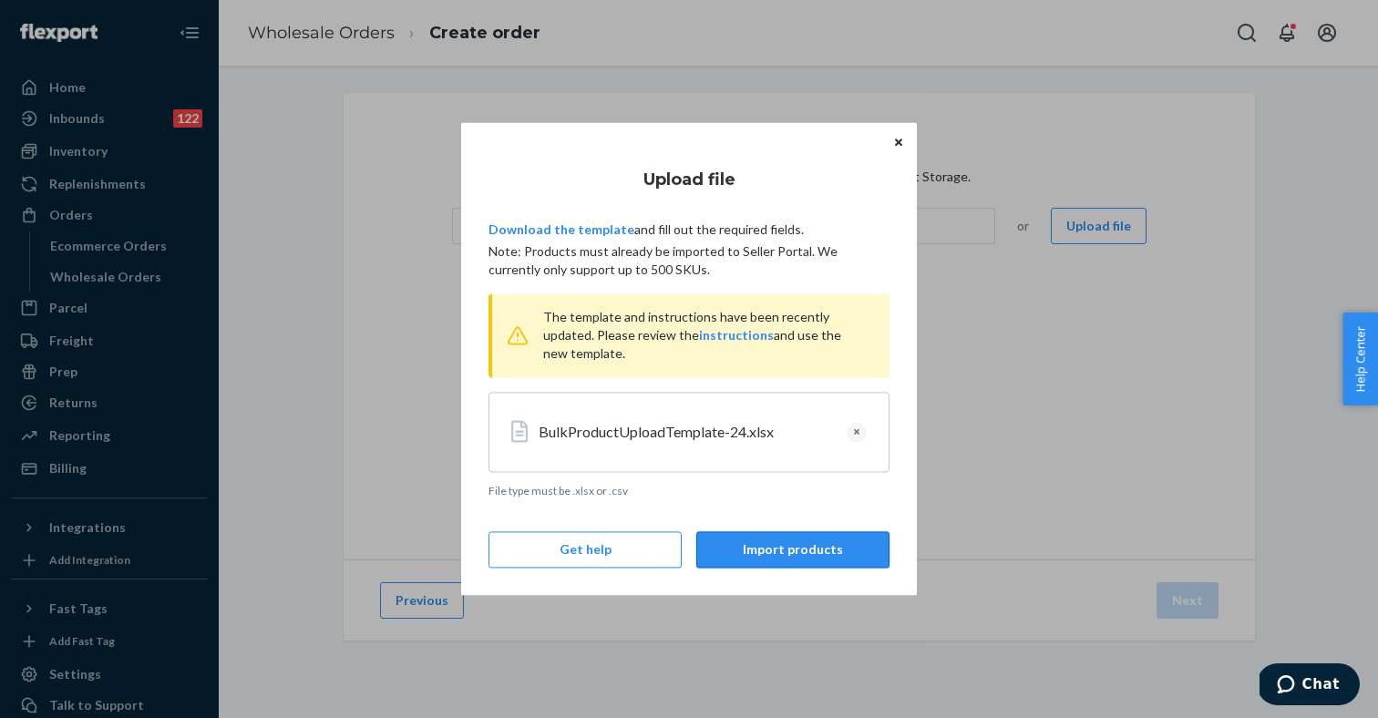
click at [801, 557] on button "Import products" at bounding box center [792, 550] width 193 height 36
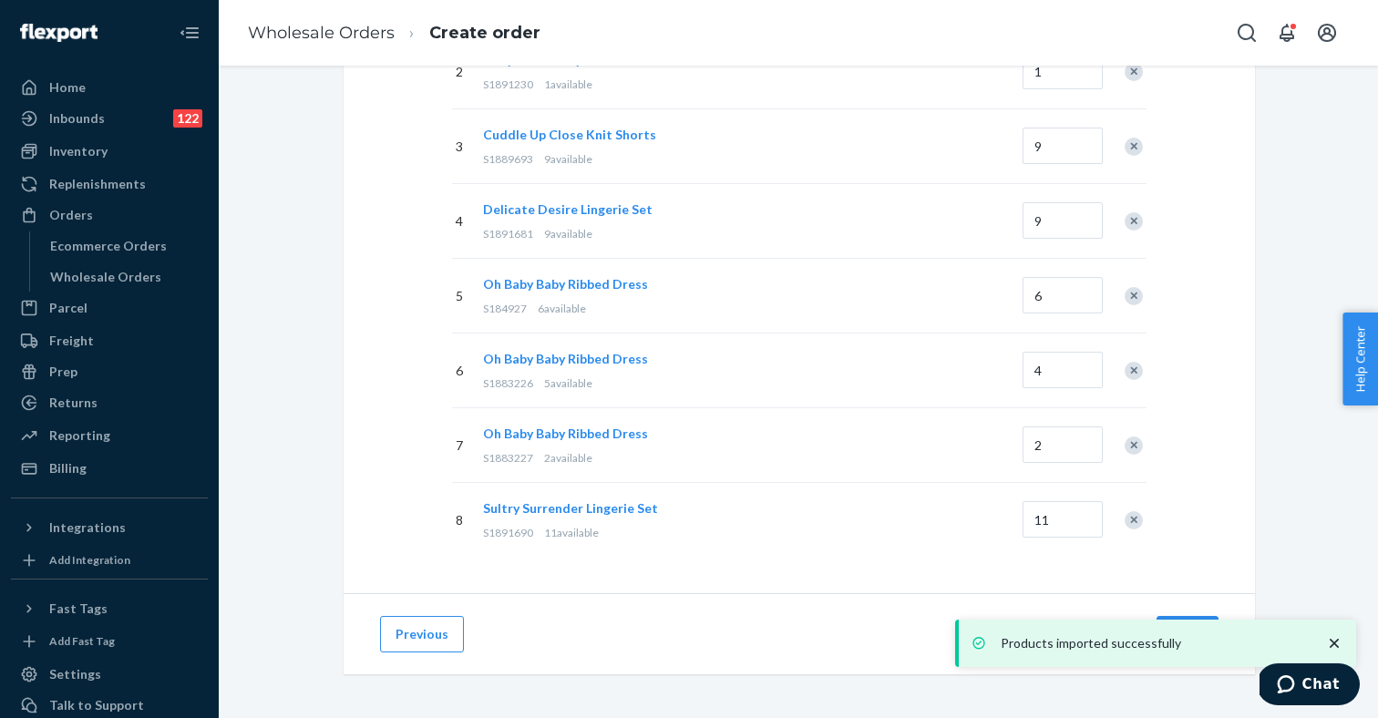
scroll to position [412, 0]
click at [1337, 641] on icon "close toast" at bounding box center [1333, 643] width 9 height 9
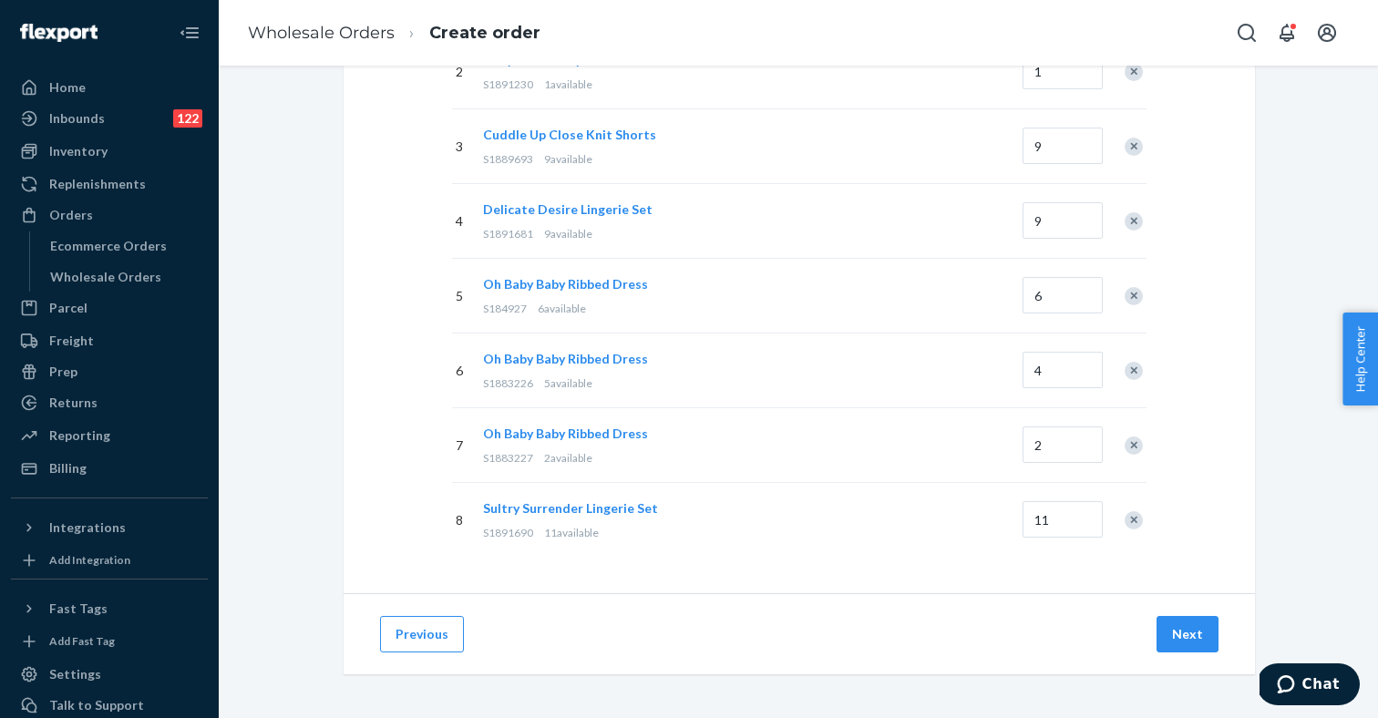
click at [1180, 635] on div "Products imported successfully" at bounding box center [1155, 643] width 401 height 47
click at [1191, 637] on button "Next" at bounding box center [1187, 634] width 62 height 36
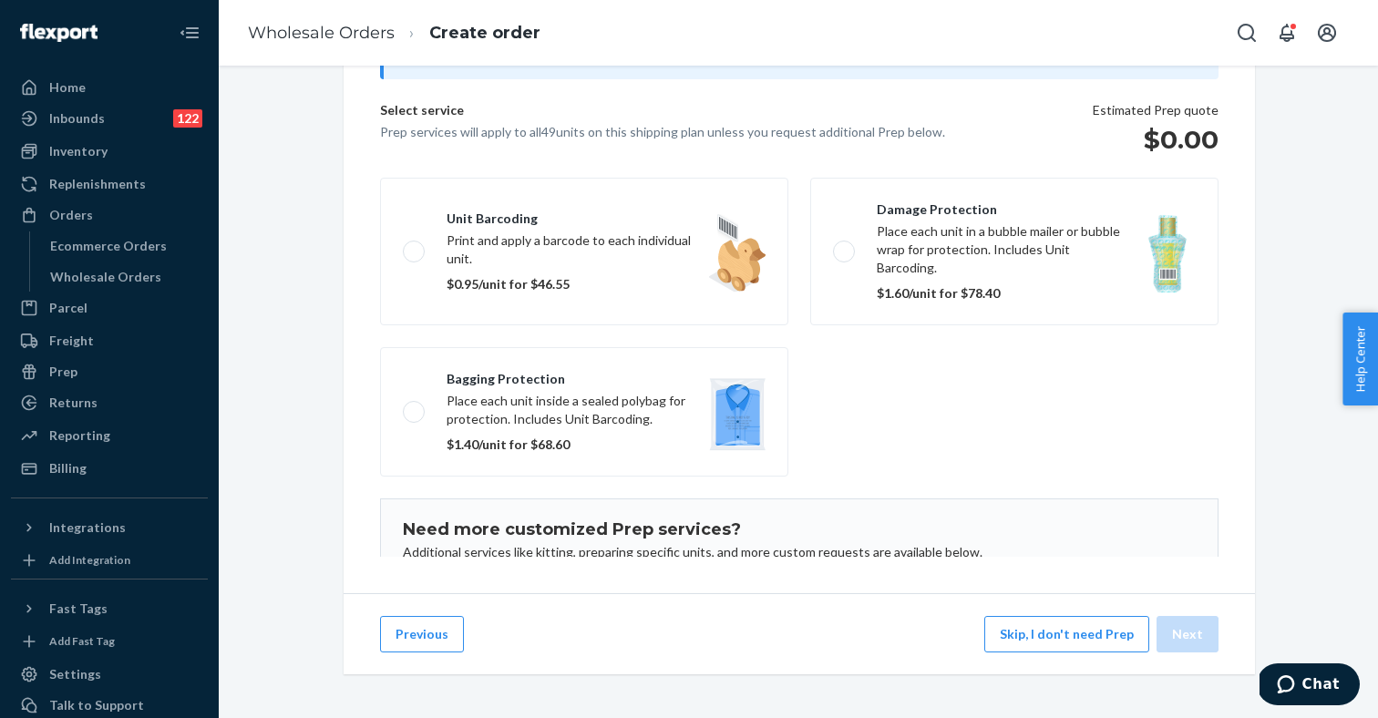
scroll to position [210, 0]
click at [1055, 633] on button "Skip, I don't need Prep" at bounding box center [1066, 634] width 165 height 36
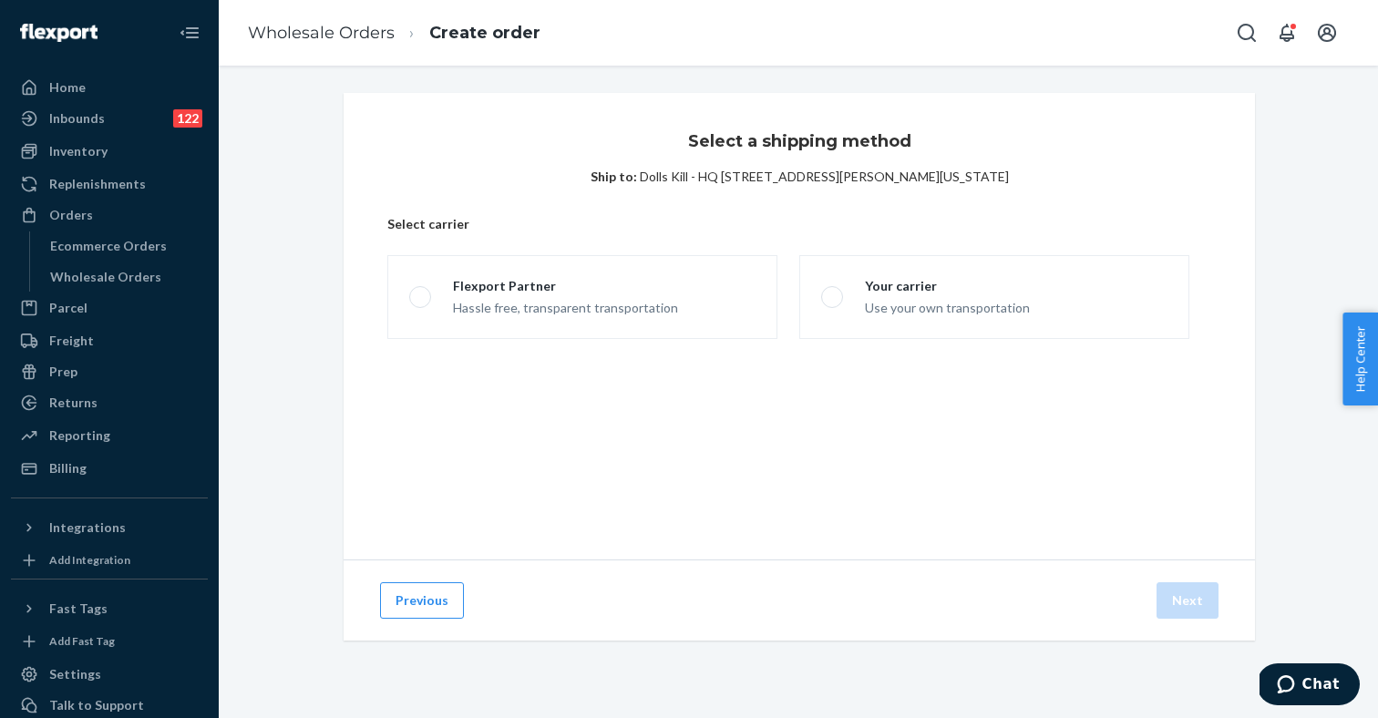
scroll to position [0, 0]
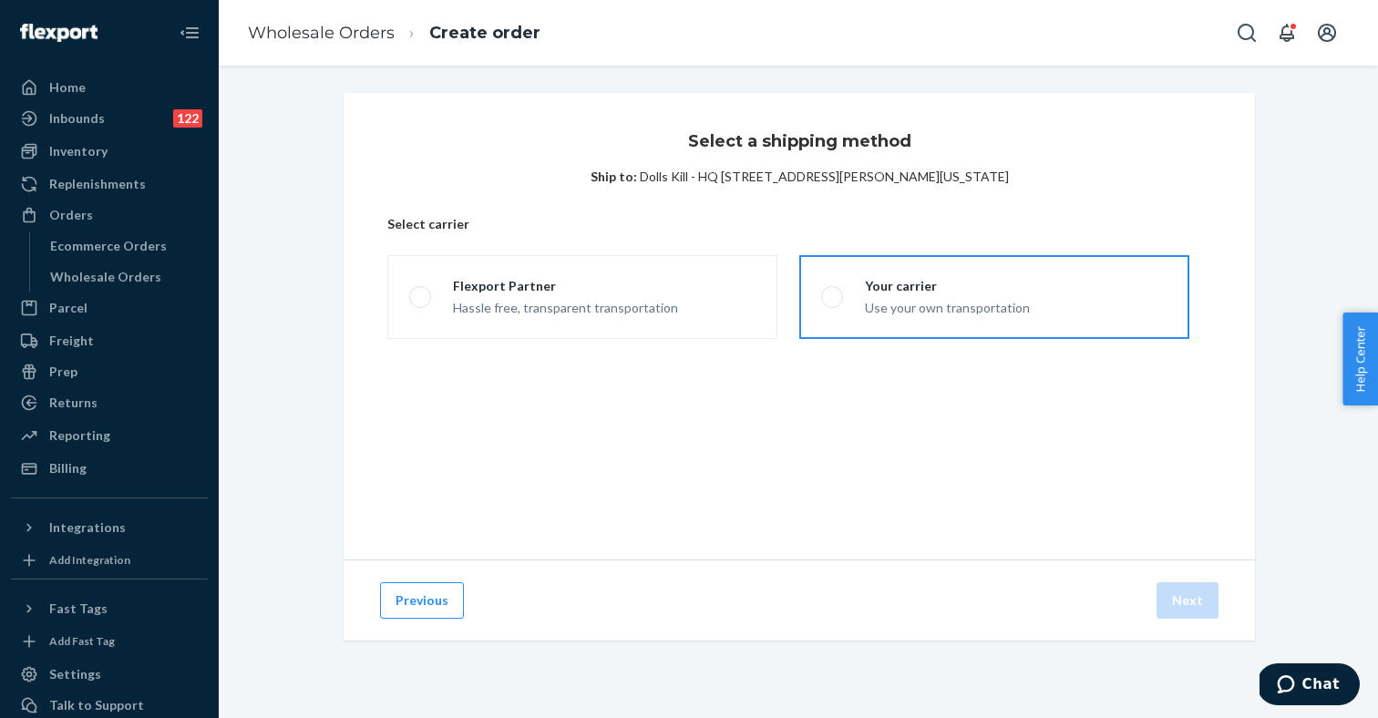
click at [912, 280] on div "Your carrier" at bounding box center [947, 286] width 165 height 18
click at [833, 292] on input "Your carrier Use your own transportation" at bounding box center [827, 298] width 12 height 12
radio input "true"
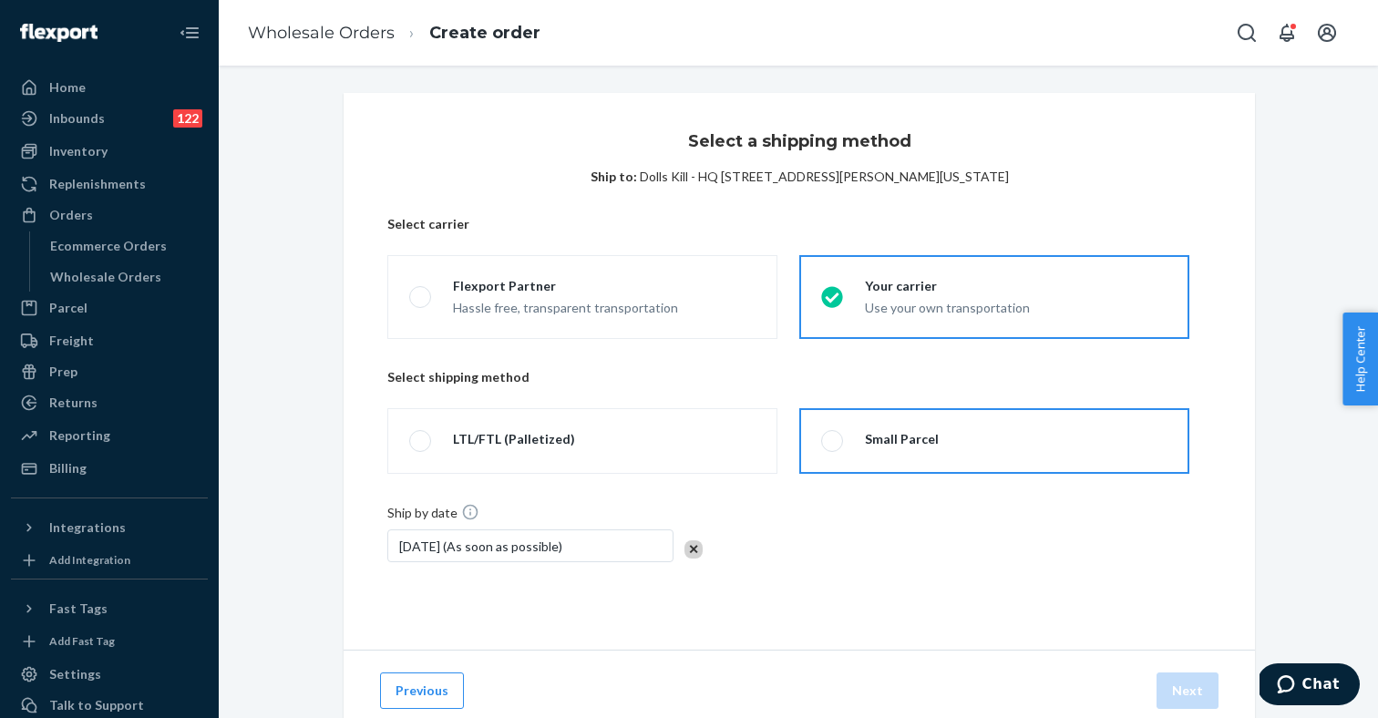
click at [938, 448] on label "Small Parcel" at bounding box center [994, 441] width 390 height 66
click at [833, 447] on input "Small Parcel" at bounding box center [827, 441] width 12 height 12
radio input "true"
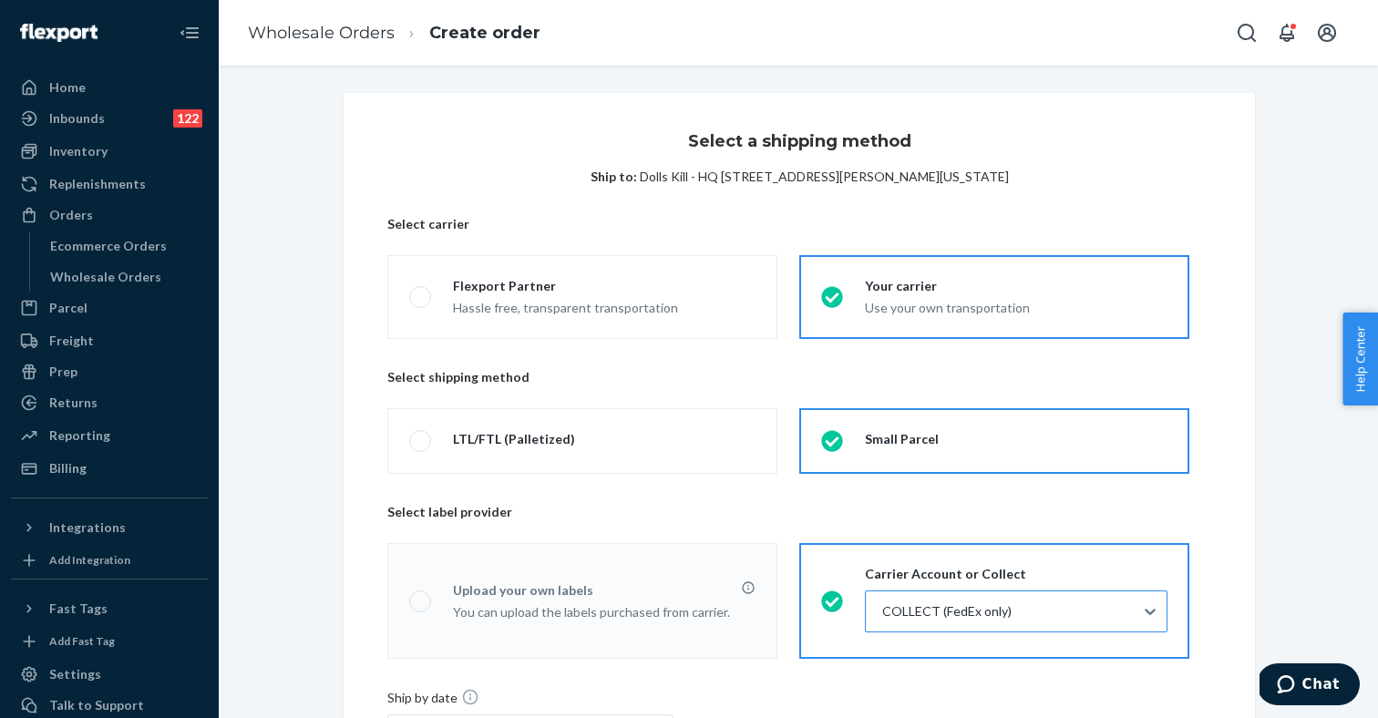
click at [970, 615] on div at bounding box center [1014, 611] width 268 height 22
click at [882, 615] on input "COLLECT (FedEx only)" at bounding box center [881, 611] width 2 height 18
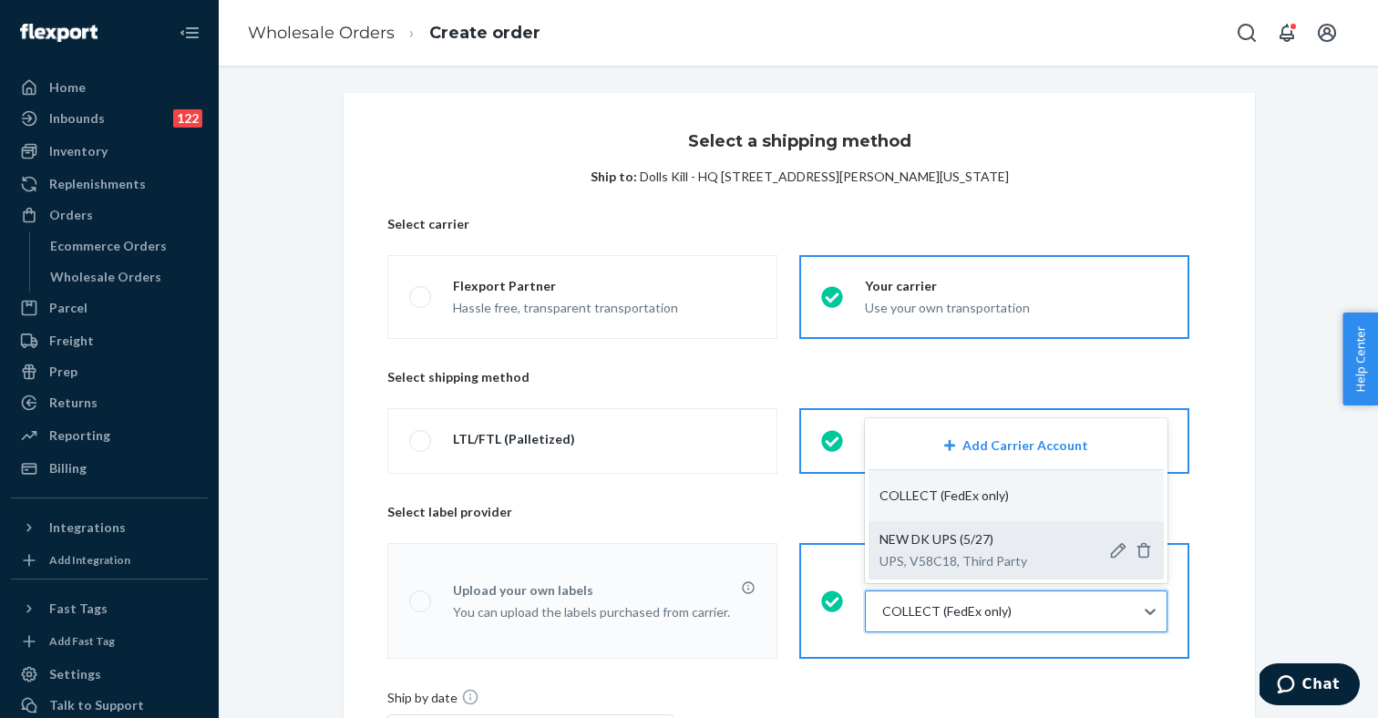
click at [952, 538] on span "NEW DK UPS (5/27)" at bounding box center [936, 538] width 114 height 15
click at [882, 602] on input "option NEW DK UPS (5/27)-Dolls Kill - Fairfax-UPS-V58C18-75067 focused, 3 of 3.…" at bounding box center [881, 611] width 2 height 18
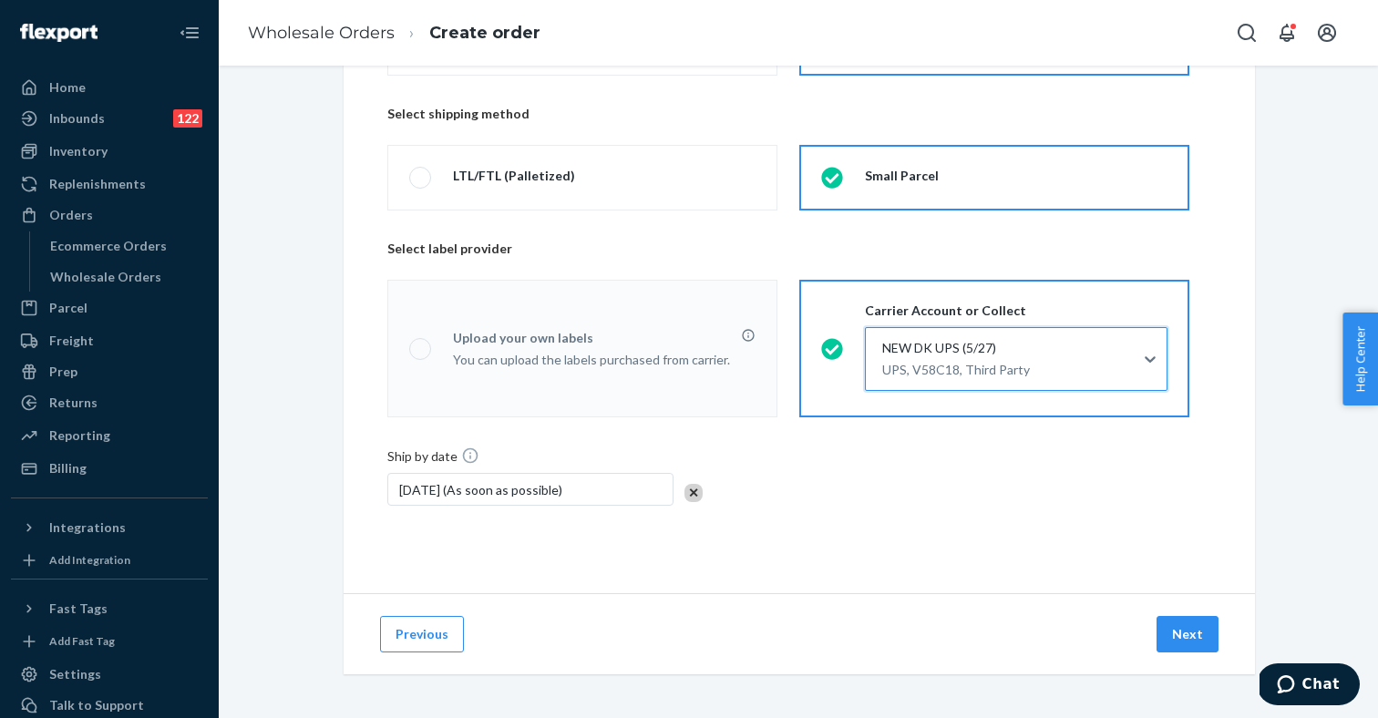
scroll to position [263, 0]
click at [1172, 629] on button "Next" at bounding box center [1187, 634] width 62 height 36
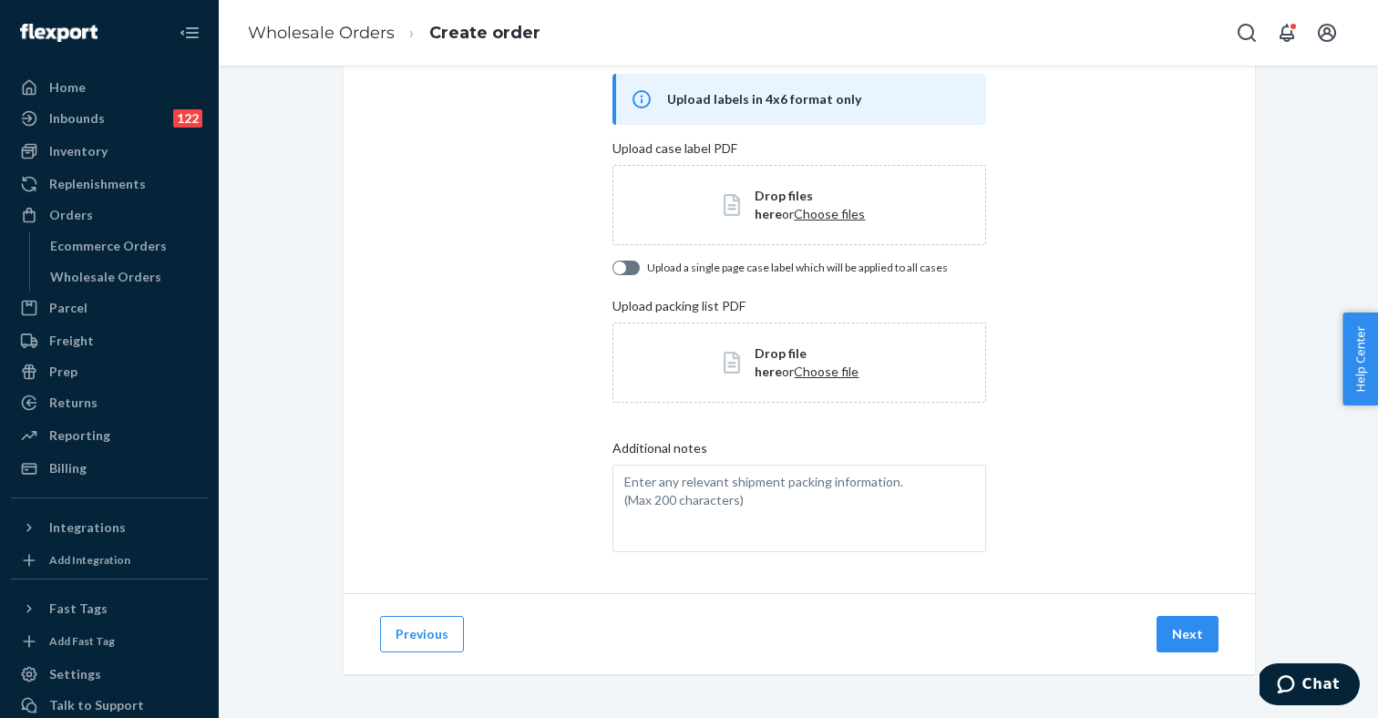
scroll to position [108, 0]
click at [1181, 630] on button "Next" at bounding box center [1187, 634] width 62 height 36
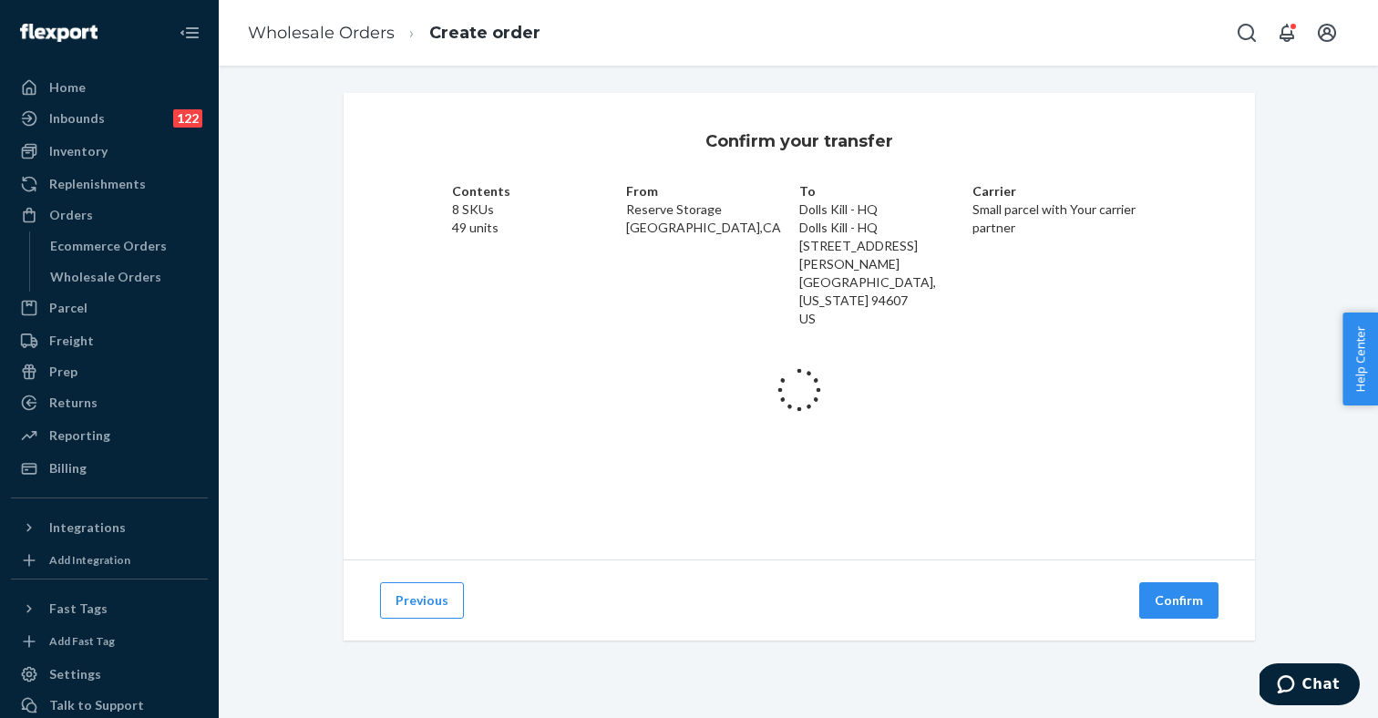
scroll to position [0, 0]
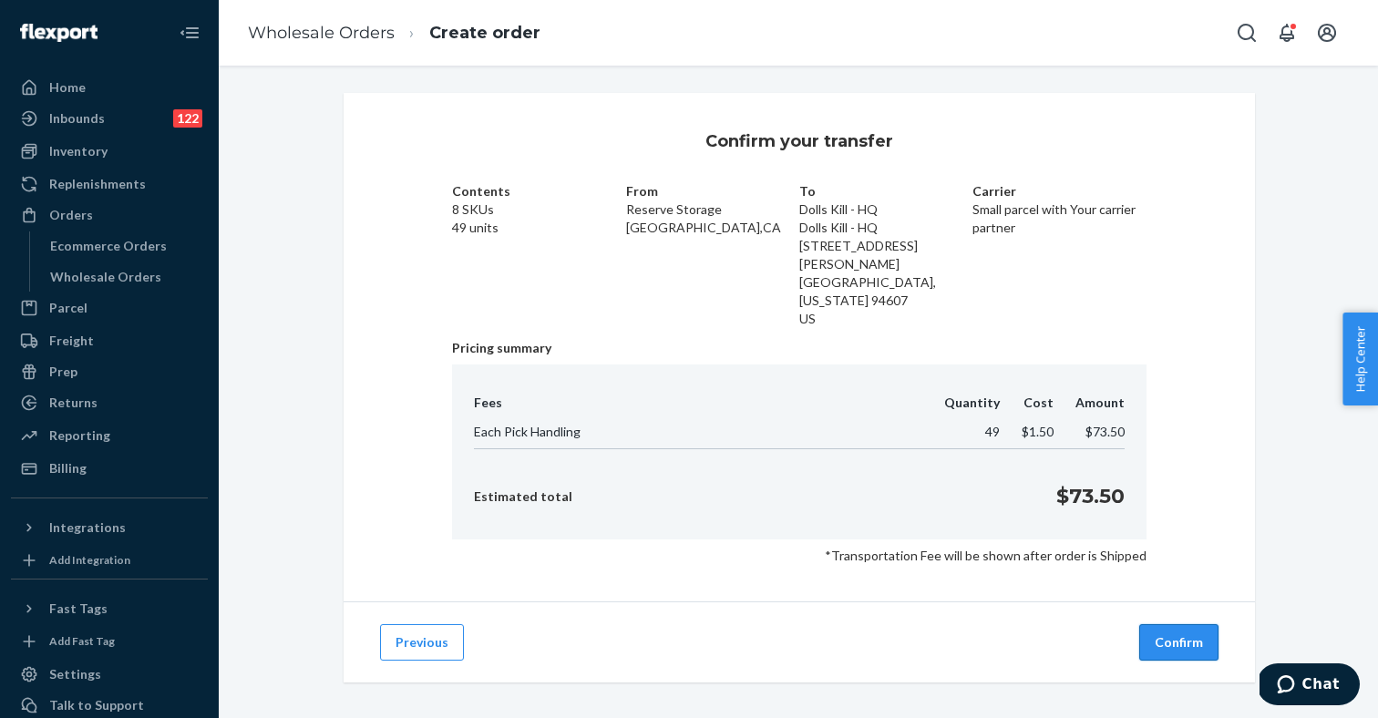
click at [1180, 624] on button "Confirm" at bounding box center [1178, 642] width 79 height 36
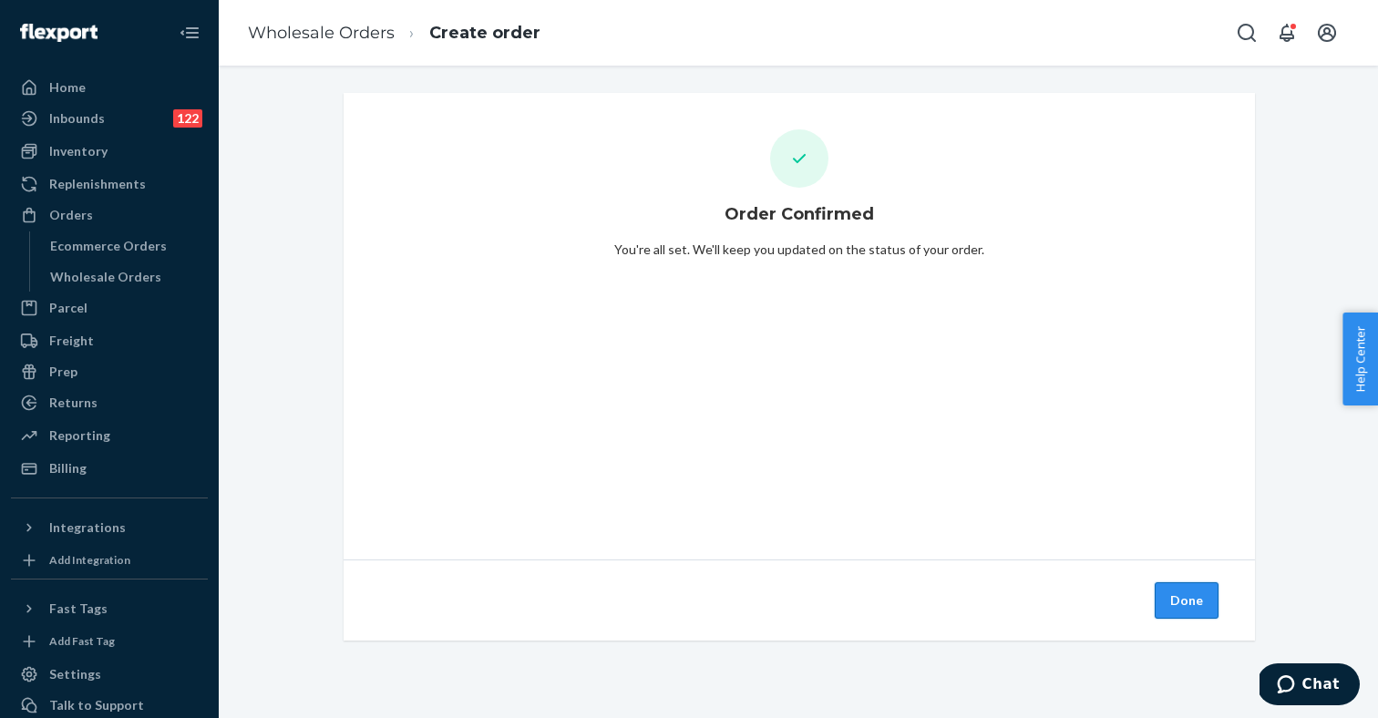
click at [1183, 599] on button "Done" at bounding box center [1186, 600] width 64 height 36
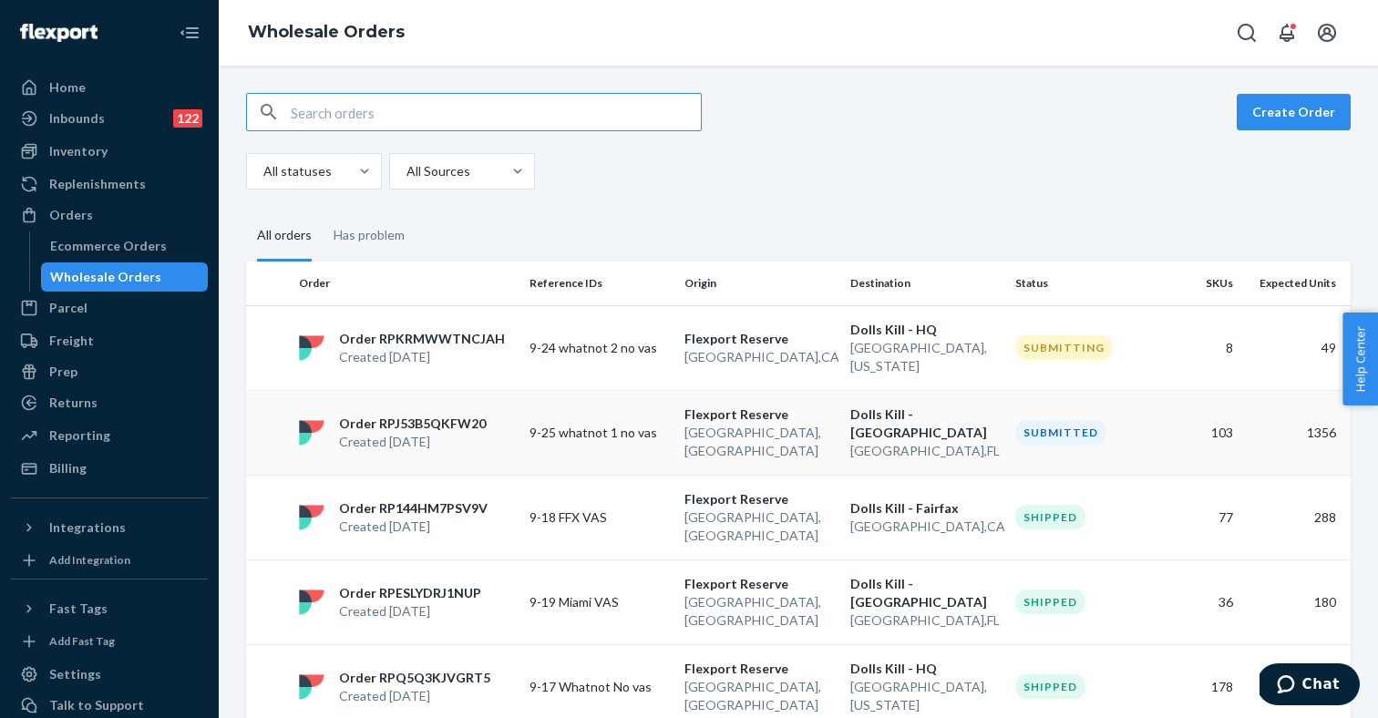
click at [817, 424] on p "Lewisville , TX" at bounding box center [759, 442] width 151 height 36
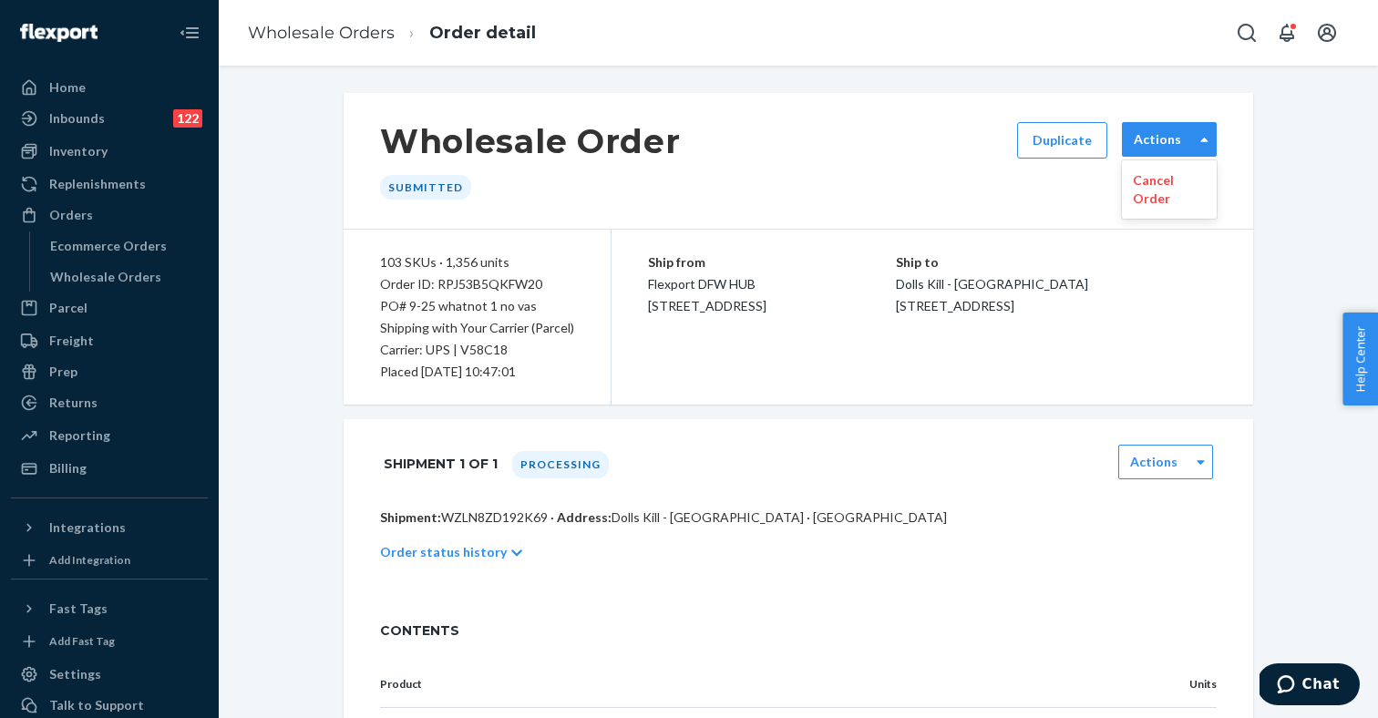
click at [1153, 140] on label "Actions" at bounding box center [1156, 139] width 47 height 18
click at [1155, 187] on p "Cancel Order" at bounding box center [1168, 189] width 73 height 36
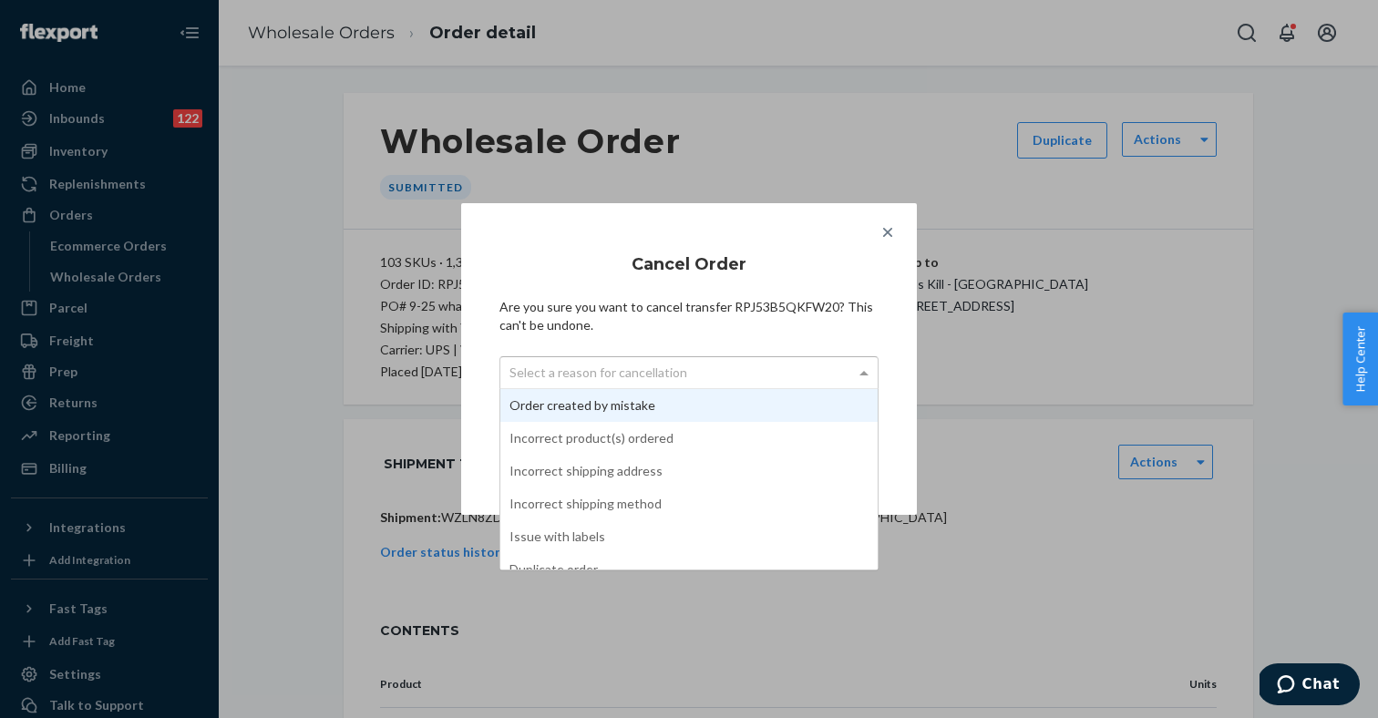
click at [797, 378] on div "Select a reason for cancellation" at bounding box center [688, 372] width 377 height 31
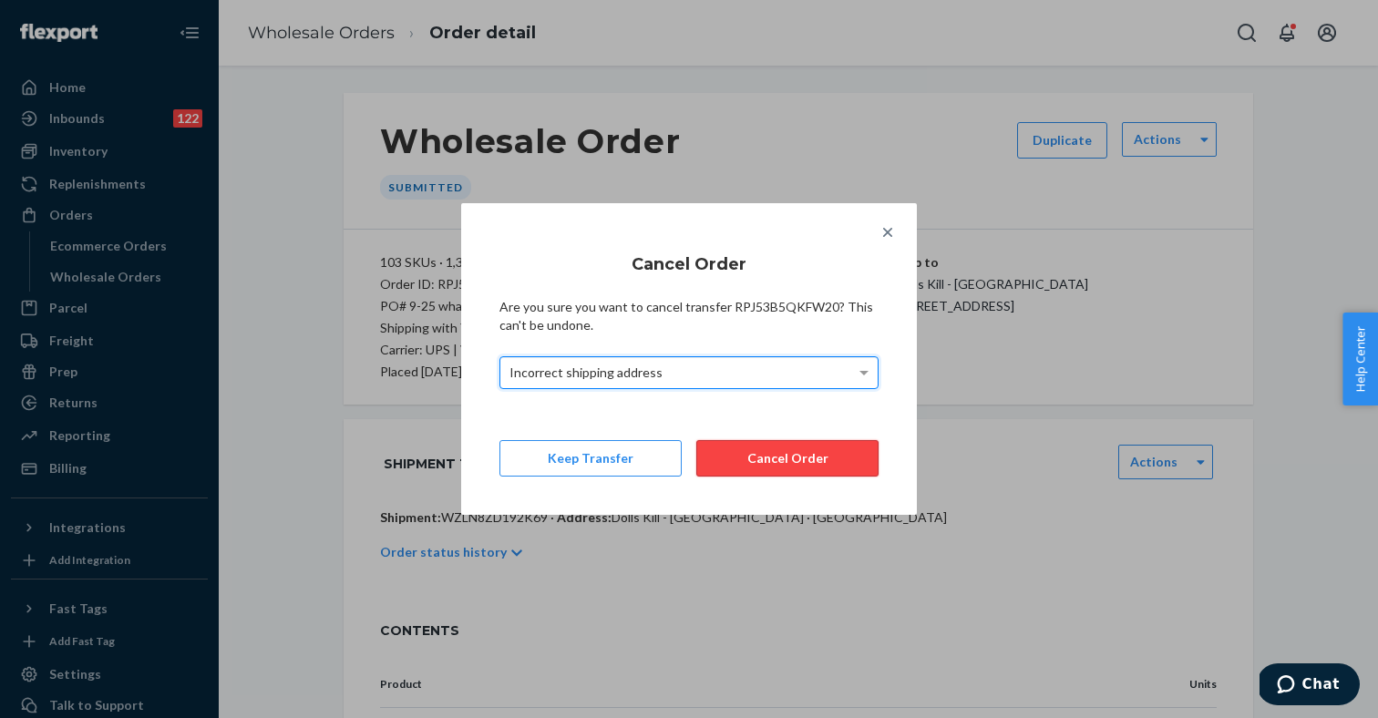
click at [758, 463] on button "Cancel Order" at bounding box center [787, 458] width 182 height 36
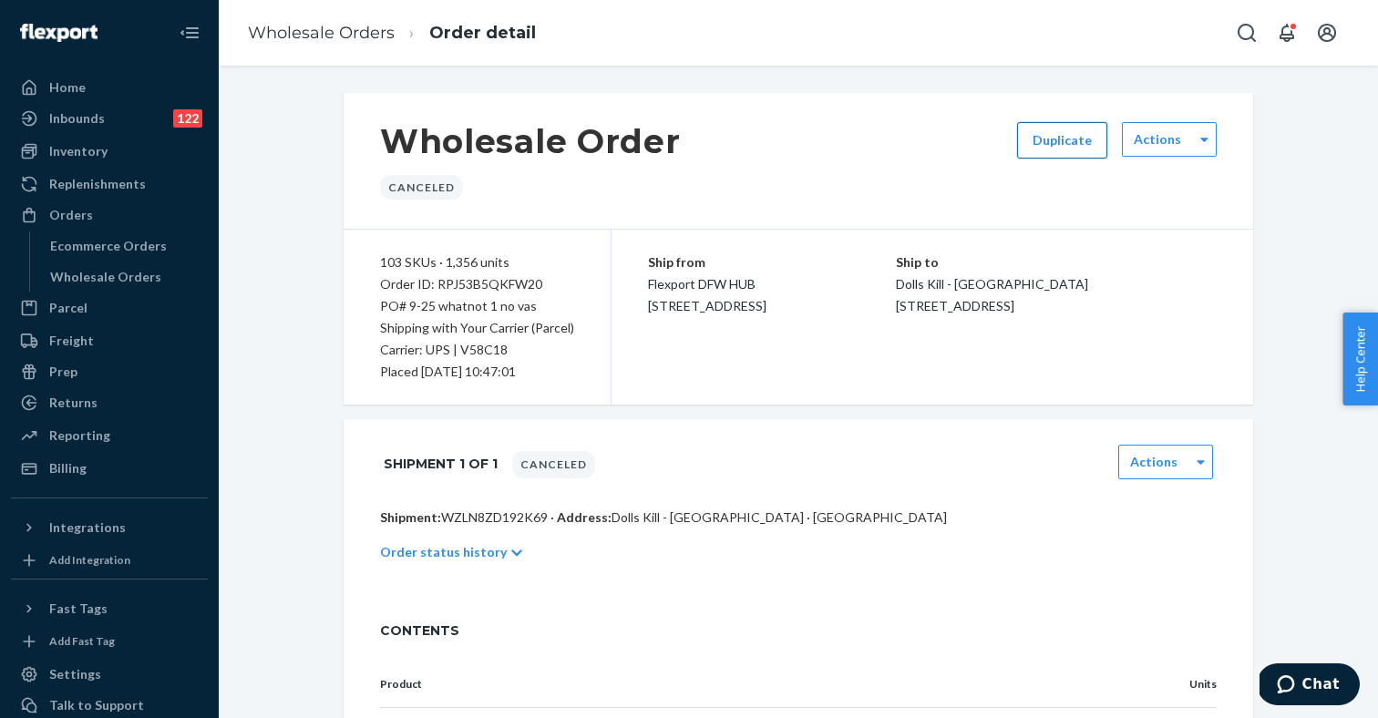
click at [1075, 151] on button "Duplicate" at bounding box center [1062, 140] width 90 height 36
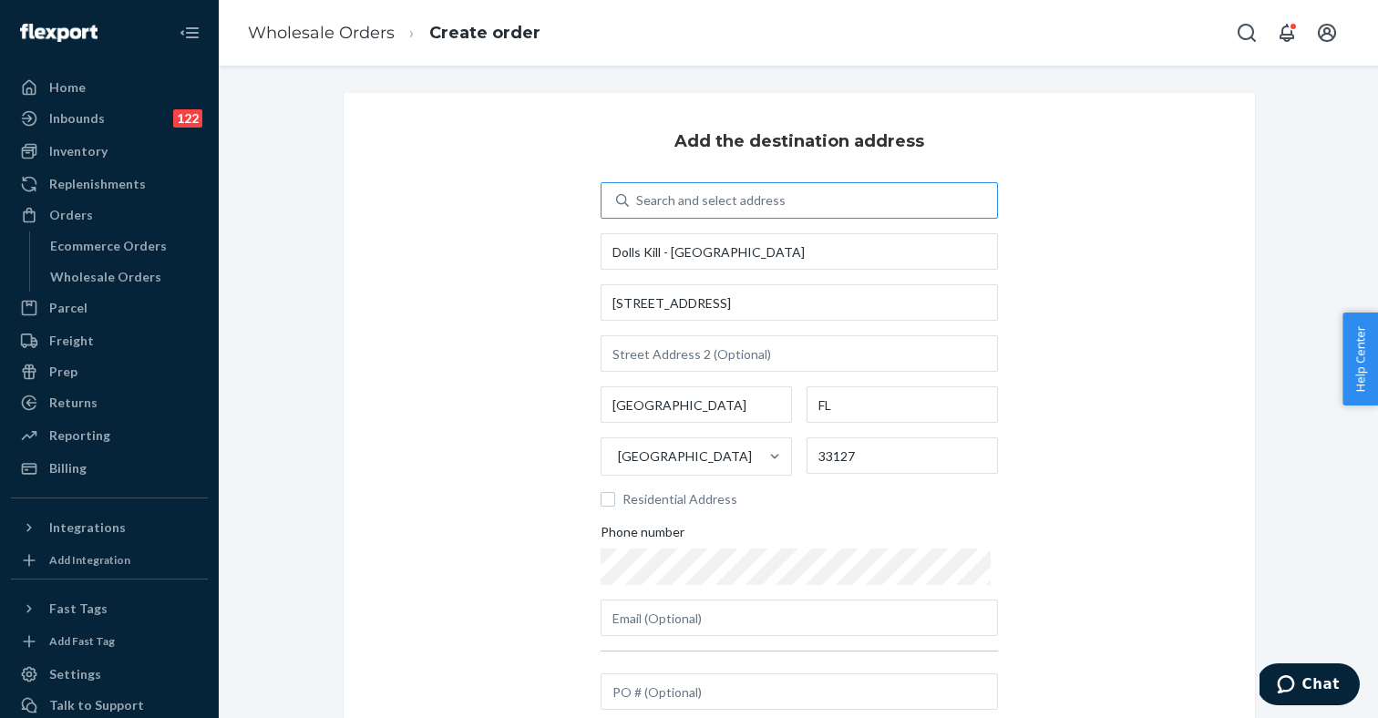
click at [785, 195] on div "Search and select address" at bounding box center [813, 200] width 368 height 33
click at [638, 195] on input "Search and select address" at bounding box center [637, 200] width 2 height 18
type input "w"
type input "hq"
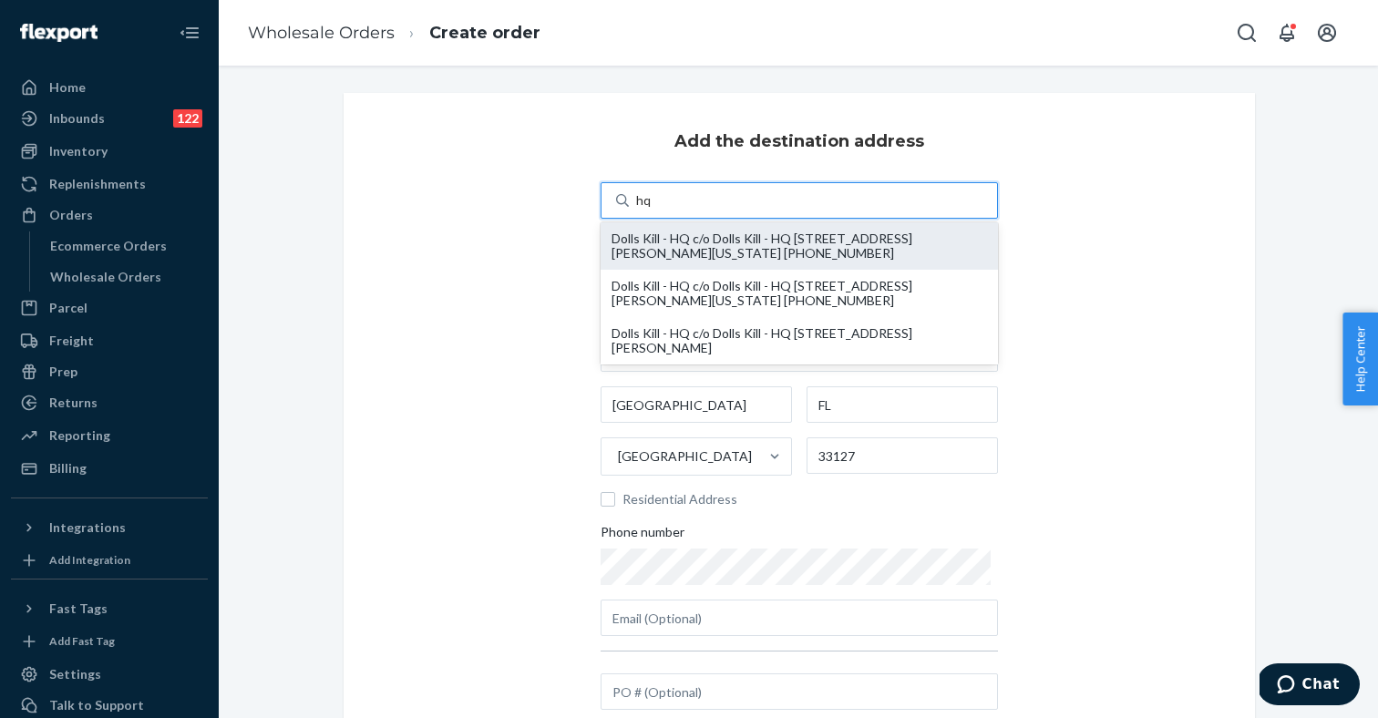
click at [728, 243] on div "Dolls Kill - HQ c/o Dolls Kill - HQ 55 Harrison ST STE 200 oakland, California …" at bounding box center [798, 245] width 375 height 29
click at [652, 210] on input "hq" at bounding box center [644, 200] width 16 height 18
type input "Dolls Kill - HQ"
type input "55 Harrison ST"
type input "STE 200"
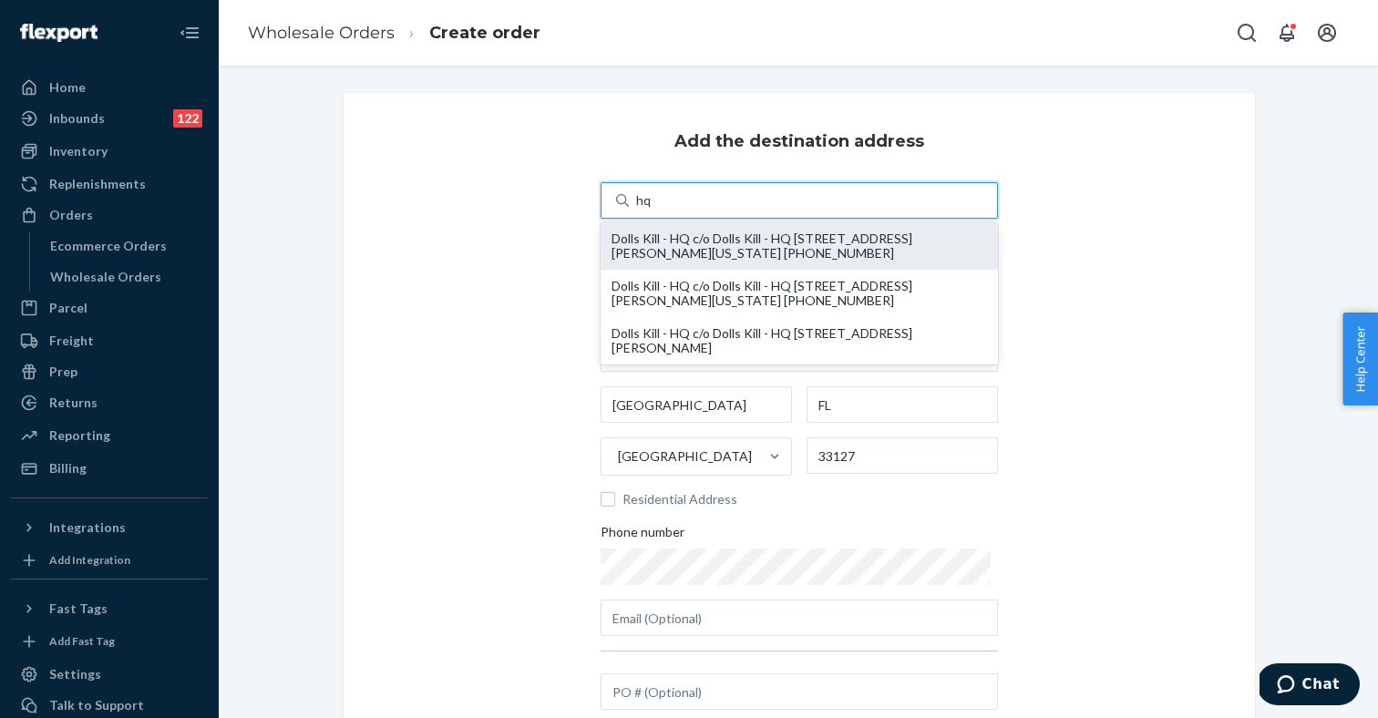
type input "oakland"
type input "California"
type input "94607"
type input "[EMAIL_ADDRESS][DOMAIN_NAME]"
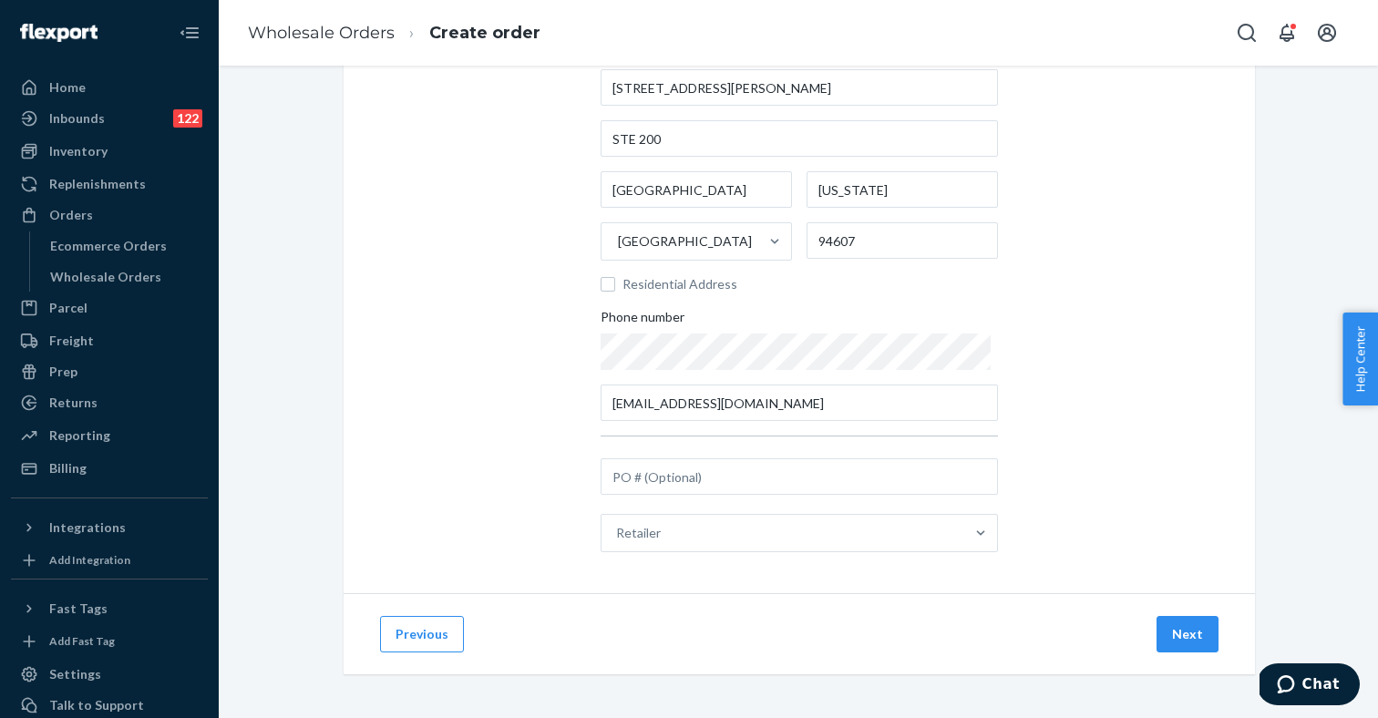
scroll to position [215, 0]
click at [835, 475] on input "text" at bounding box center [798, 476] width 397 height 36
type input "9-25 whatnot no vas"
click at [1178, 643] on button "Next" at bounding box center [1187, 634] width 62 height 36
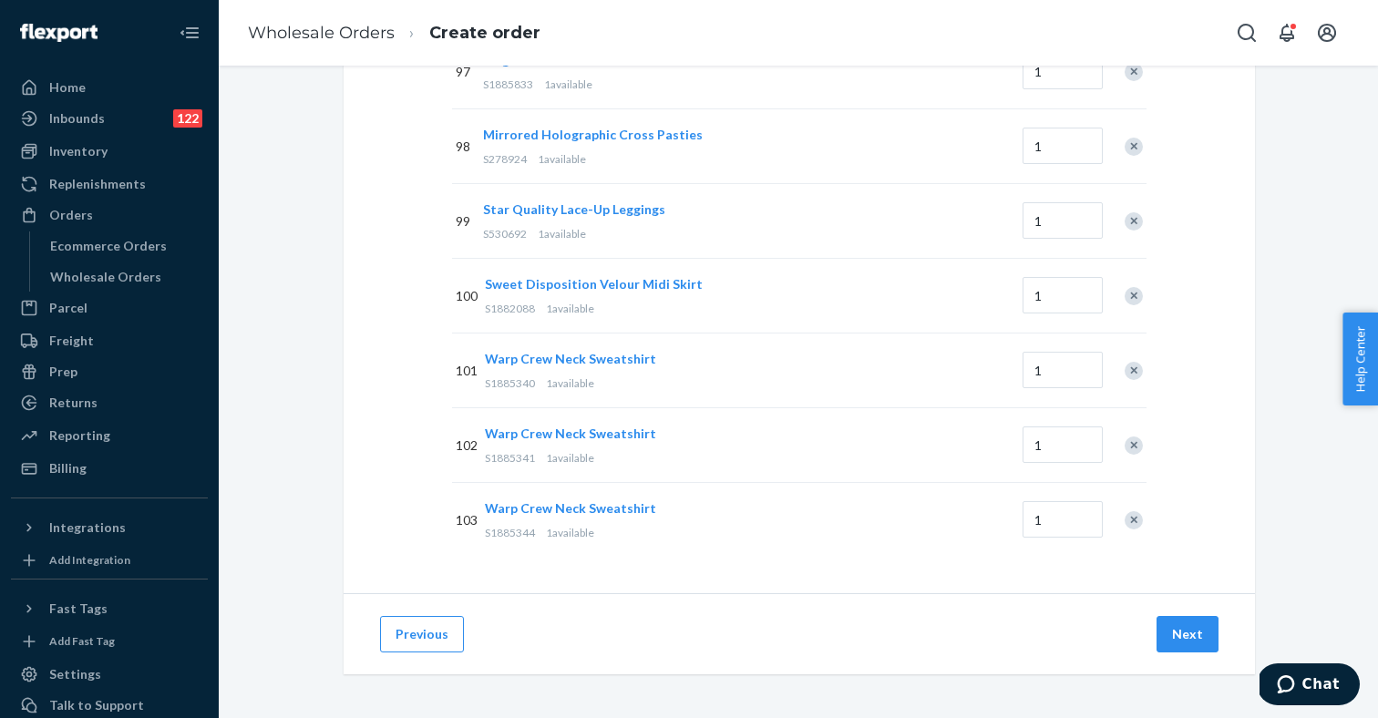
scroll to position [7476, 0]
click at [1180, 630] on button "Next" at bounding box center [1187, 634] width 62 height 36
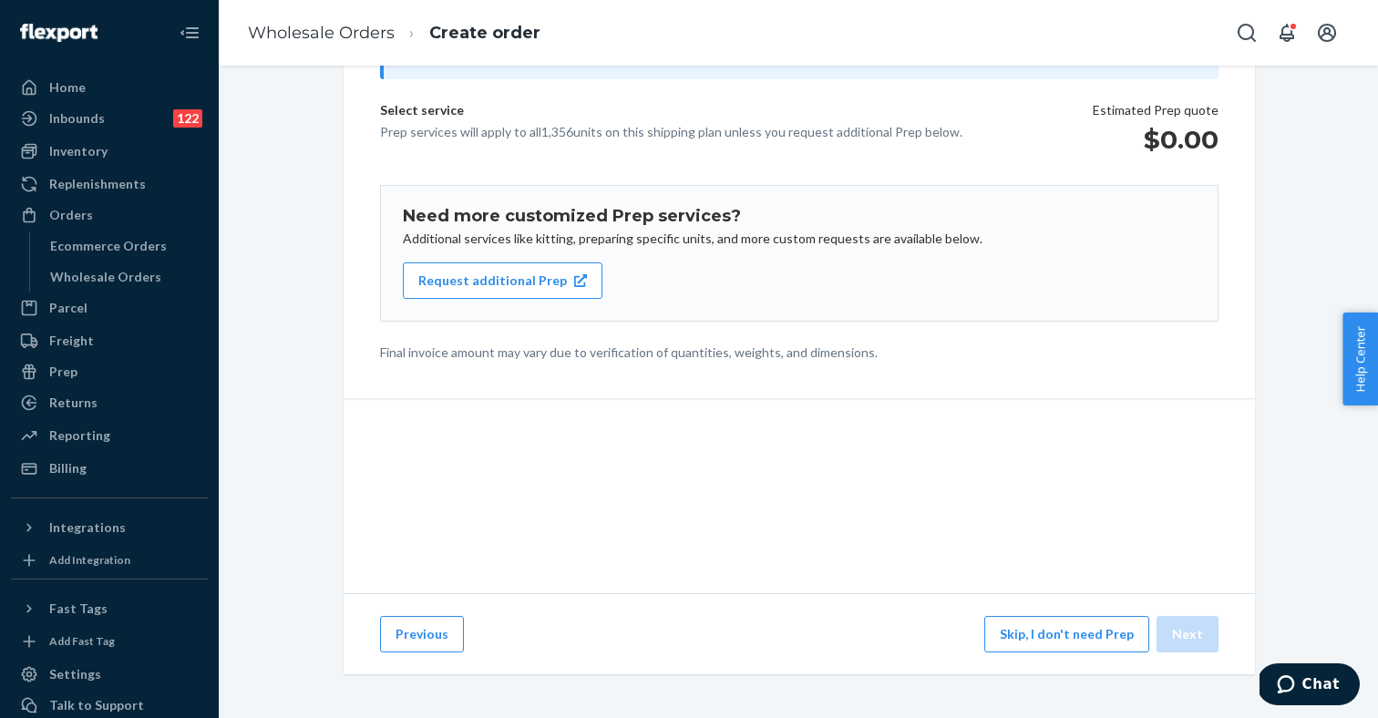
scroll to position [210, 0]
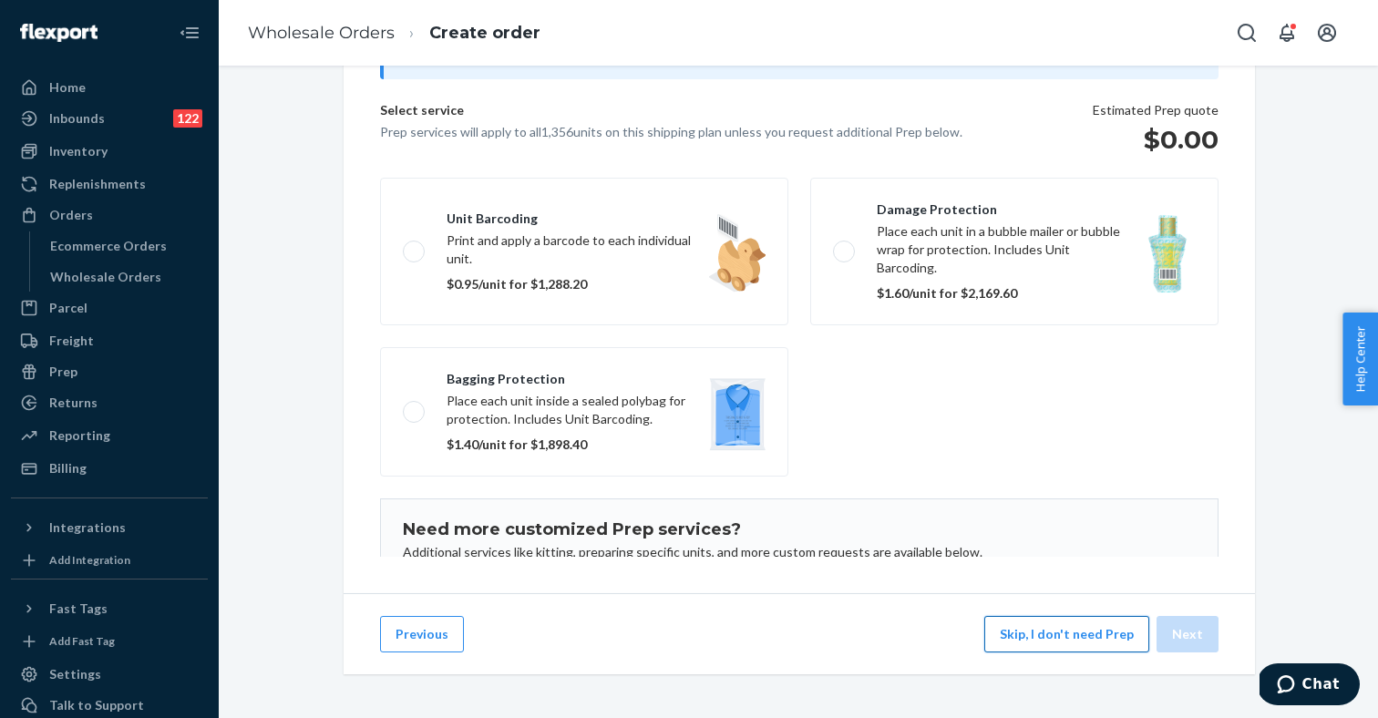
click at [1050, 646] on button "Skip, I don't need Prep" at bounding box center [1066, 634] width 165 height 36
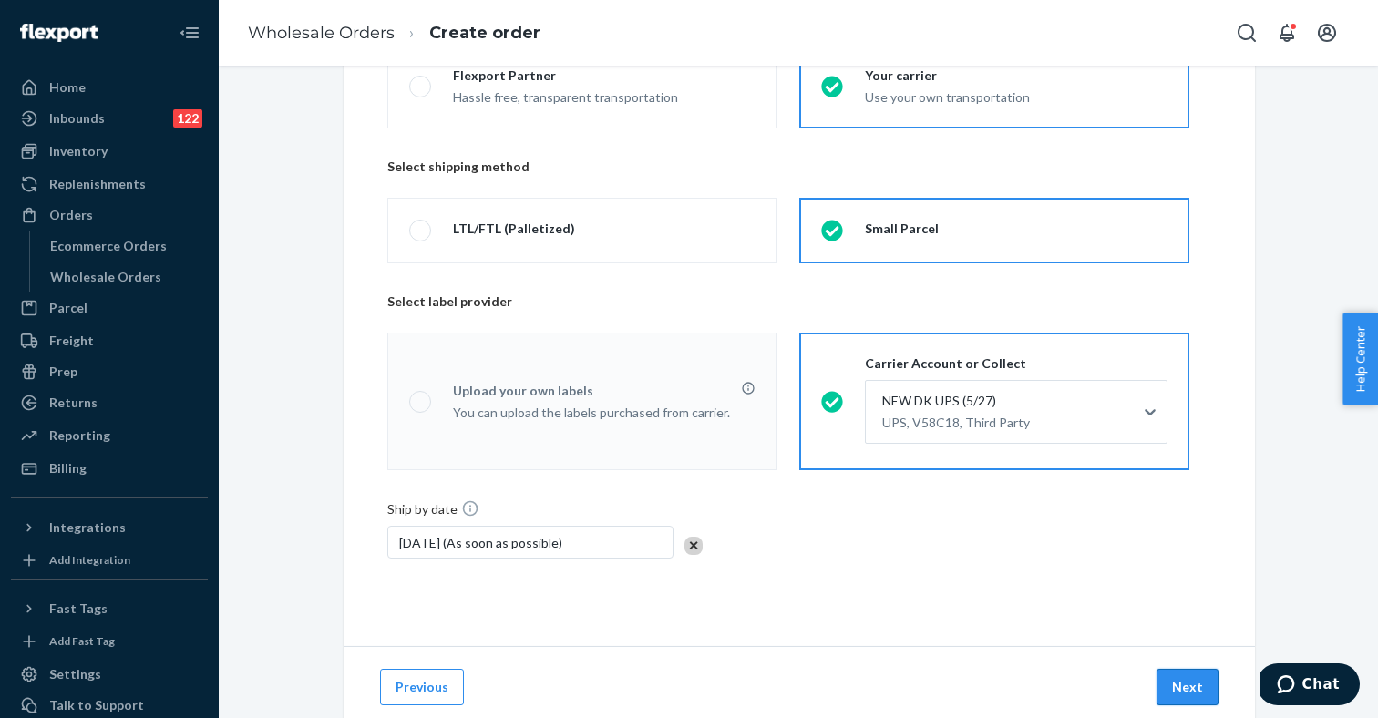
click at [1192, 691] on button "Next" at bounding box center [1187, 687] width 62 height 36
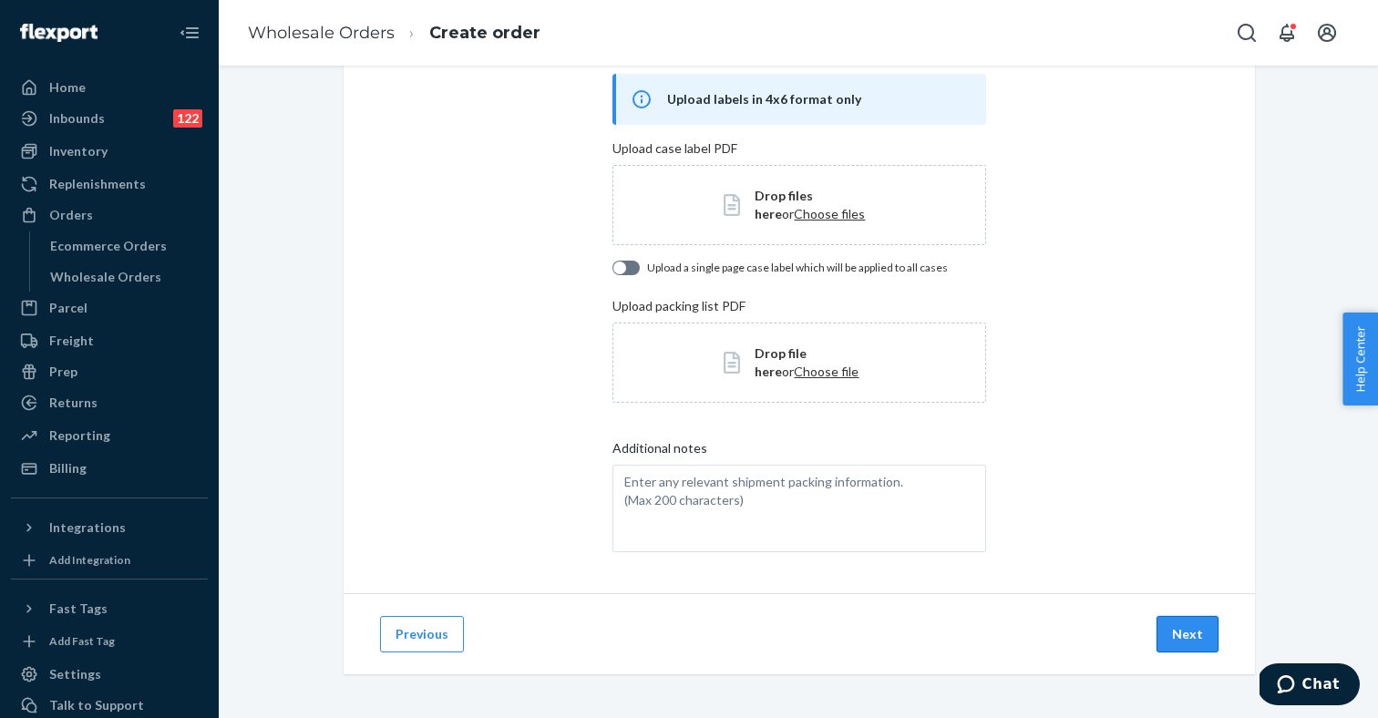
click at [1181, 640] on button "Next" at bounding box center [1187, 634] width 62 height 36
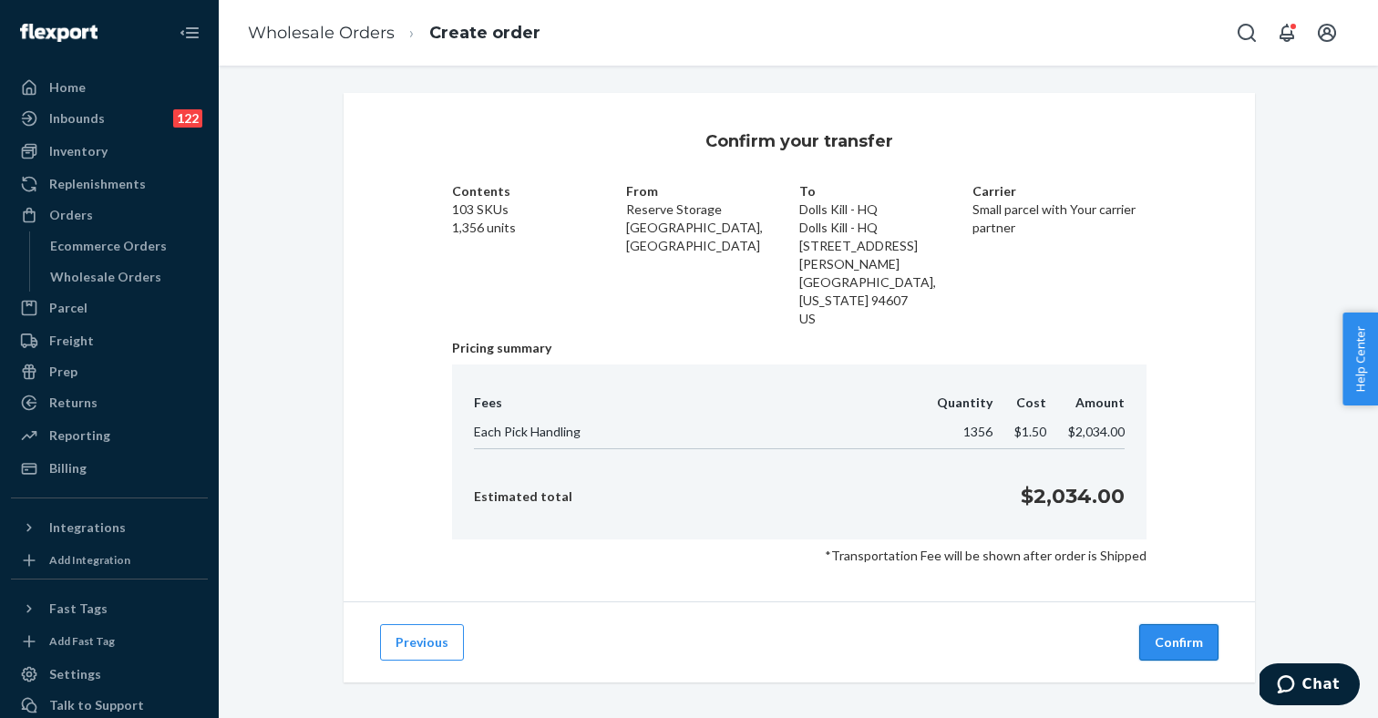
click at [1162, 624] on button "Confirm" at bounding box center [1178, 642] width 79 height 36
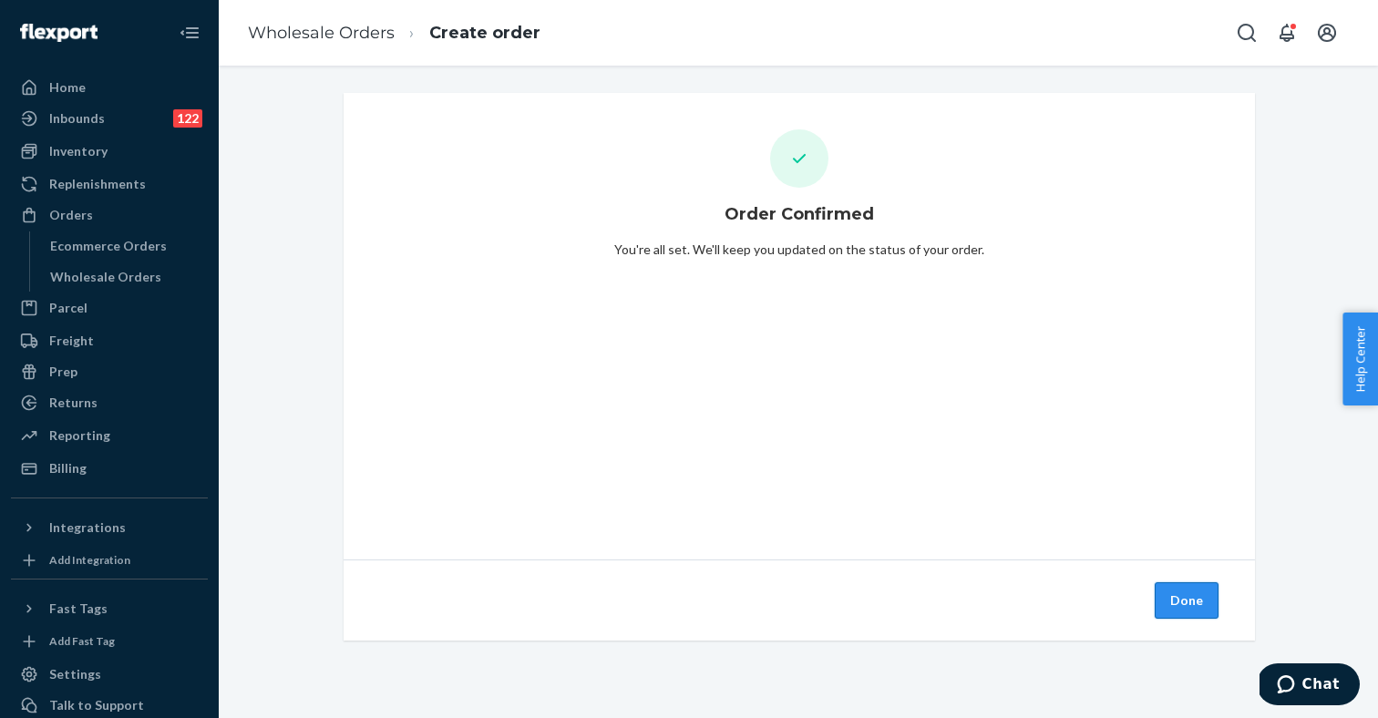
click at [1192, 607] on button "Done" at bounding box center [1186, 600] width 64 height 36
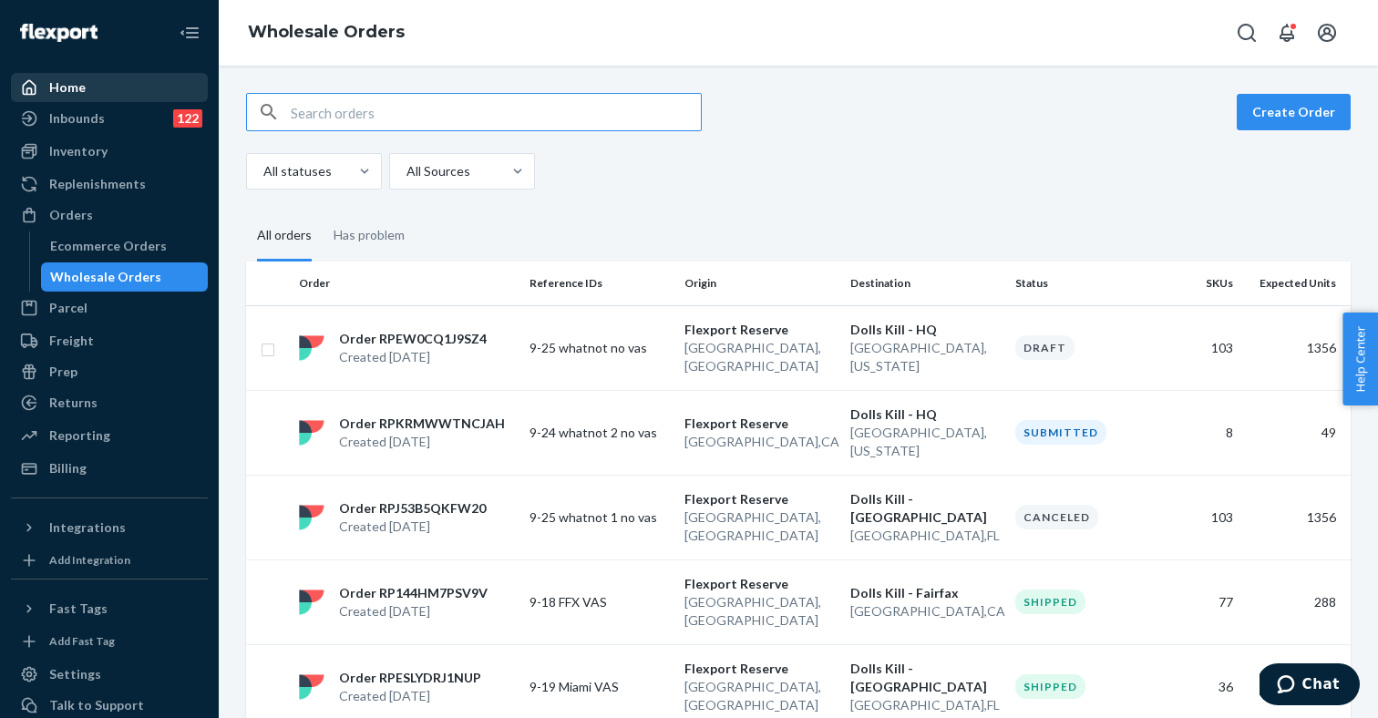
click at [105, 88] on div "Home" at bounding box center [109, 88] width 193 height 26
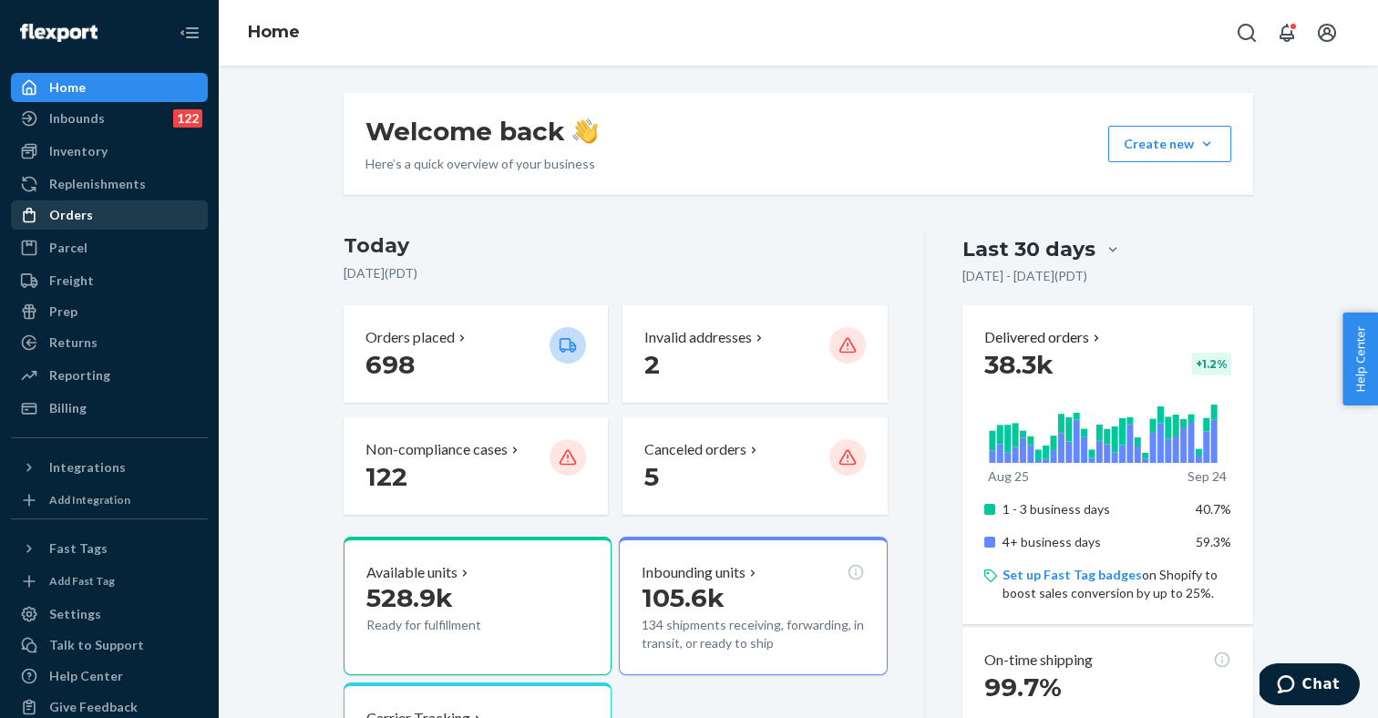
click at [110, 221] on div "Orders" at bounding box center [109, 215] width 193 height 26
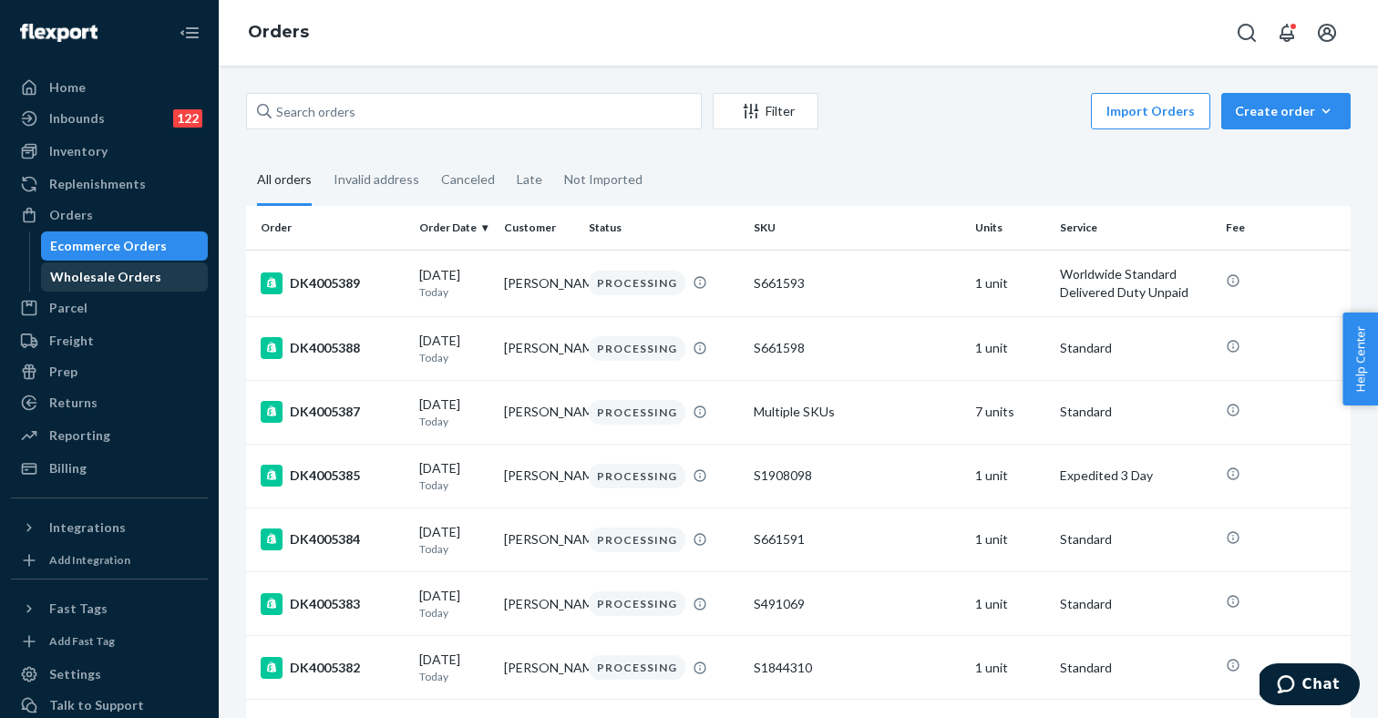
click at [85, 268] on div "Wholesale Orders" at bounding box center [105, 277] width 111 height 18
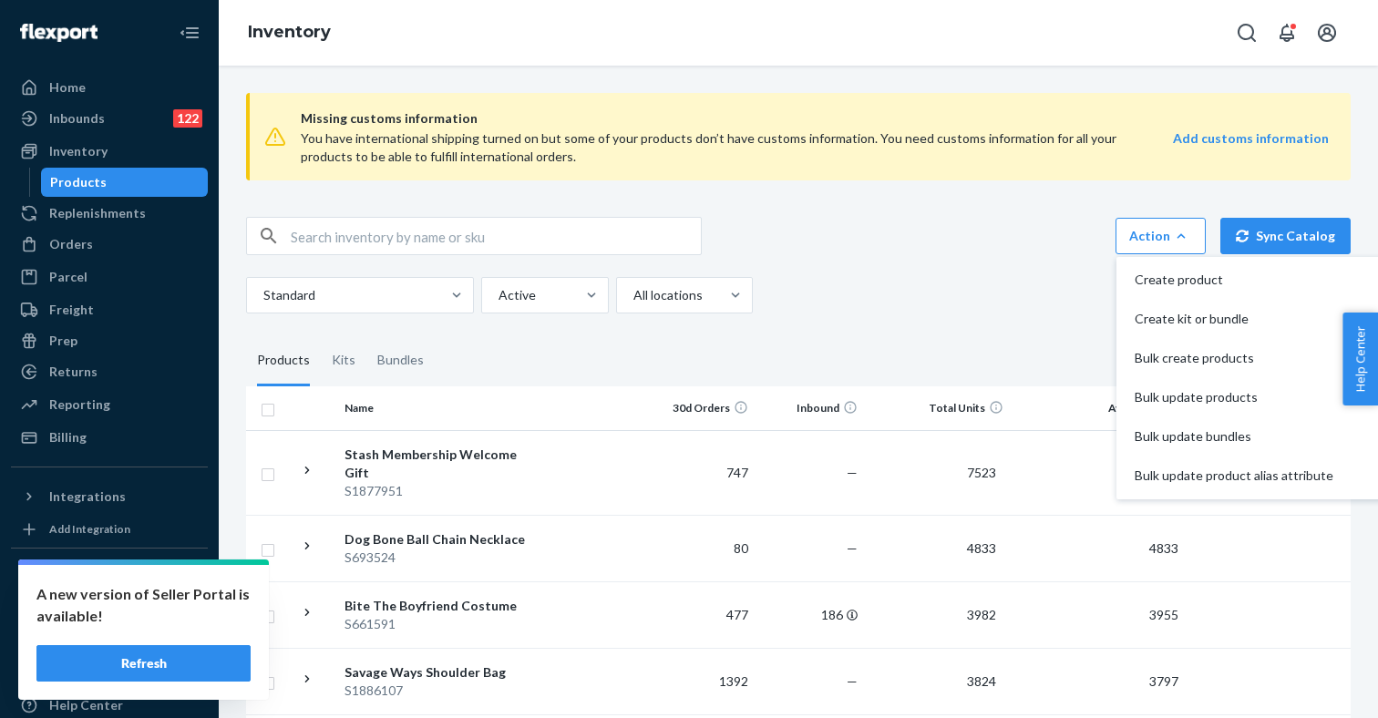
click at [395, 237] on input "text" at bounding box center [496, 236] width 410 height 36
paste input "S2000903"
type input "S2000903"
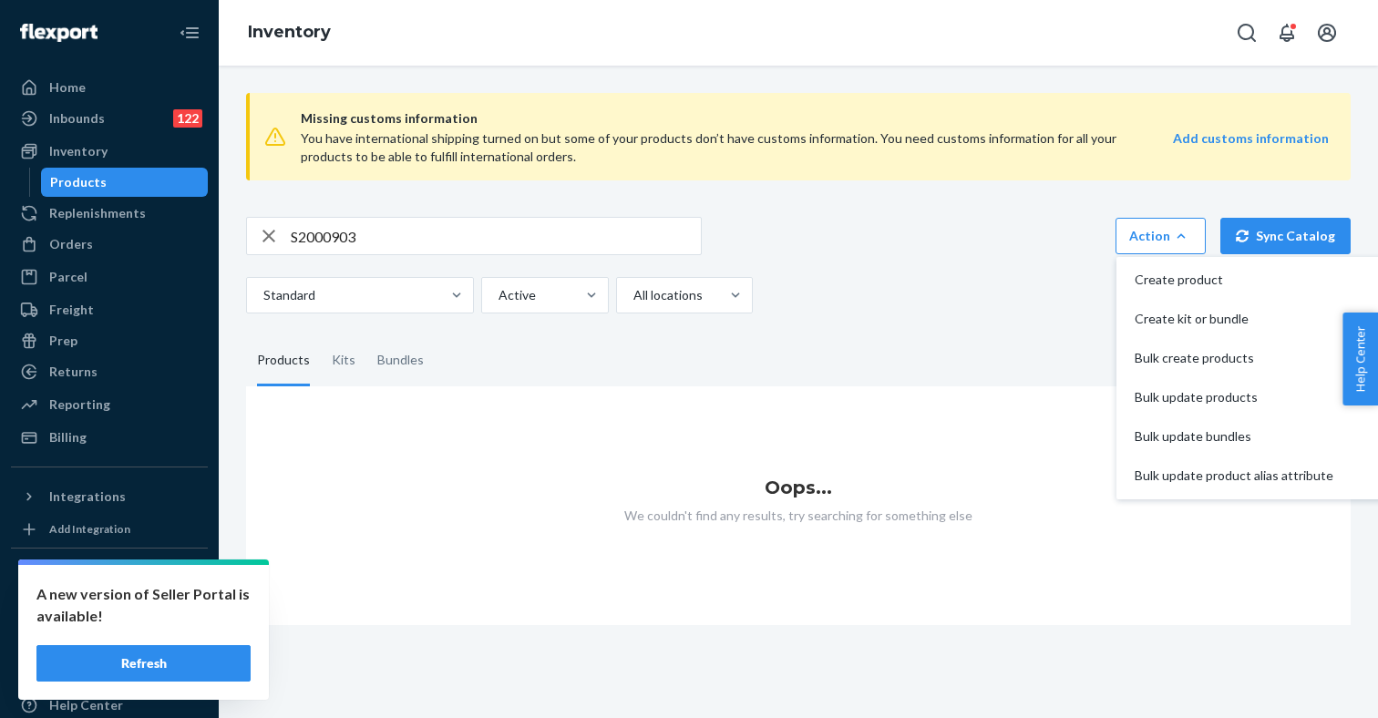
click at [165, 663] on button "Refresh" at bounding box center [143, 663] width 214 height 36
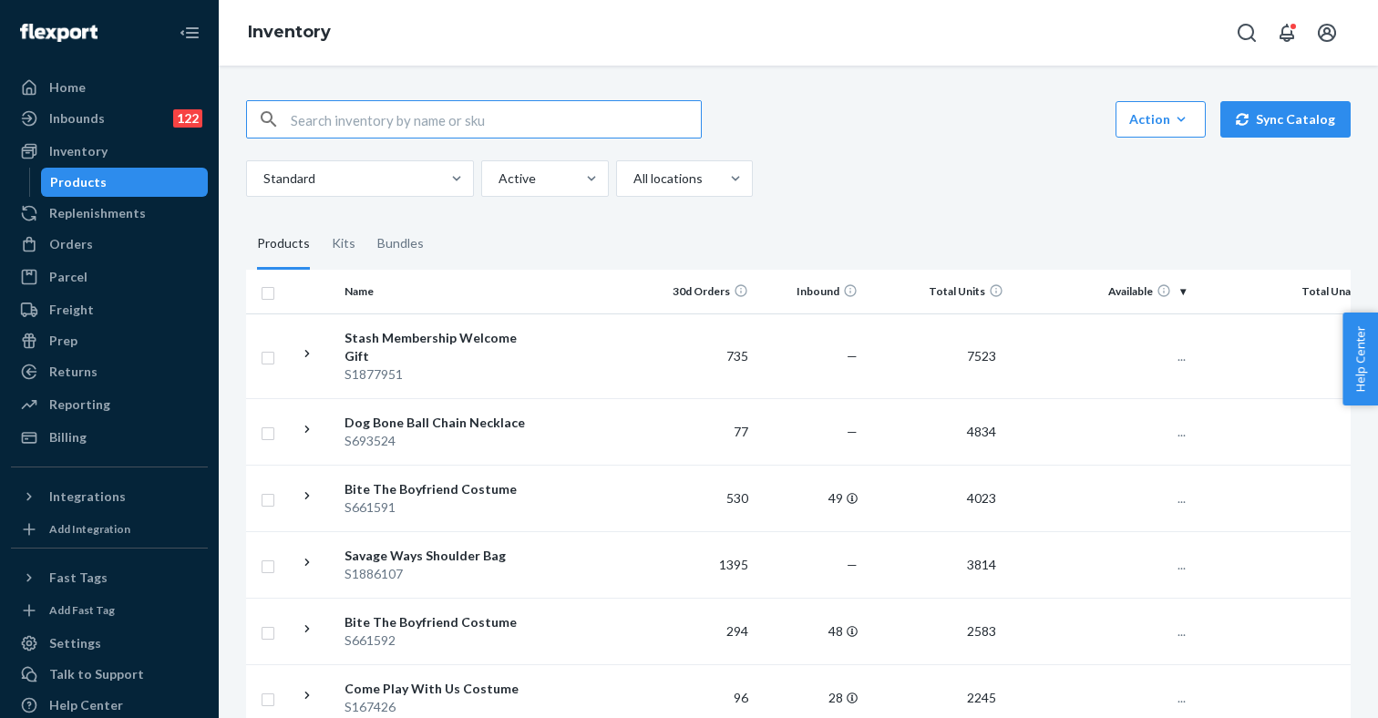
click at [364, 101] on input "text" at bounding box center [496, 119] width 410 height 36
type input "S2000903"
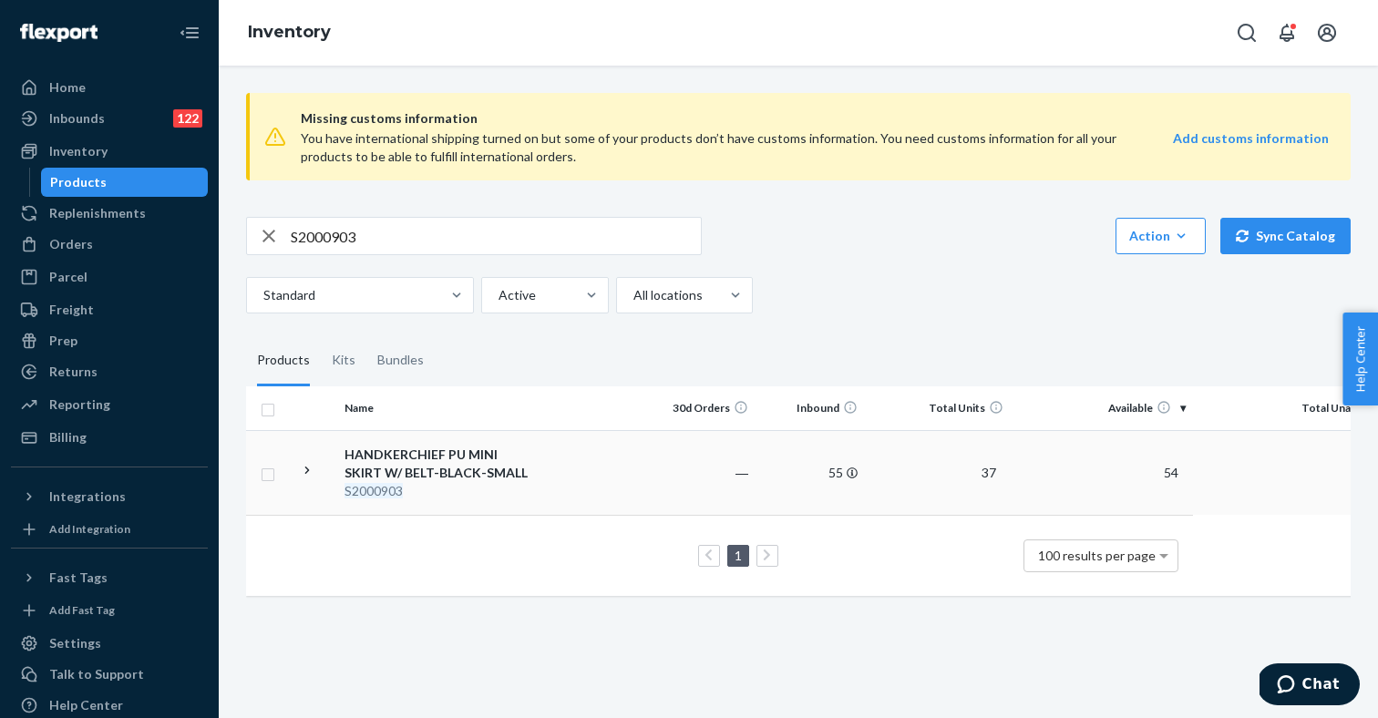
click at [381, 463] on div "HANDKERCHIEF PU MINI SKIRT W/ BELT-BLACK-SMALL" at bounding box center [439, 464] width 190 height 36
